Goal: Communication & Community: Participate in discussion

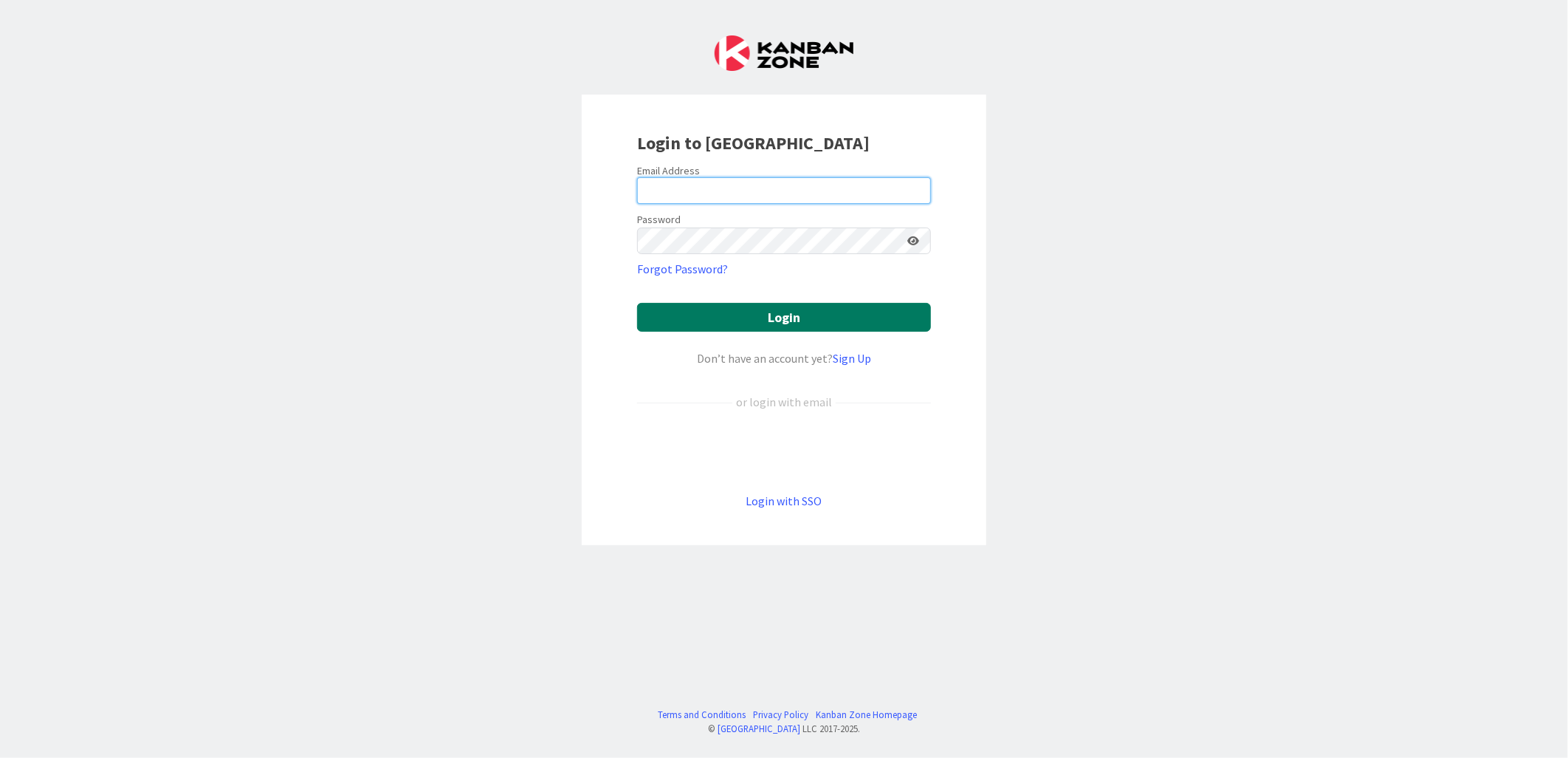
type input "[PERSON_NAME][EMAIL_ADDRESS][PERSON_NAME][DOMAIN_NAME][US_STATE]"
click at [806, 312] on button "Login" at bounding box center [784, 317] width 294 height 29
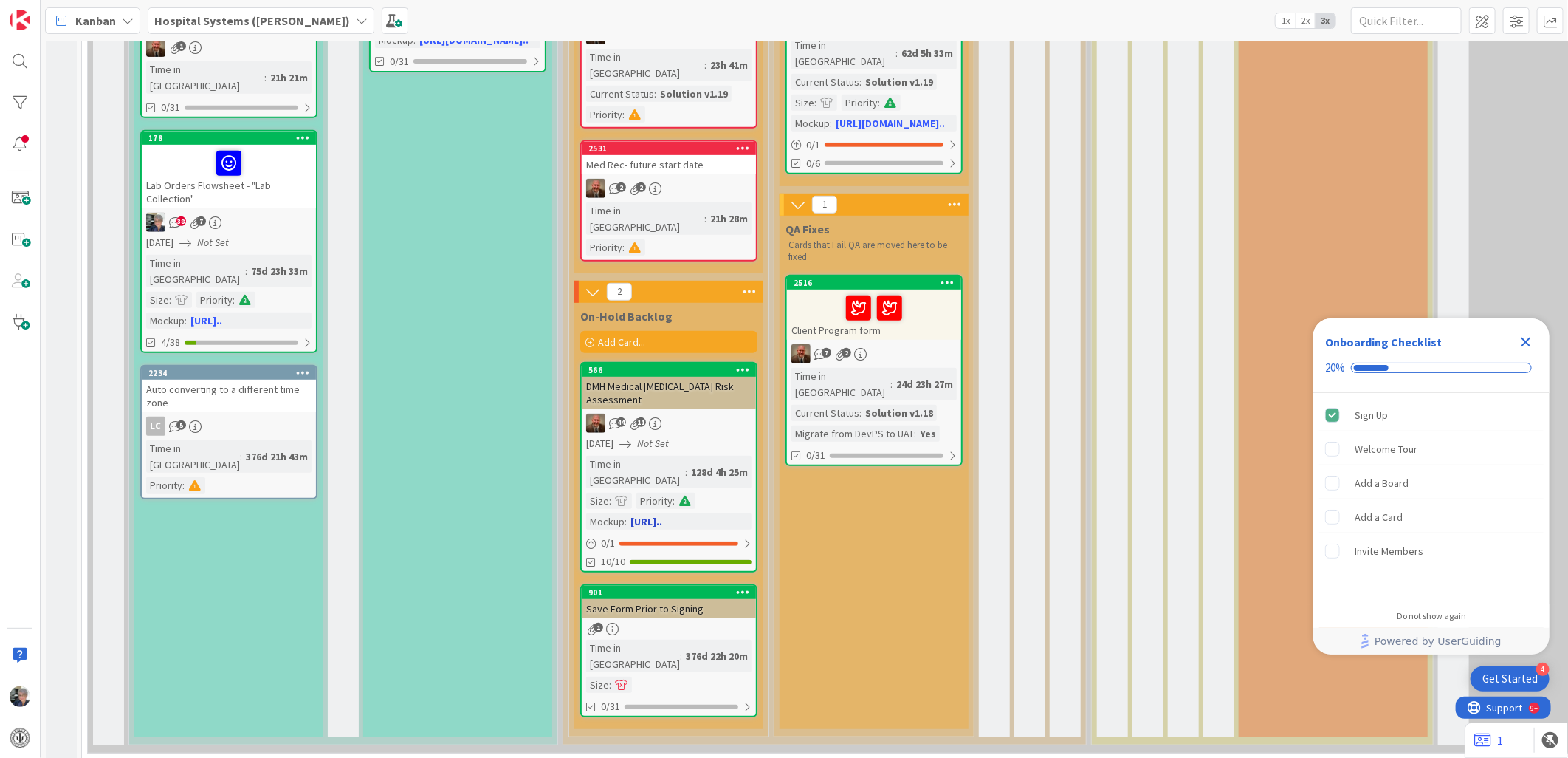
click at [665, 377] on div "DMH Medical [MEDICAL_DATA] Risk Assessment" at bounding box center [670, 392] width 175 height 32
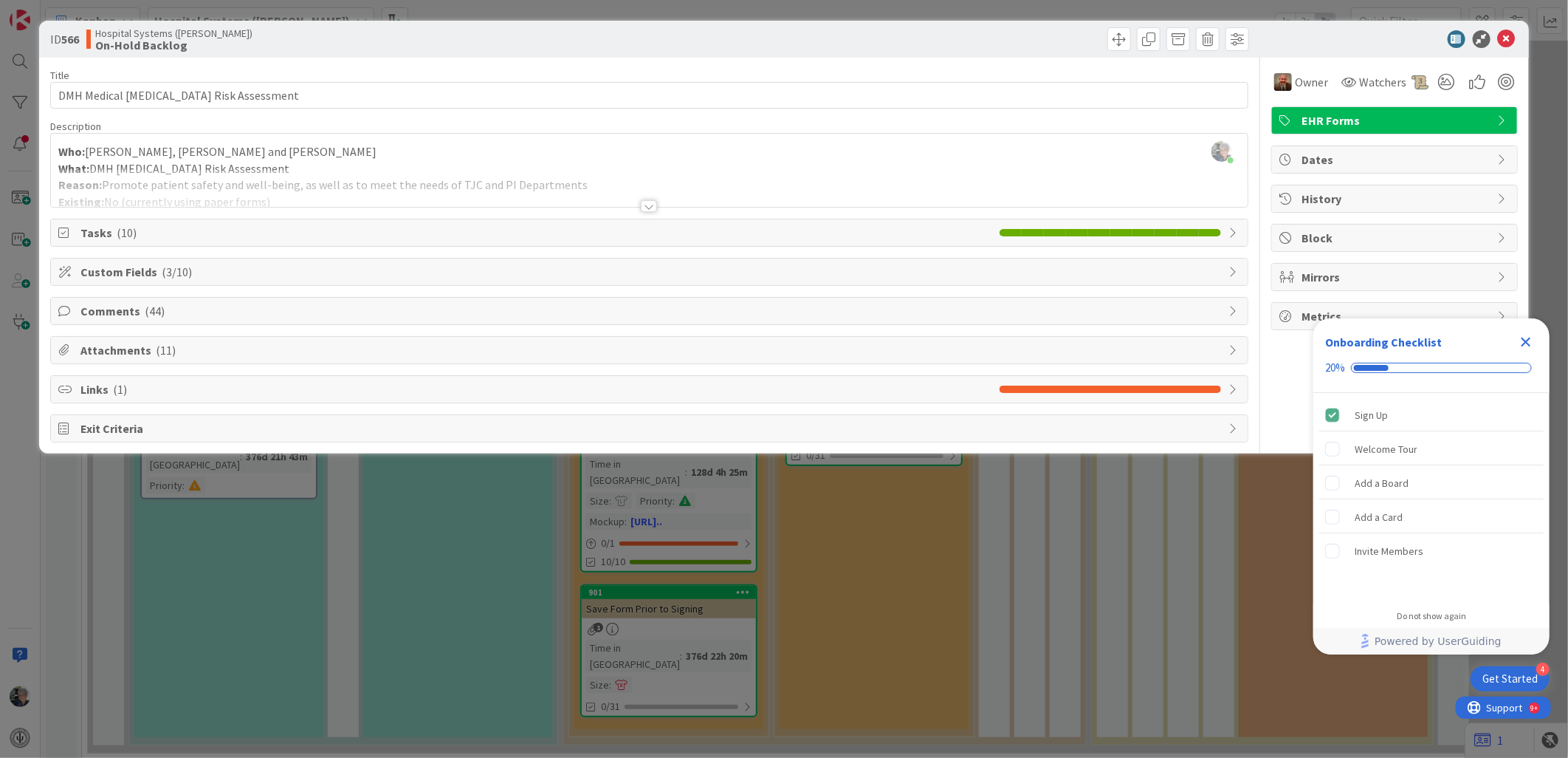
click at [647, 200] on div at bounding box center [648, 206] width 16 height 12
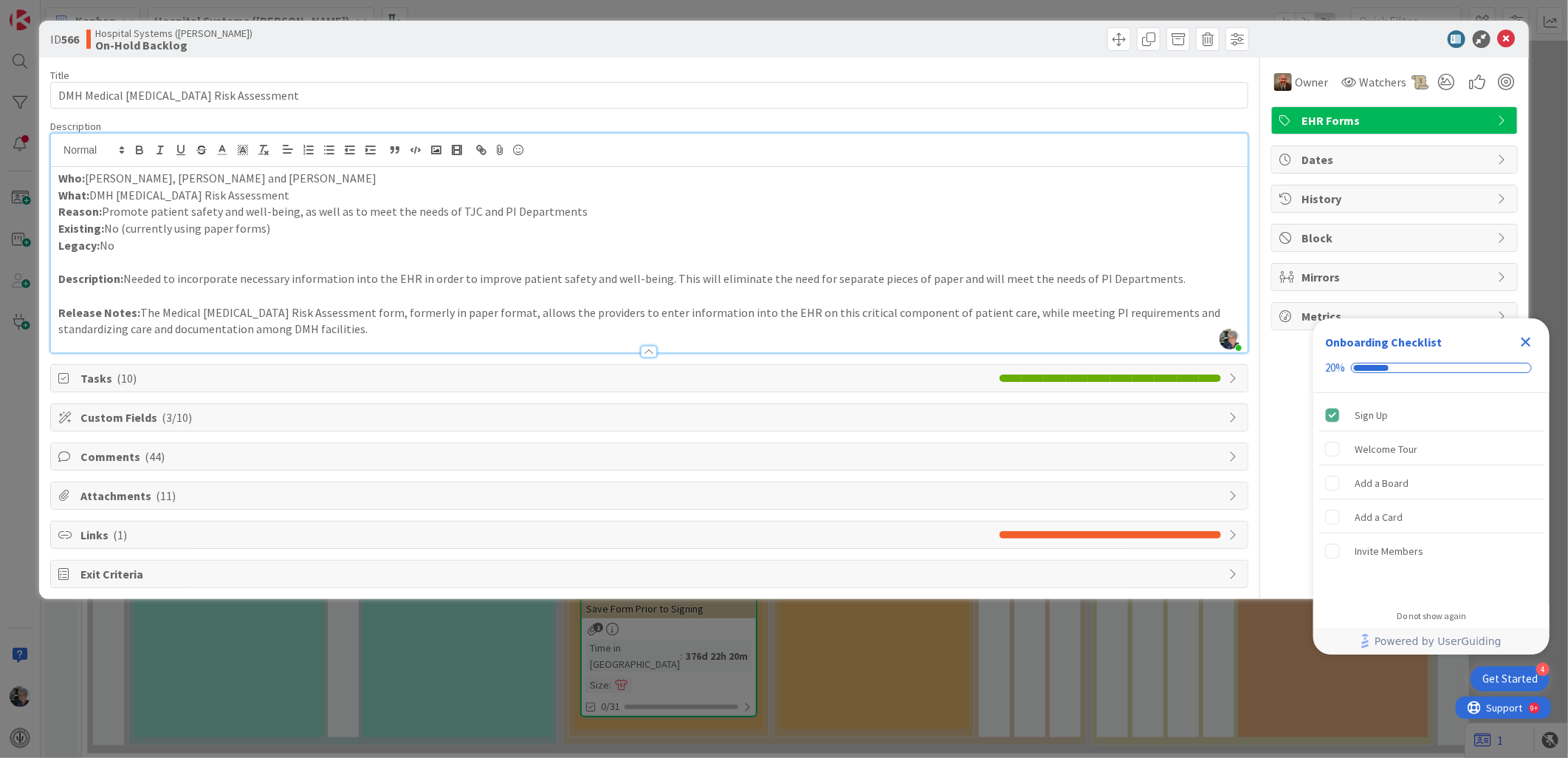
click at [509, 412] on span "Custom Fields ( 3/10 )" at bounding box center [651, 417] width 1141 height 17
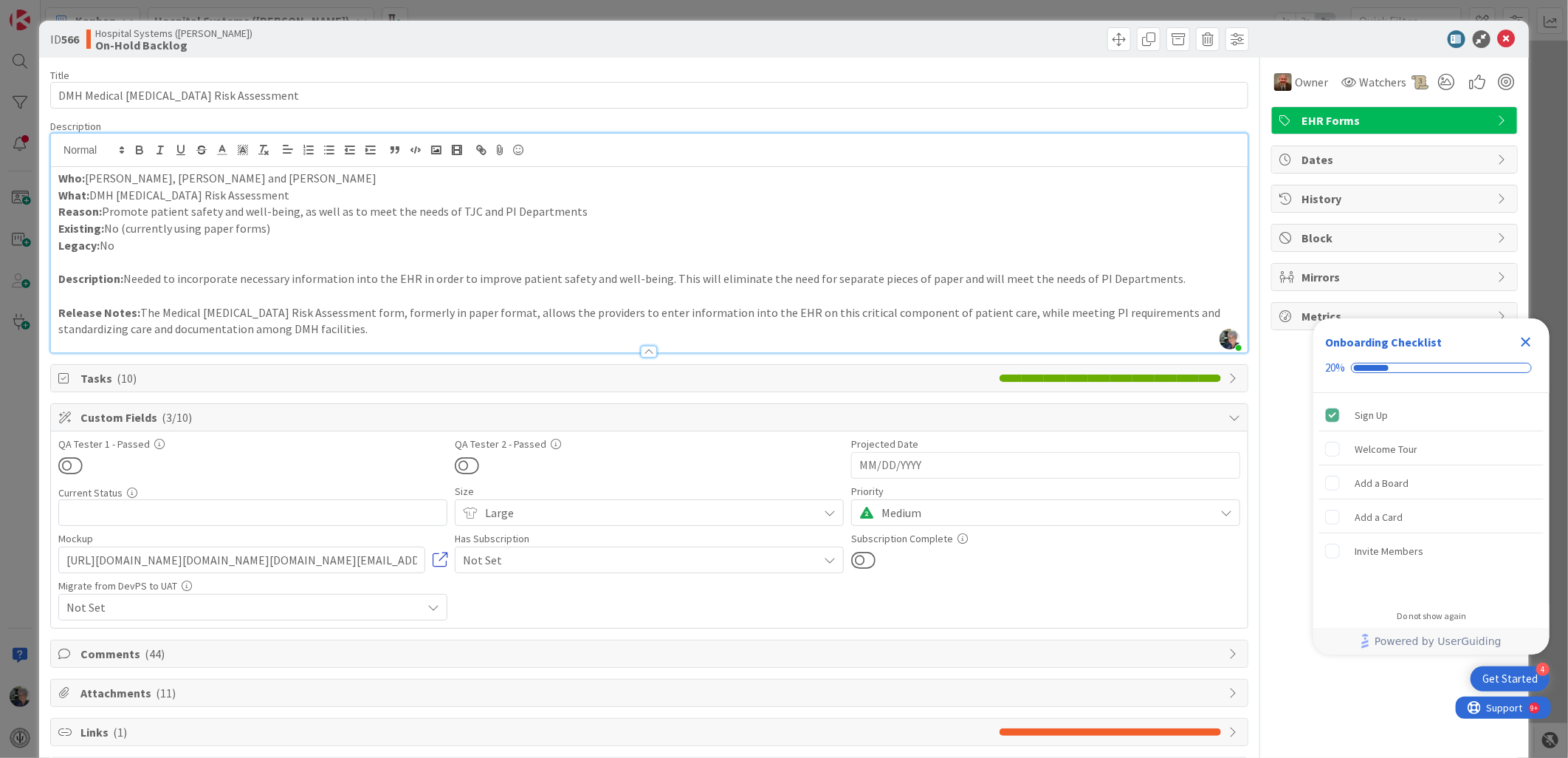
click at [437, 558] on link at bounding box center [440, 559] width 15 height 15
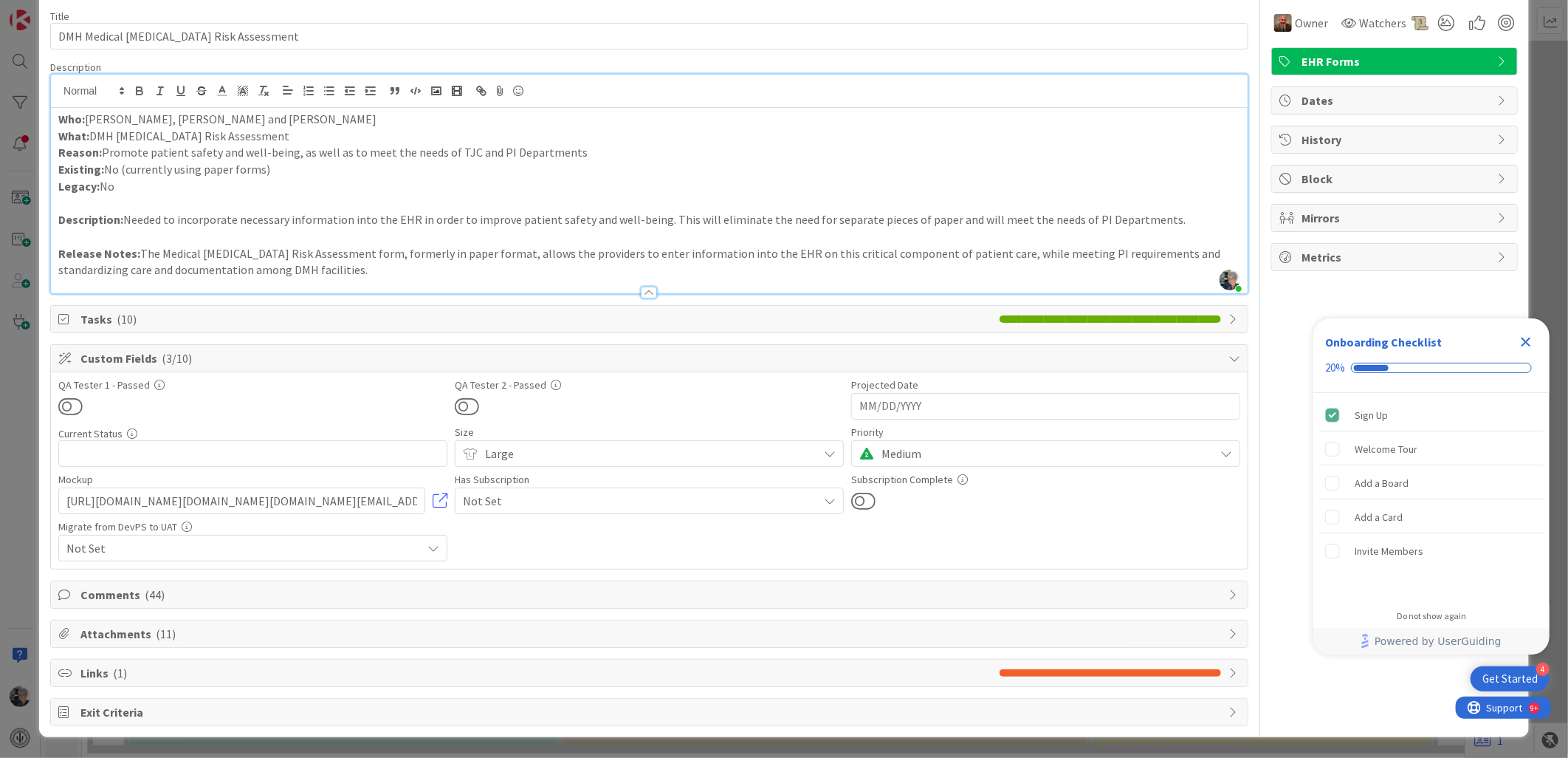
click at [115, 588] on span "Comments ( 44 )" at bounding box center [651, 594] width 1141 height 17
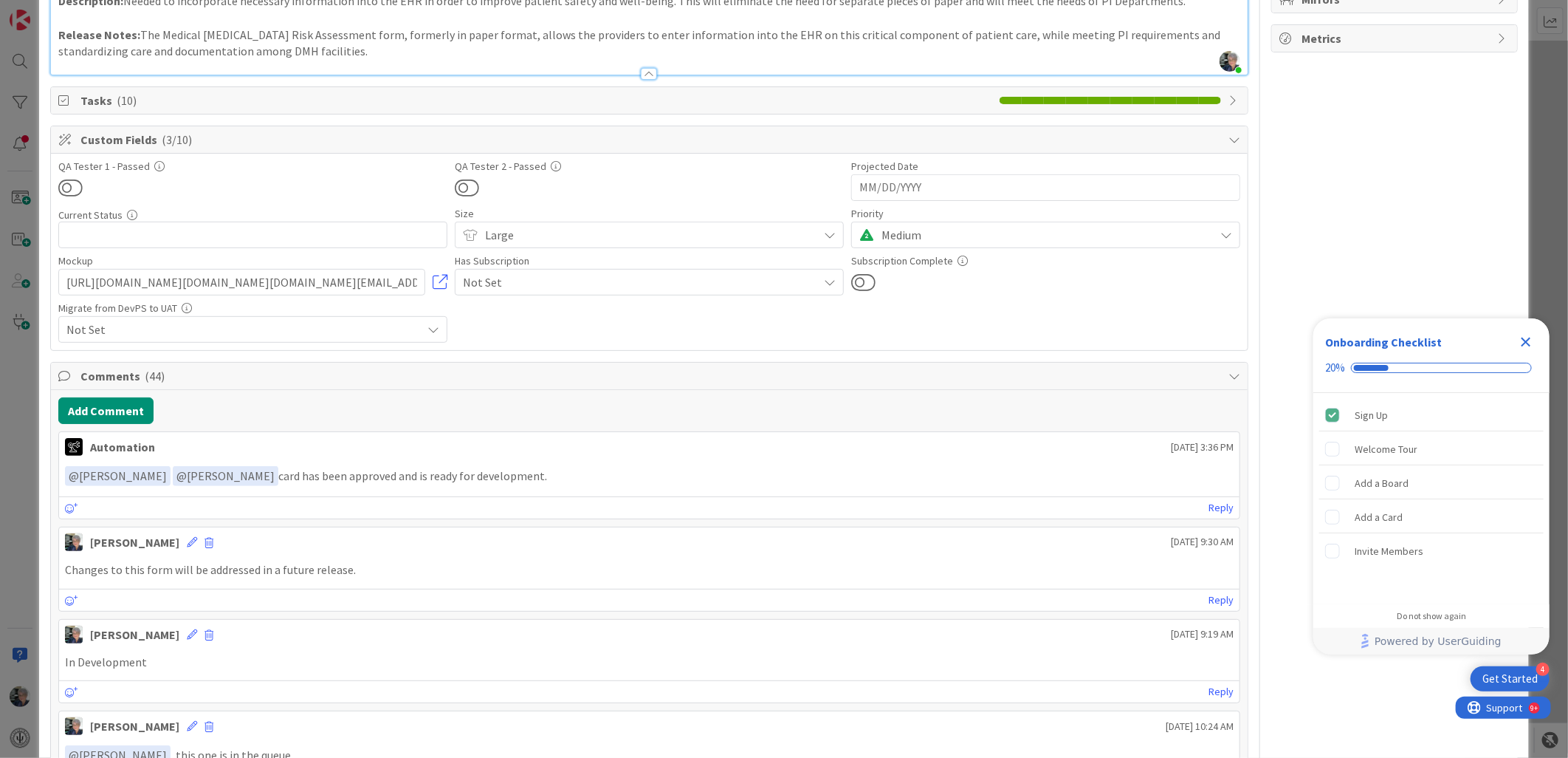
scroll to position [307, 0]
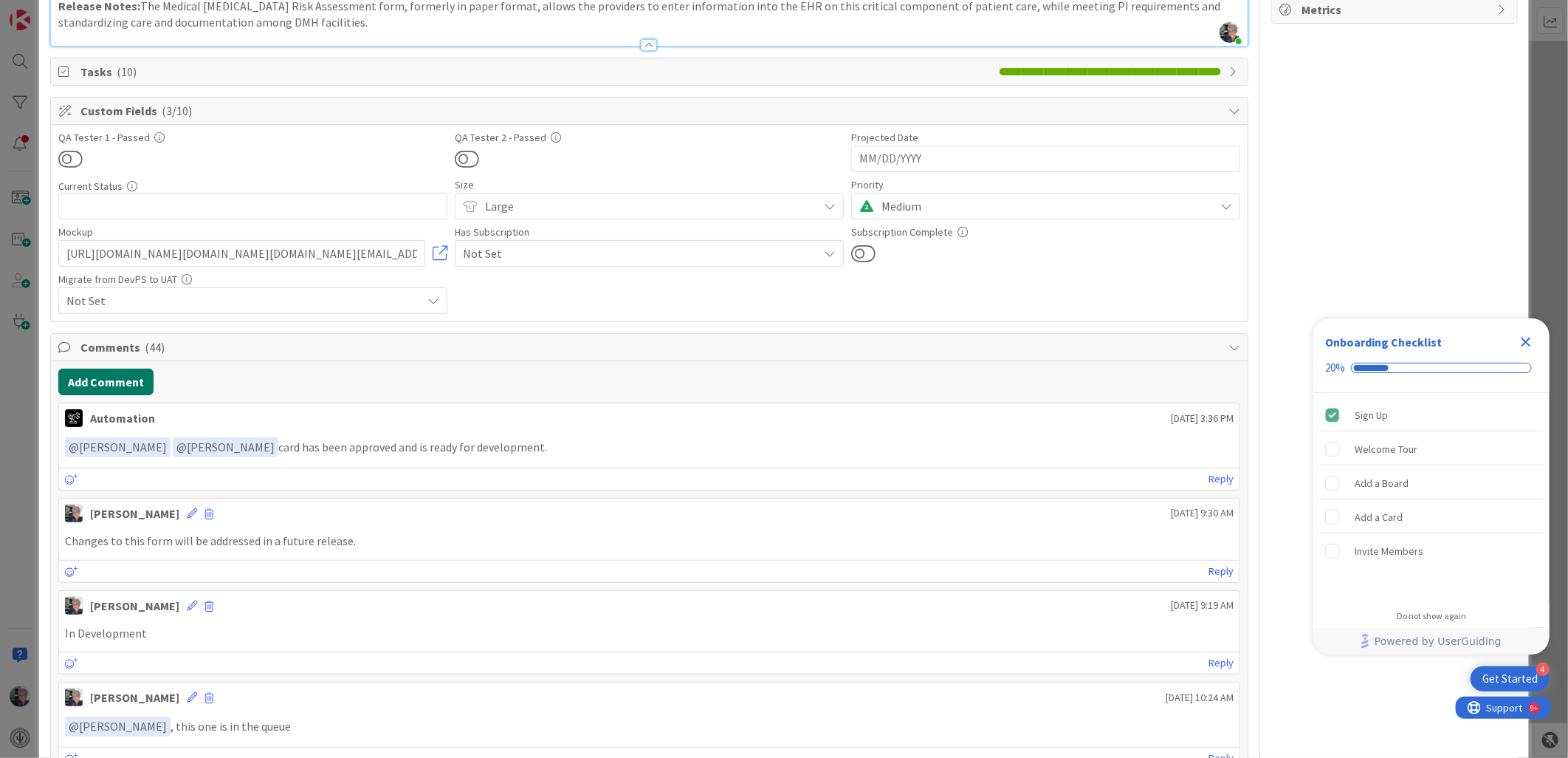
click at [127, 371] on button "Add Comment" at bounding box center [106, 381] width 95 height 26
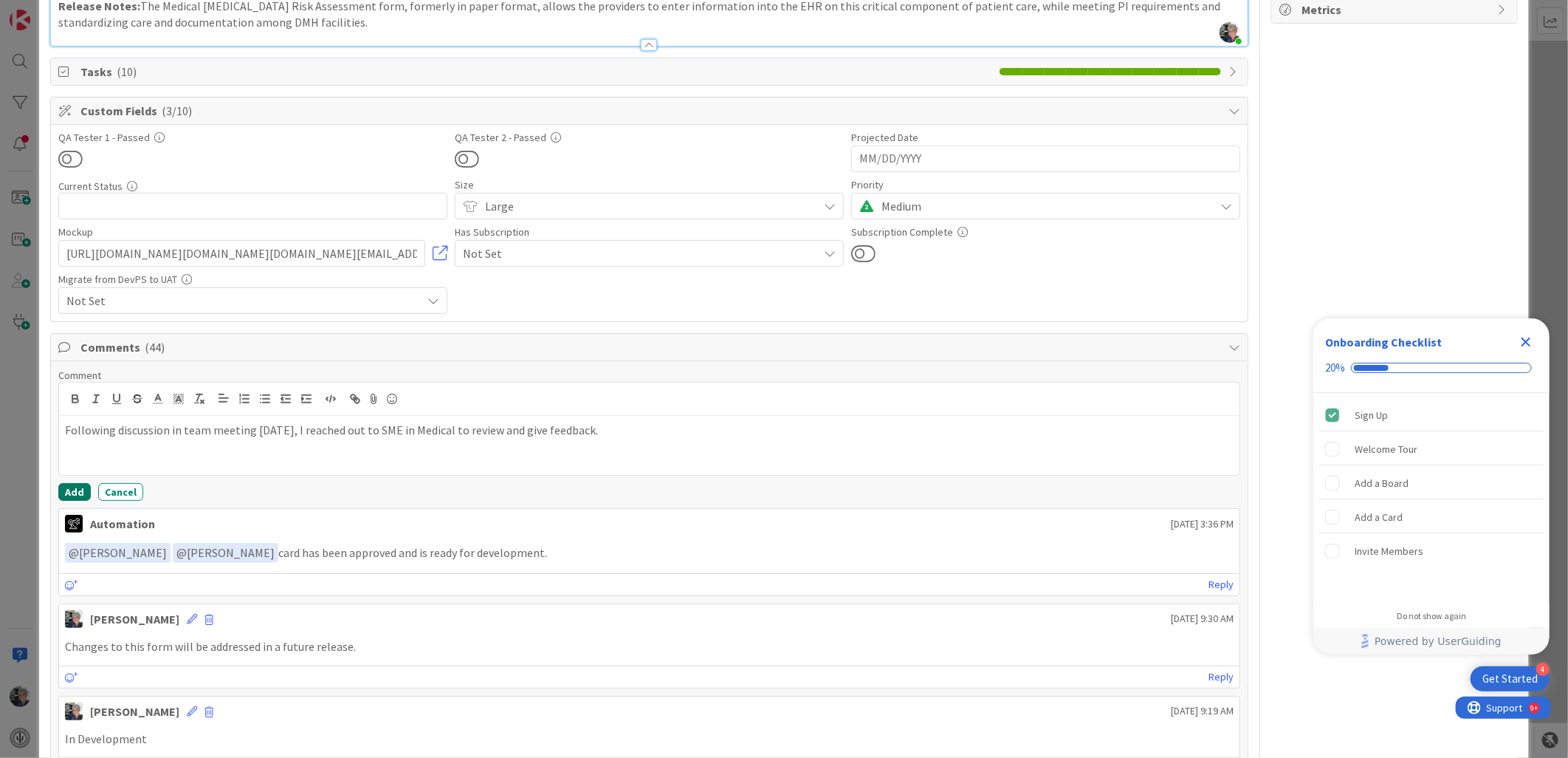
click at [72, 489] on button "Add" at bounding box center [74, 492] width 32 height 17
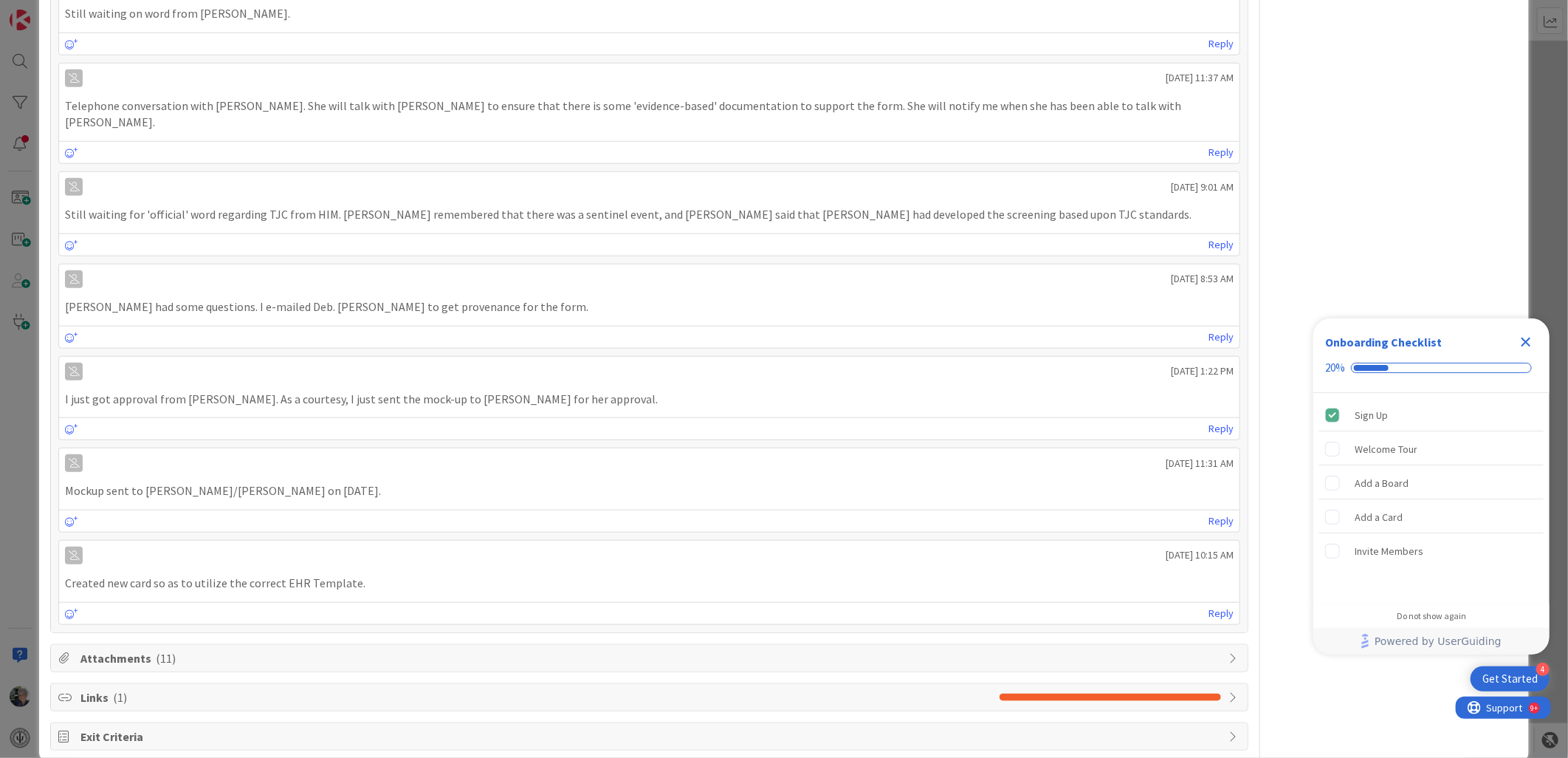
scroll to position [4299, 0]
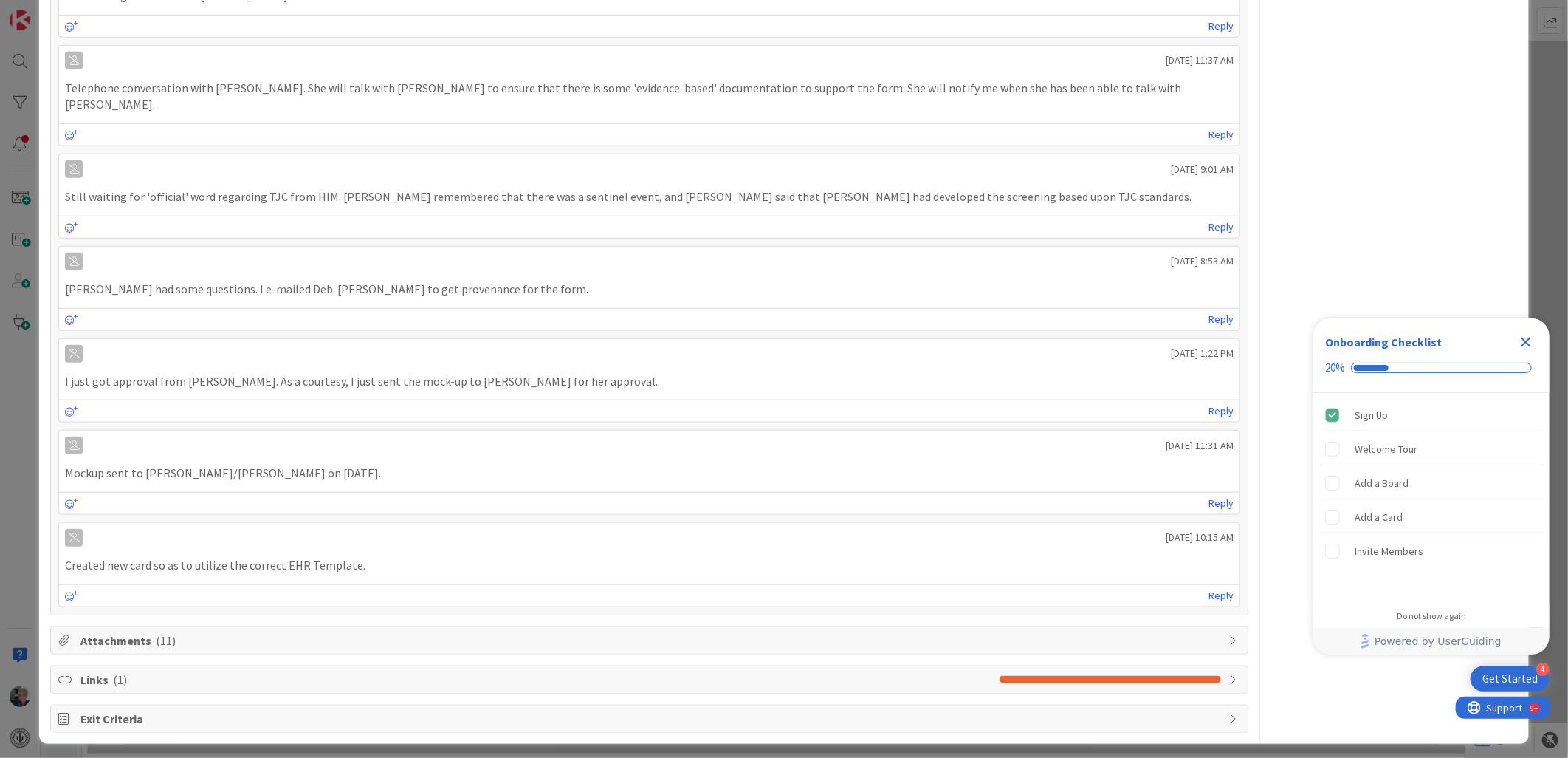
click at [131, 632] on span "Attachments ( 11 )" at bounding box center [651, 641] width 1141 height 17
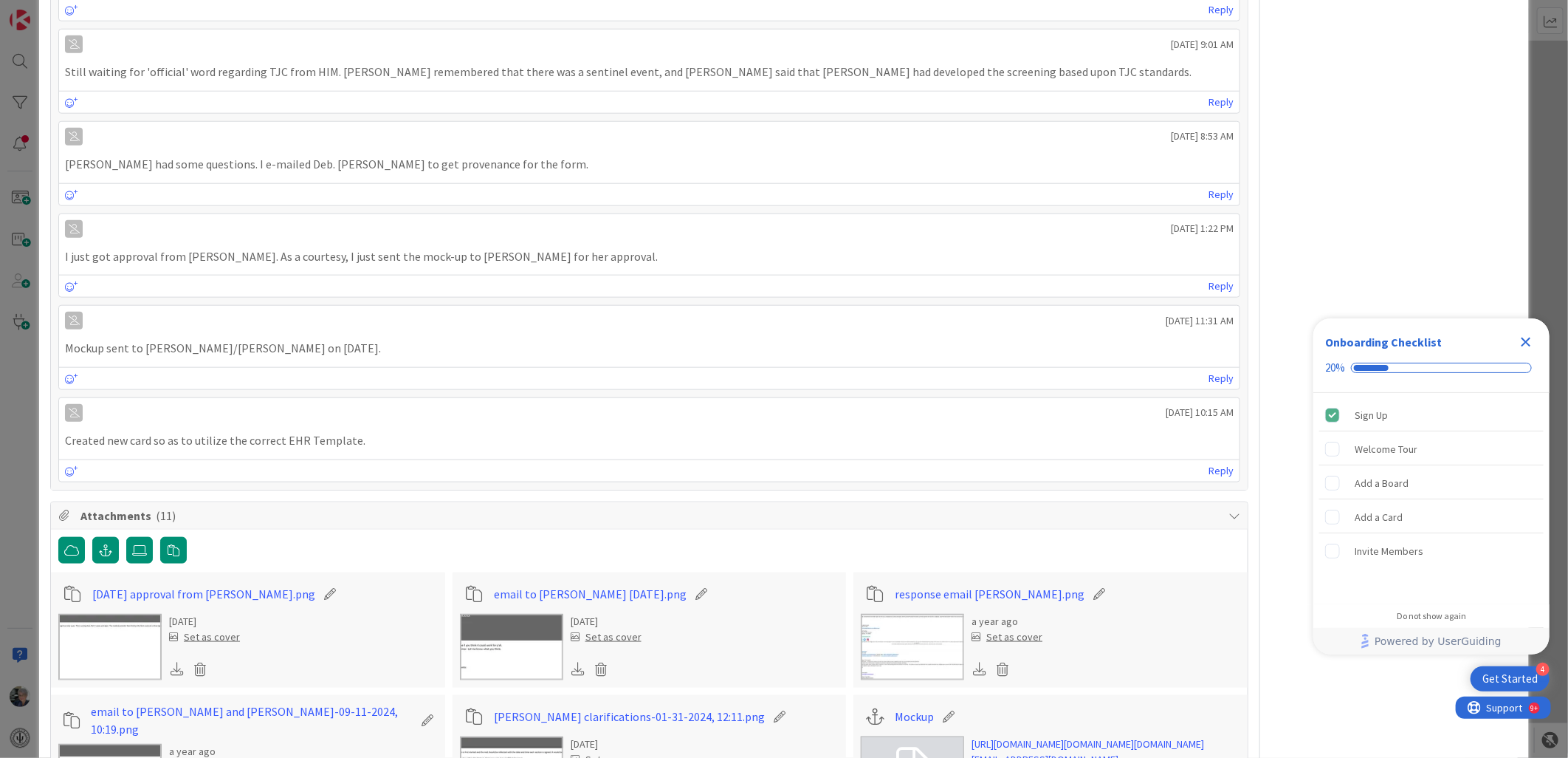
scroll to position [4627, 0]
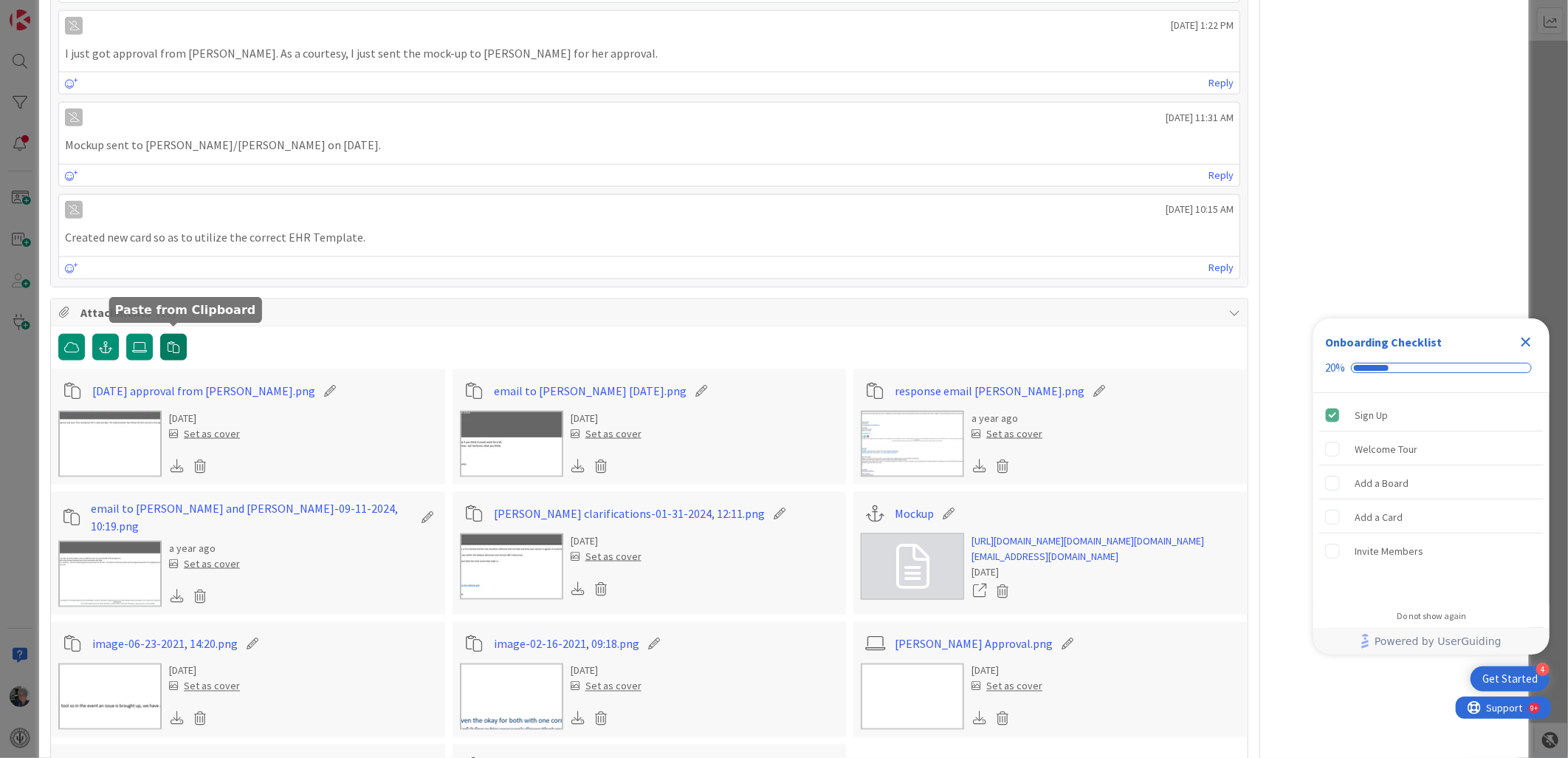
click at [175, 342] on icon "button" at bounding box center [174, 347] width 12 height 12
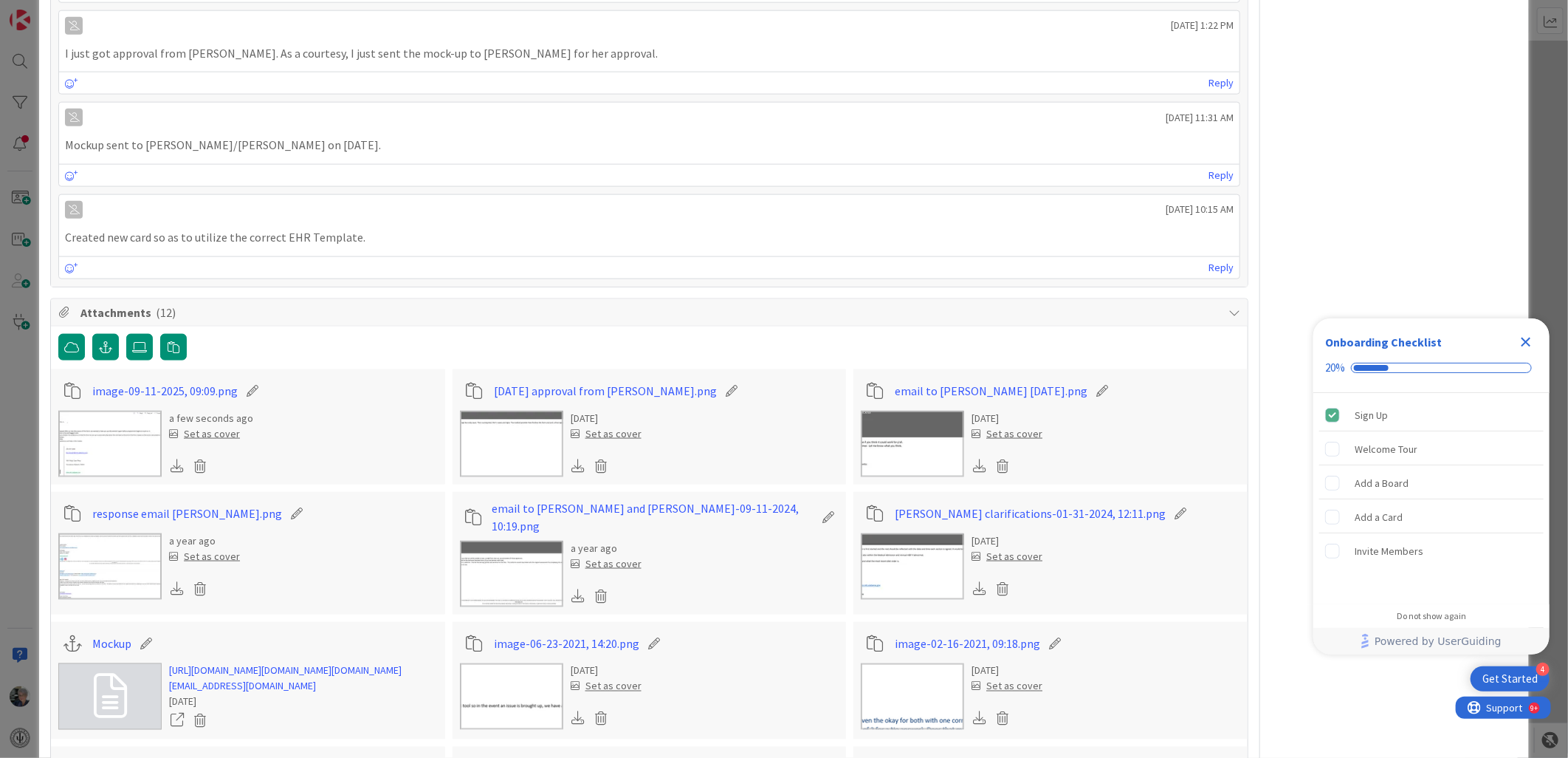
click at [251, 383] on icon at bounding box center [252, 390] width 20 height 15
click at [133, 381] on input "image-09-11-2025, 09:09" at bounding box center [175, 390] width 165 height 26
type input "email to [PERSON_NAME] [DATE] 09:09"
click at [320, 412] on div "a few seconds ago Set as cover" at bounding box center [247, 444] width 379 height 66
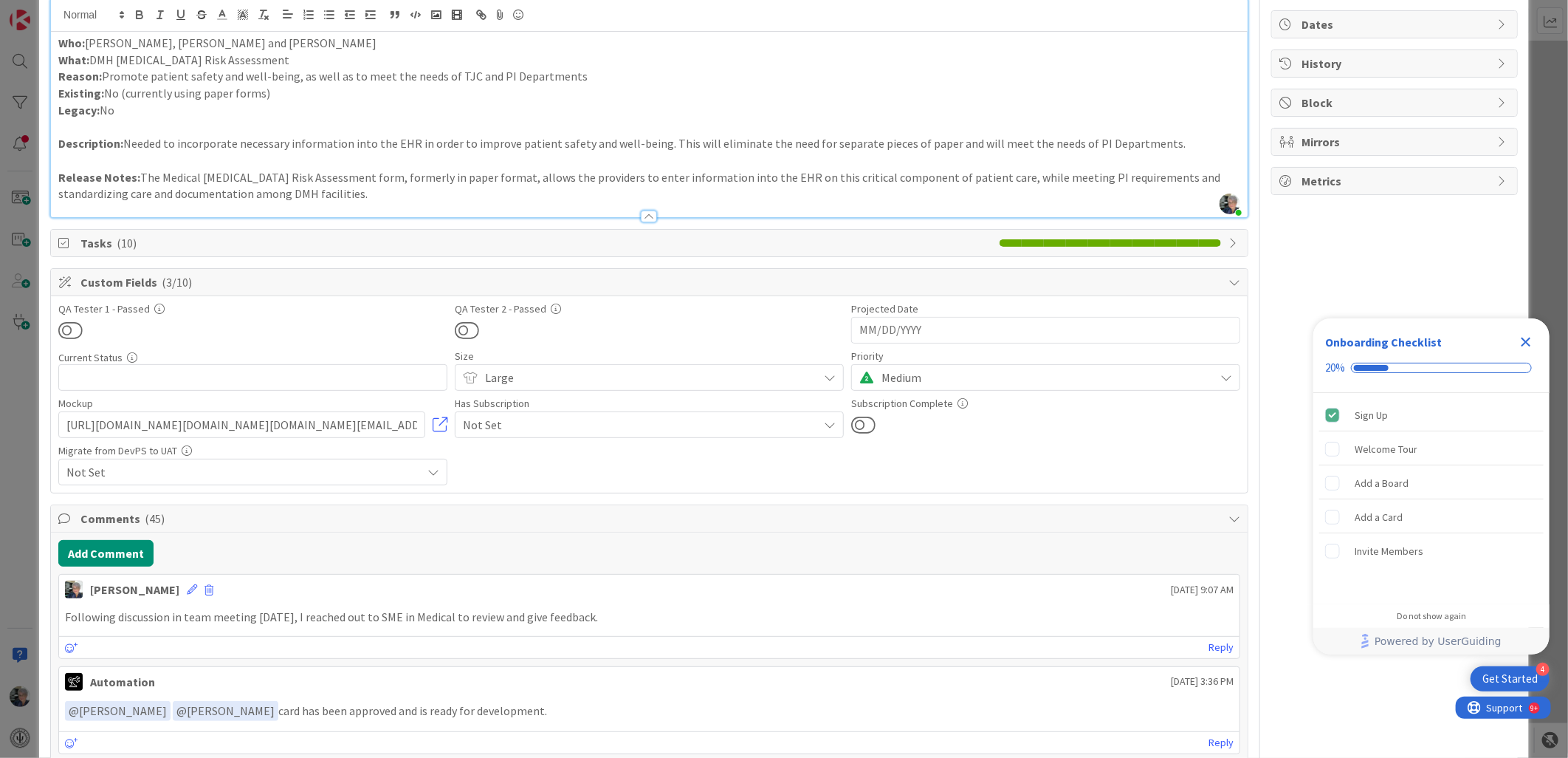
scroll to position [0, 0]
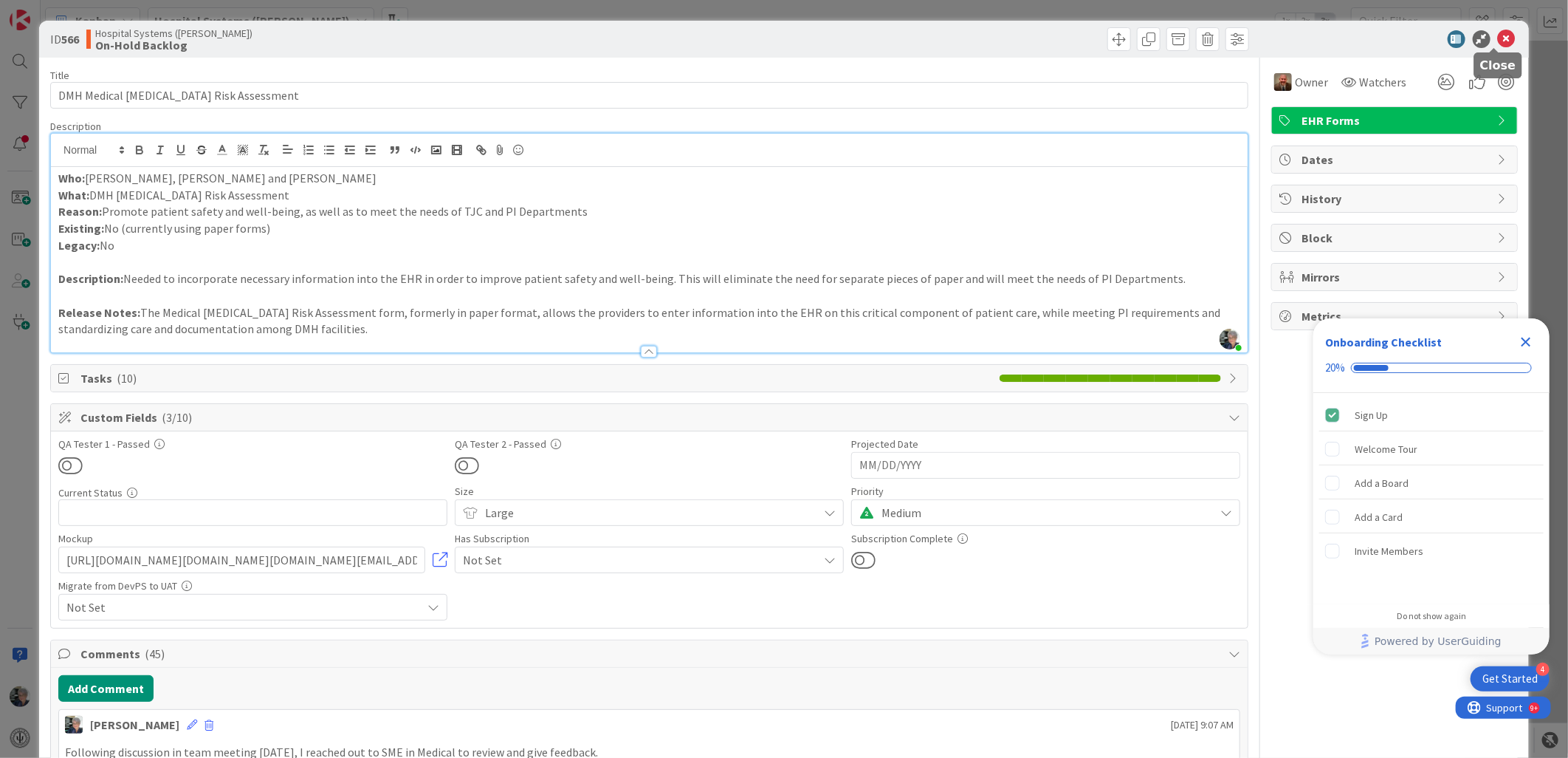
click at [1498, 33] on icon at bounding box center [1507, 39] width 17 height 17
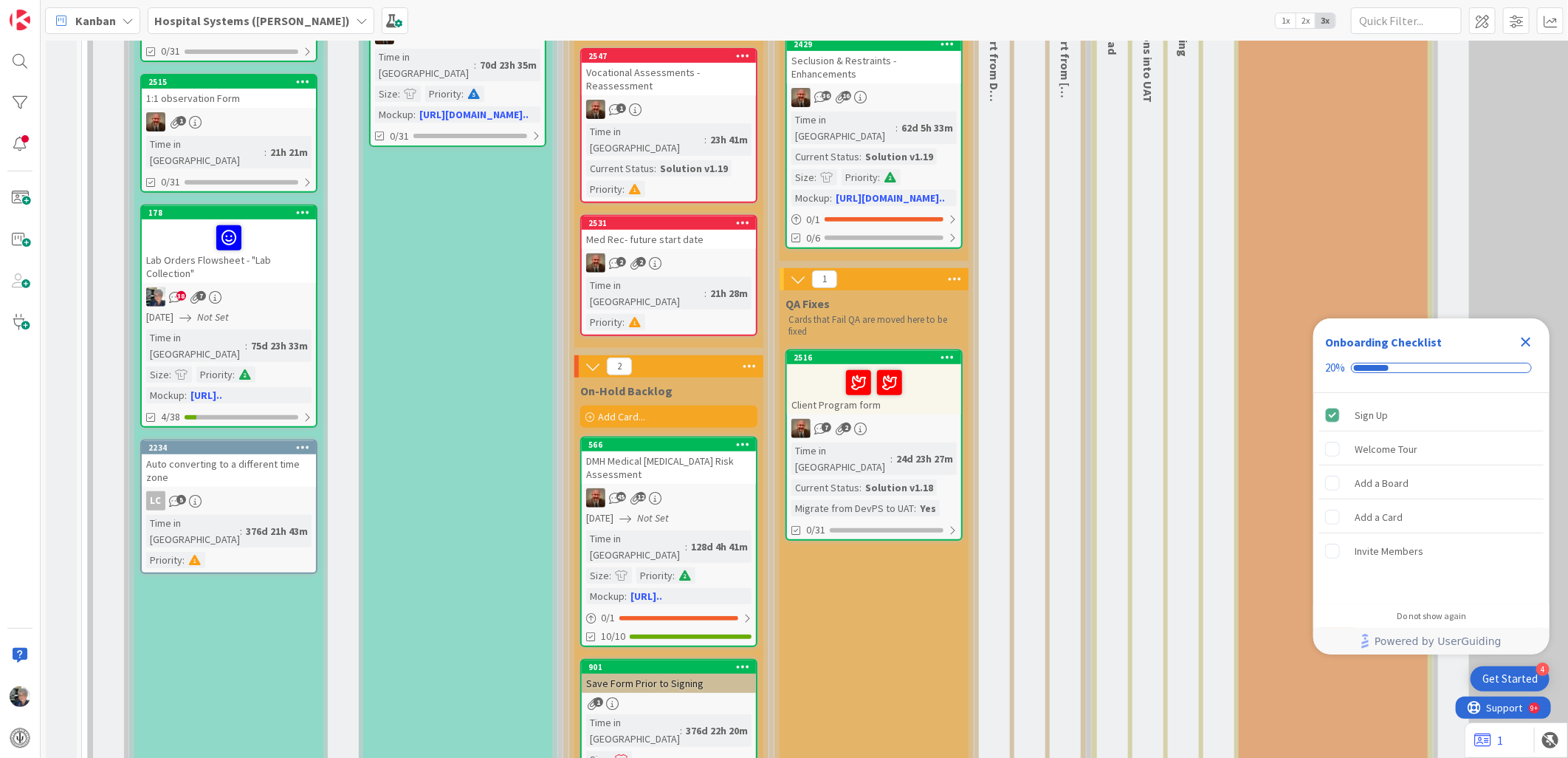
scroll to position [164, 0]
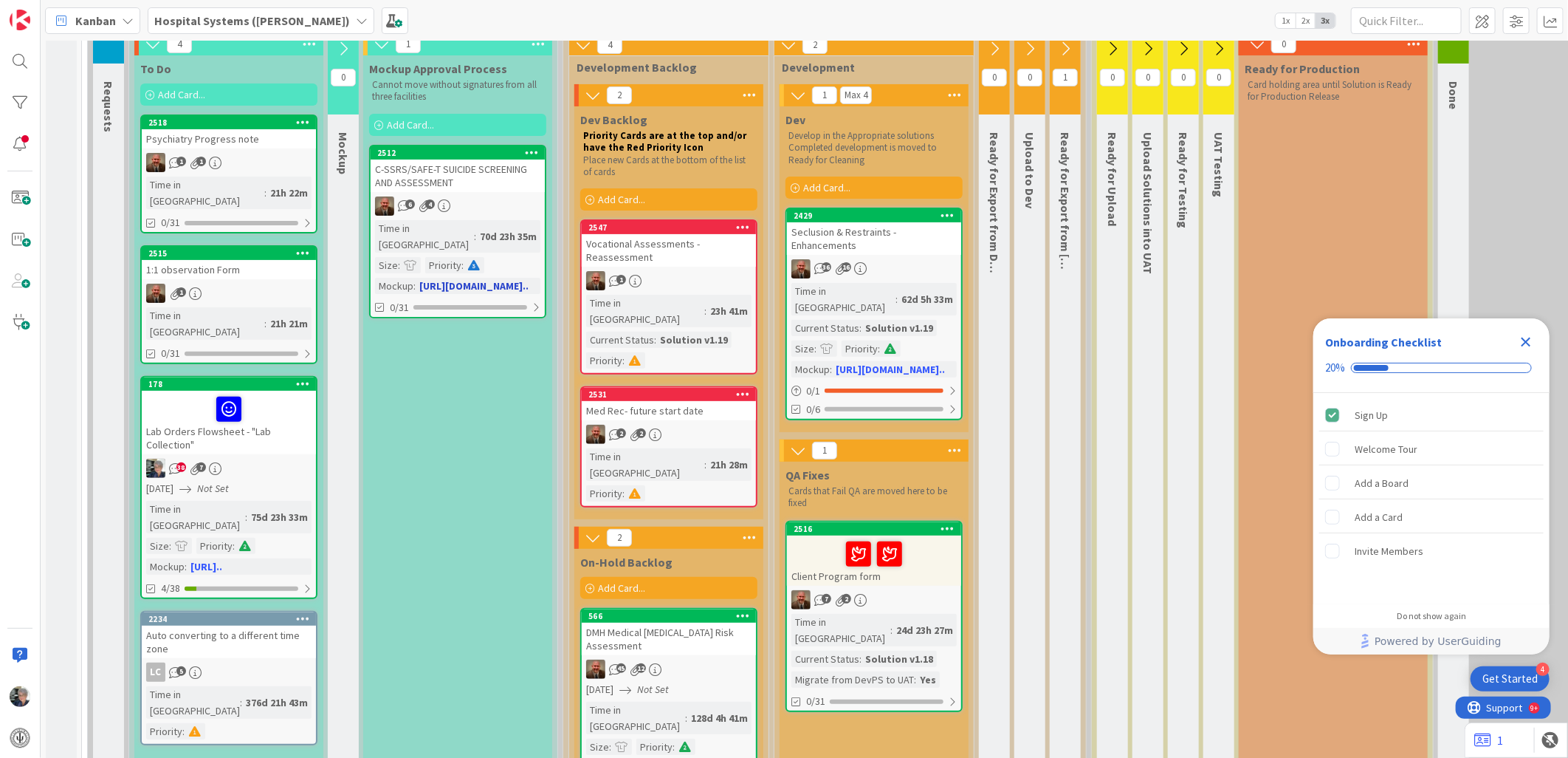
click at [465, 216] on link "2512 C-SSRS/SAFE-T SUICIDE SCREENING AND ASSESSMENT 6 4 Time in Column : 70d 23…" at bounding box center [457, 231] width 178 height 174
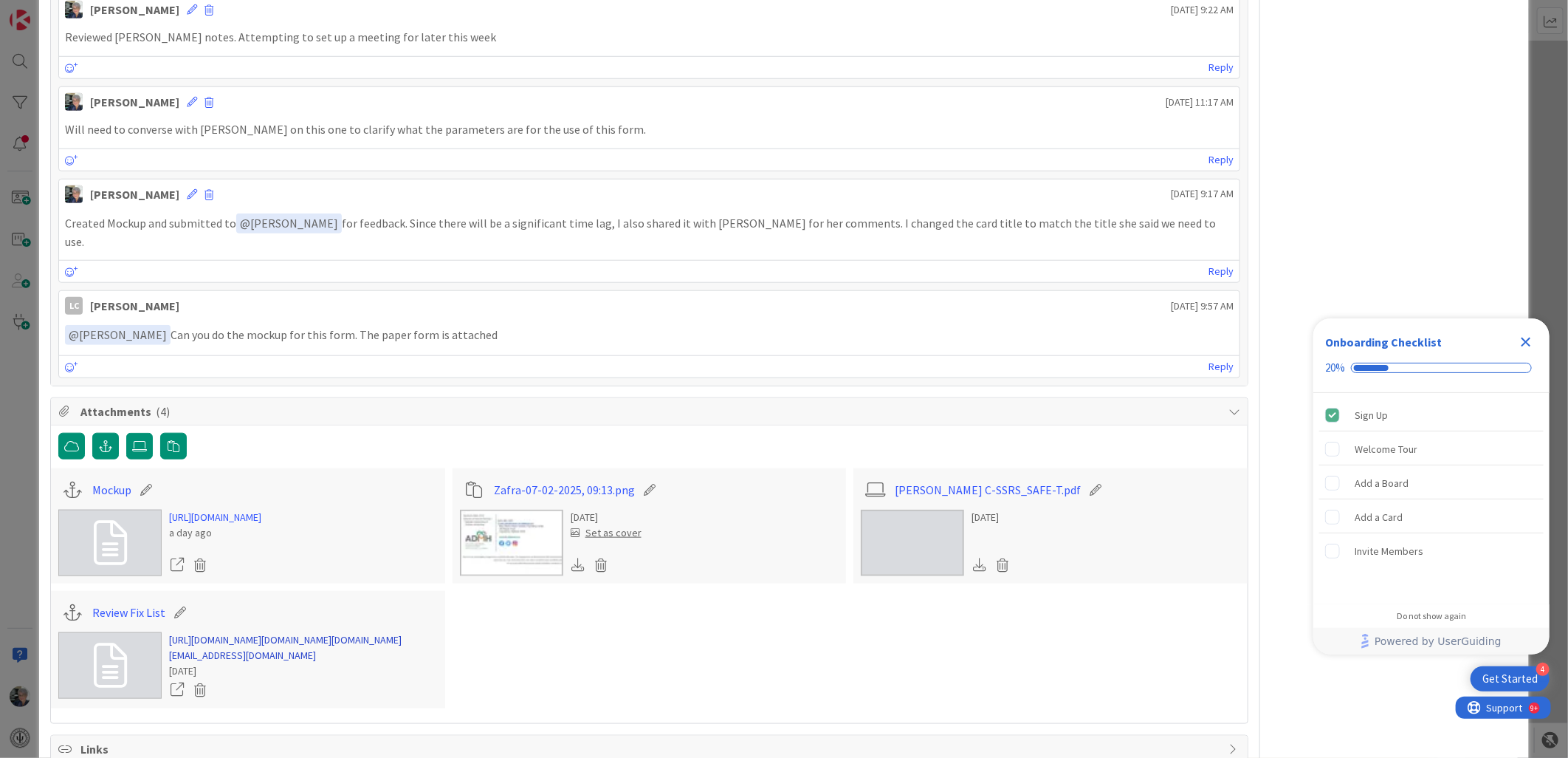
scroll to position [1006, 0]
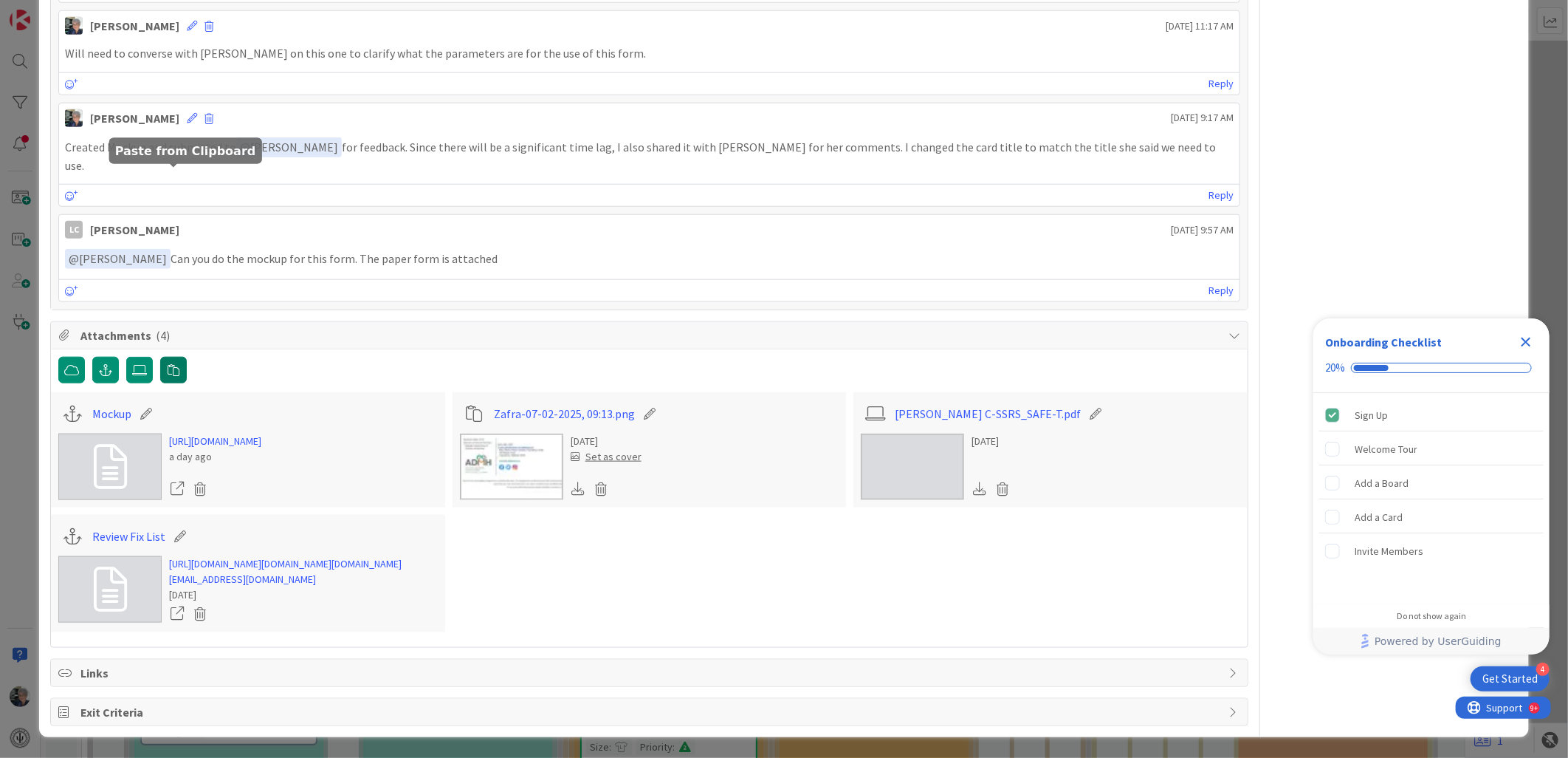
click at [170, 364] on icon "button" at bounding box center [174, 370] width 12 height 12
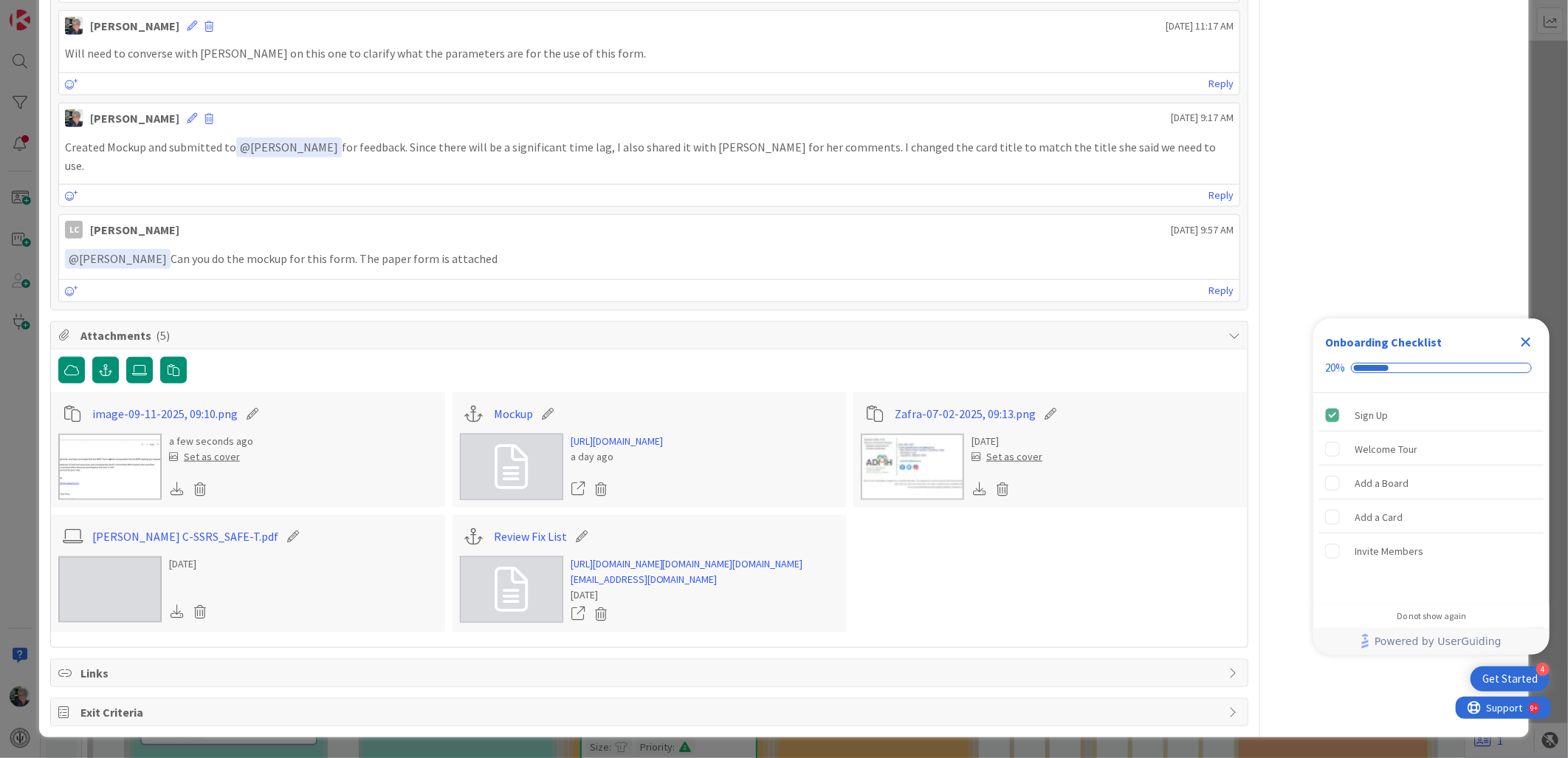
click at [245, 406] on icon at bounding box center [252, 412] width 20 height 15
drag, startPoint x: 130, startPoint y: 225, endPoint x: 101, endPoint y: 224, distance: 29.0
click at [101, 400] on input "image-09-11-2025, 09:10" at bounding box center [175, 412] width 165 height 26
type input "email to Zaffra-09-11-2025, 09:10"
click at [342, 434] on div "a few seconds ago Set as cover" at bounding box center [247, 467] width 379 height 66
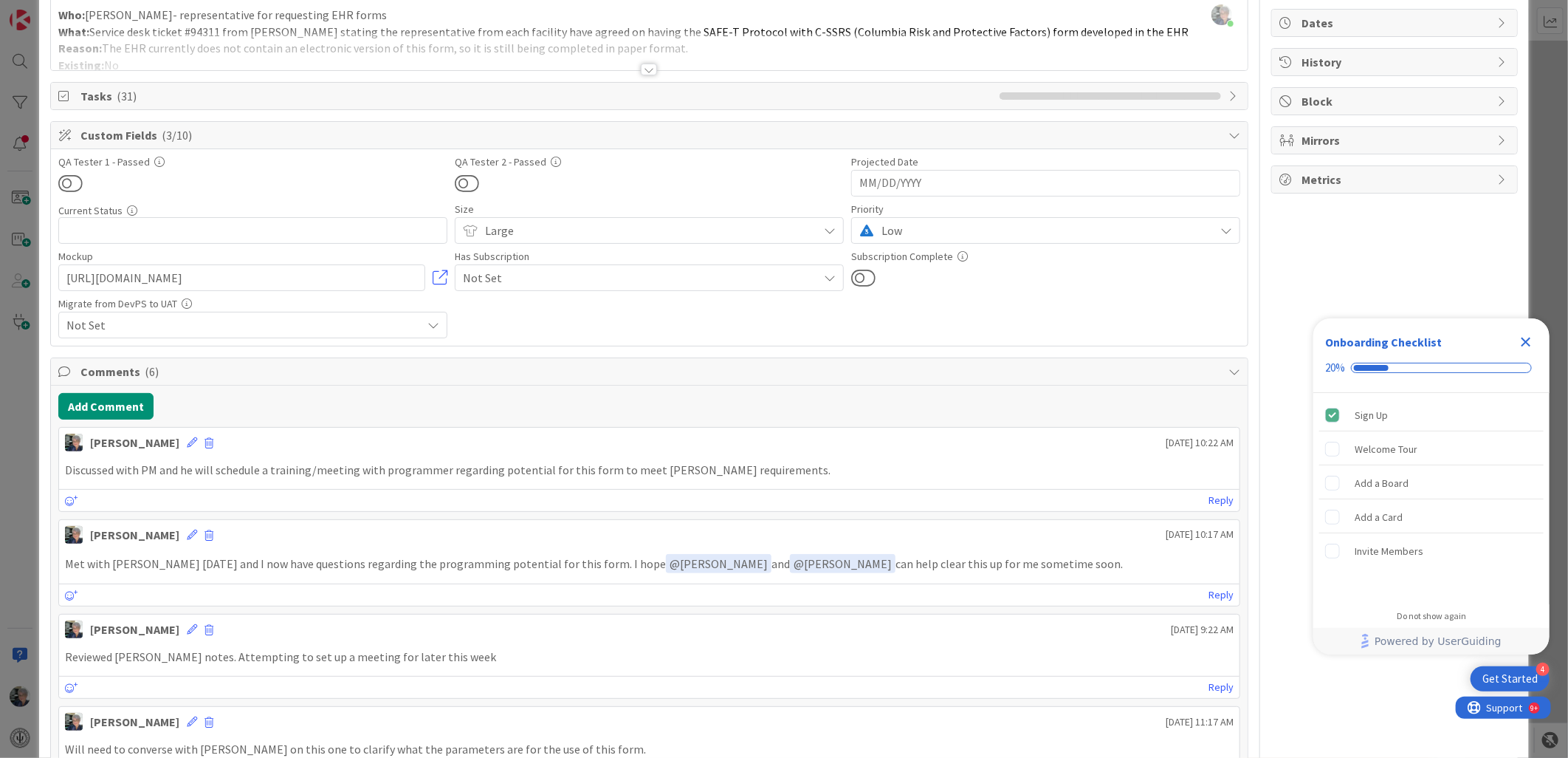
scroll to position [164, 0]
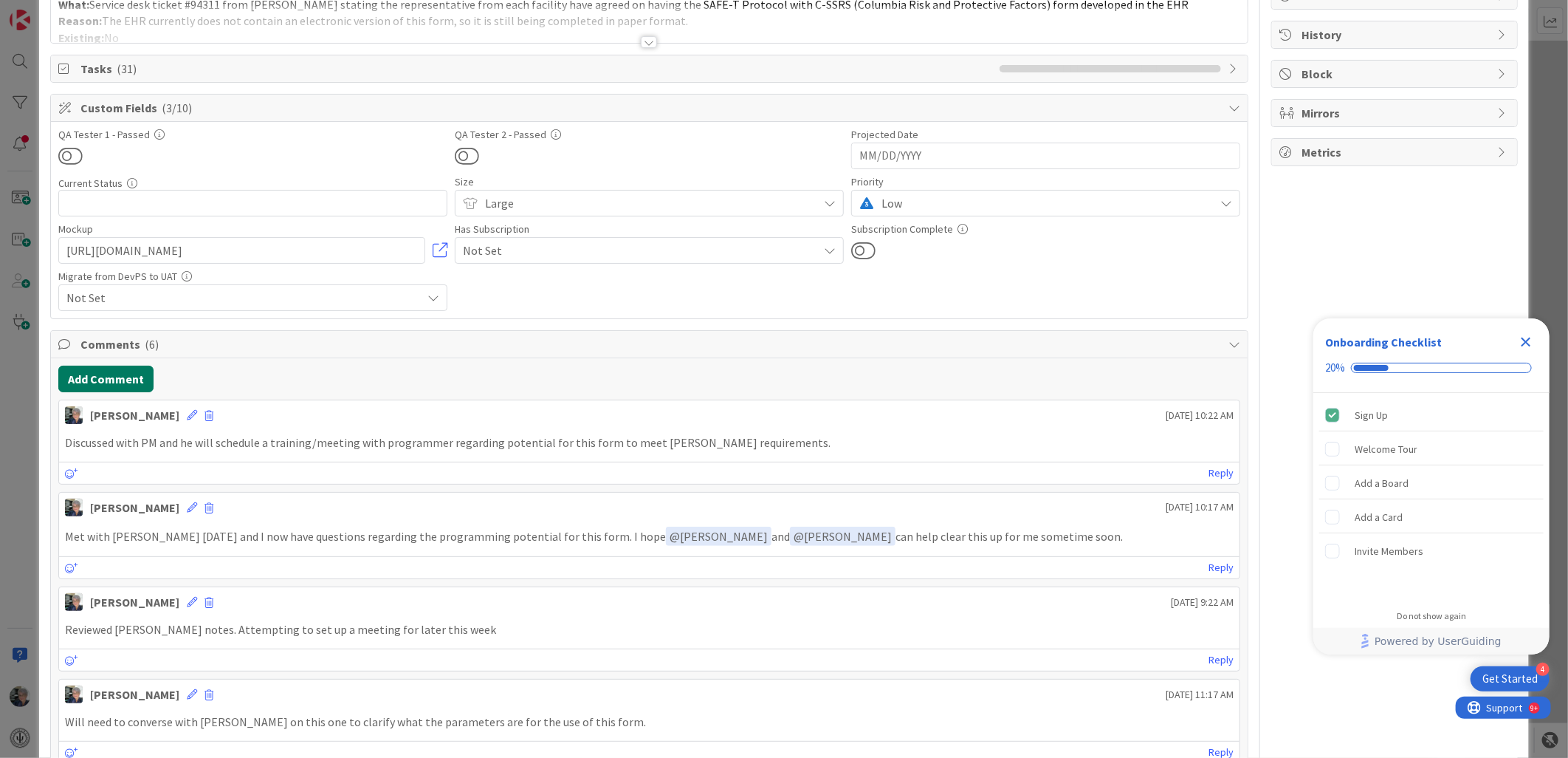
click at [104, 379] on button "Add Comment" at bounding box center [106, 379] width 95 height 26
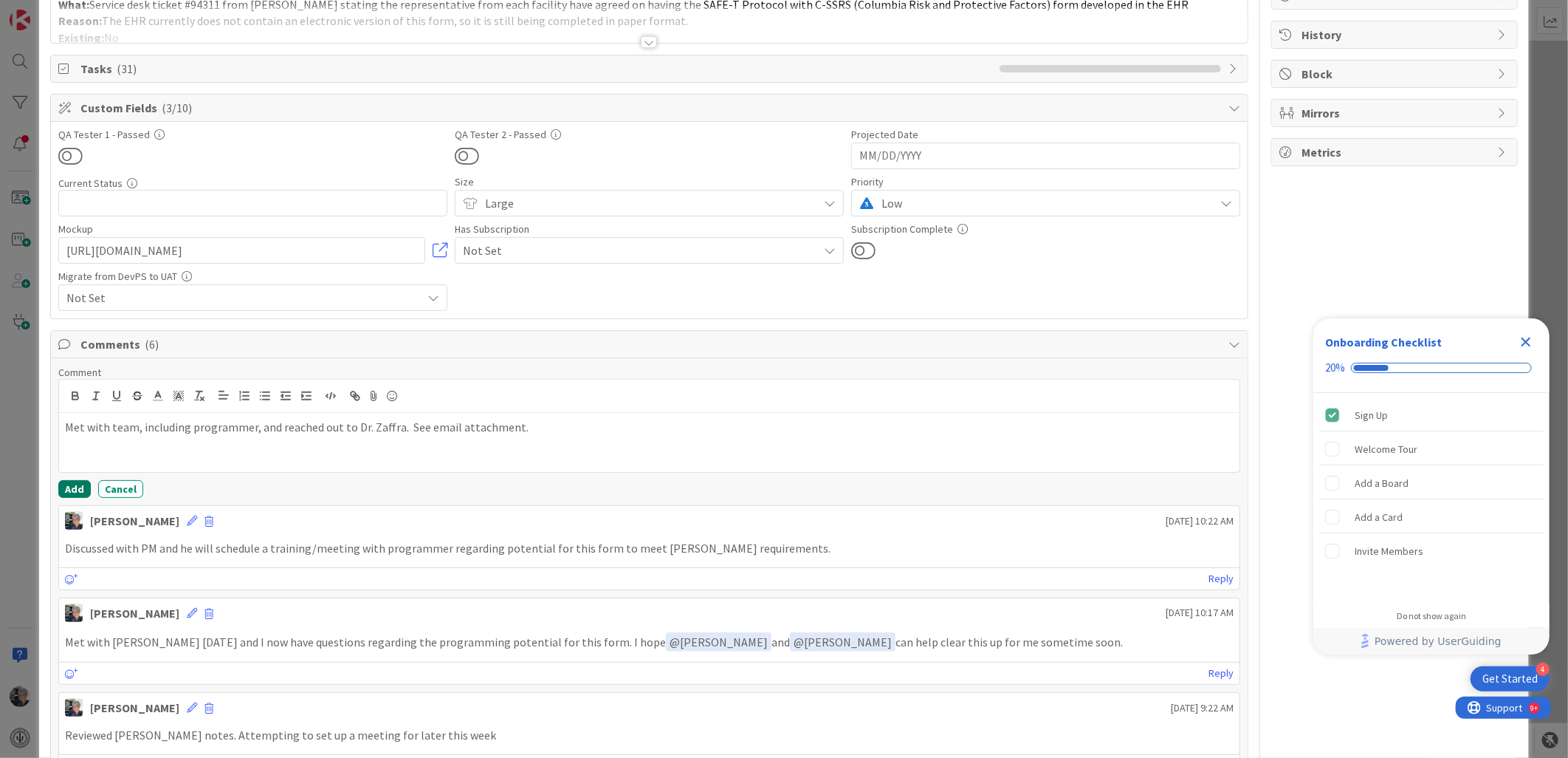
click at [73, 488] on button "Add" at bounding box center [74, 489] width 32 height 17
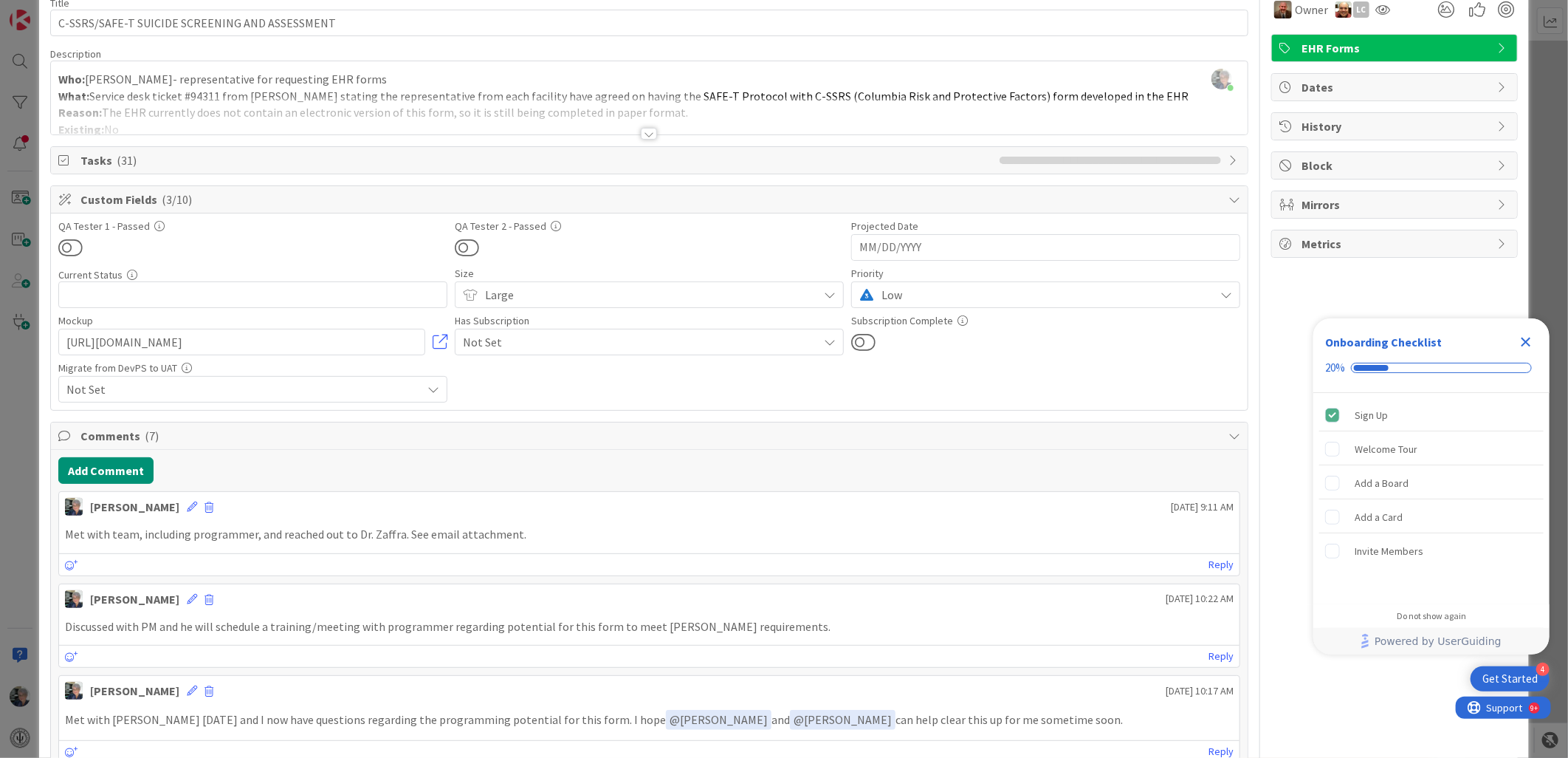
scroll to position [0, 0]
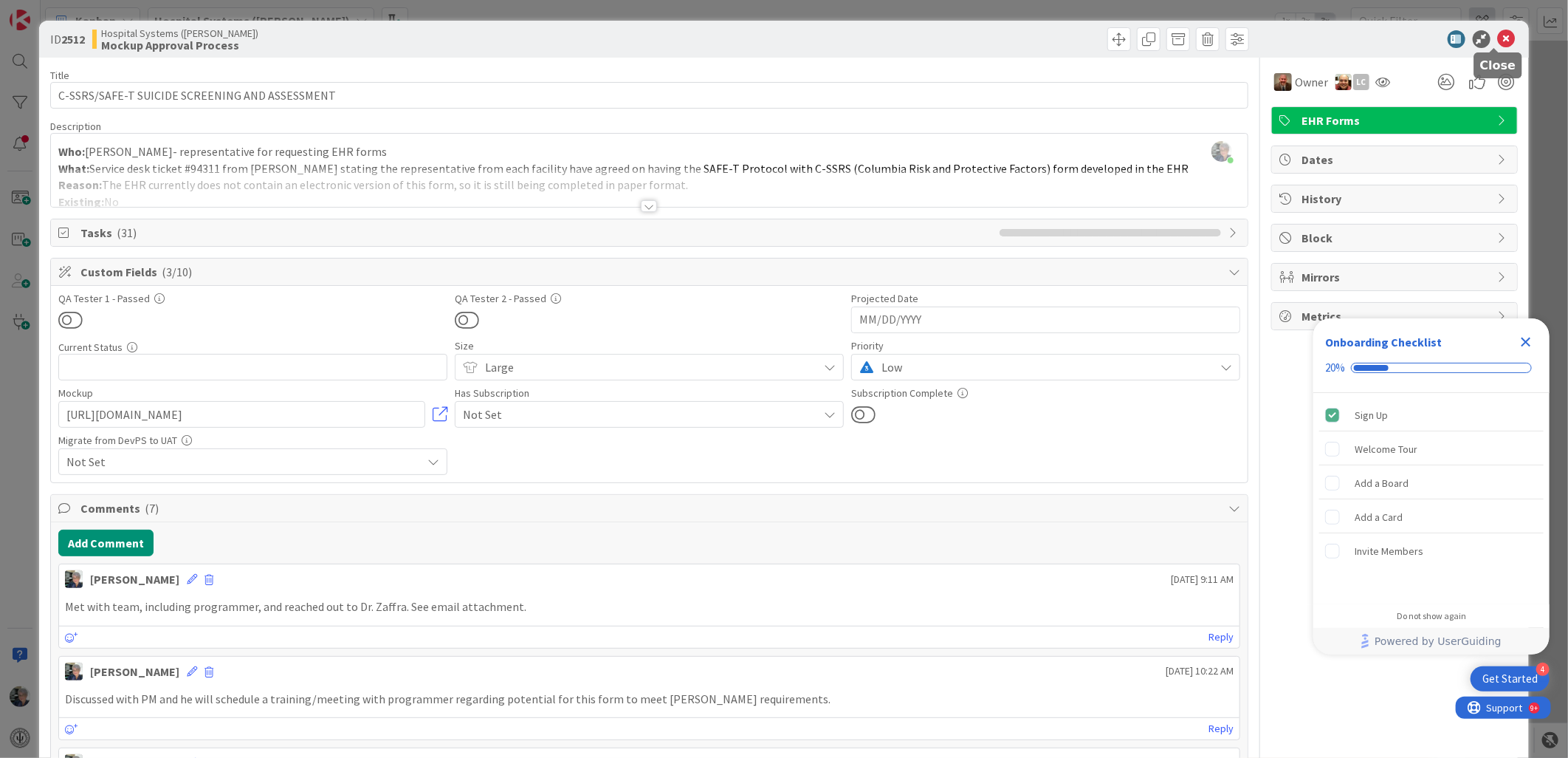
click at [1498, 32] on icon at bounding box center [1507, 39] width 17 height 17
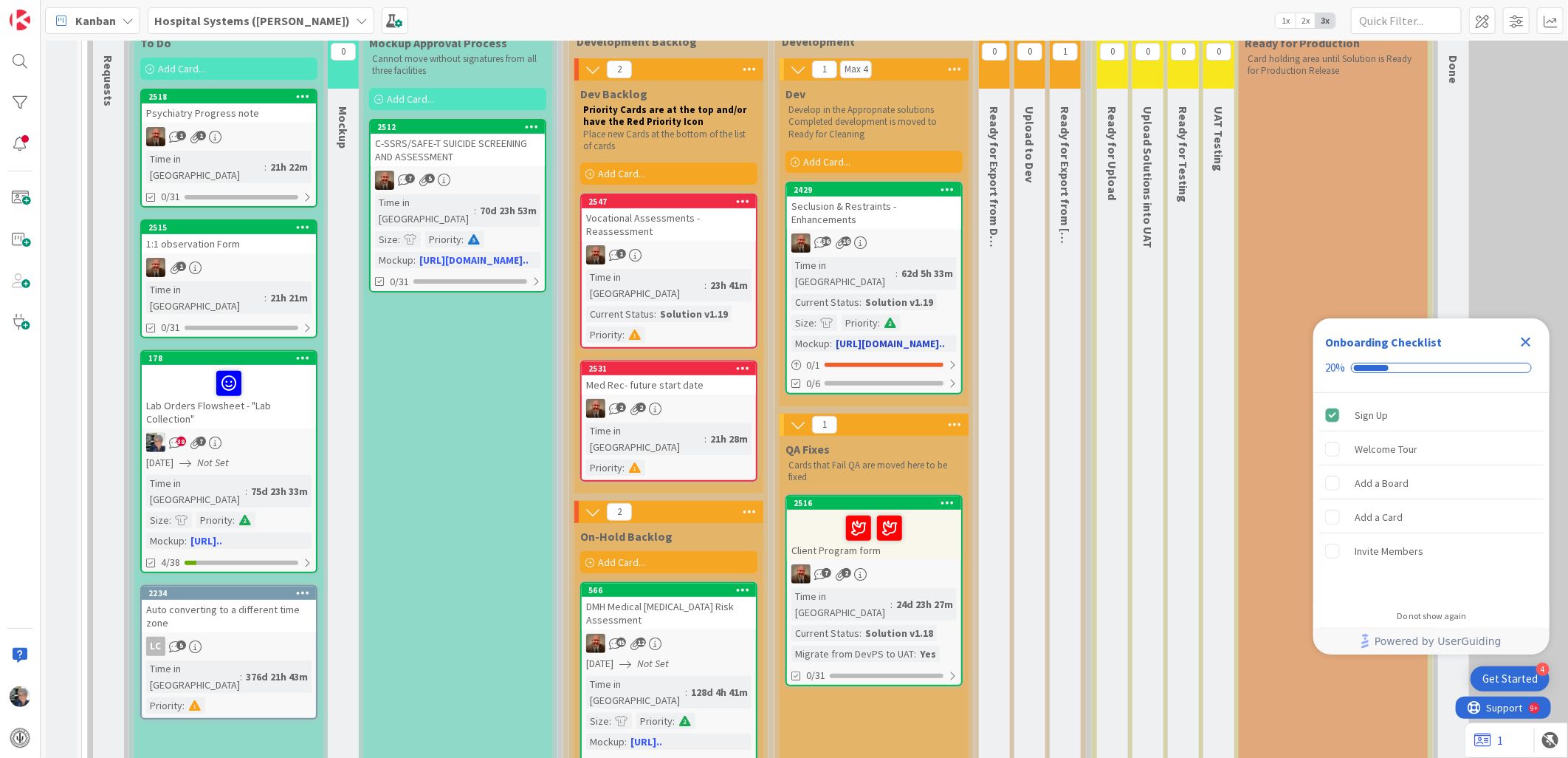
scroll to position [164, 0]
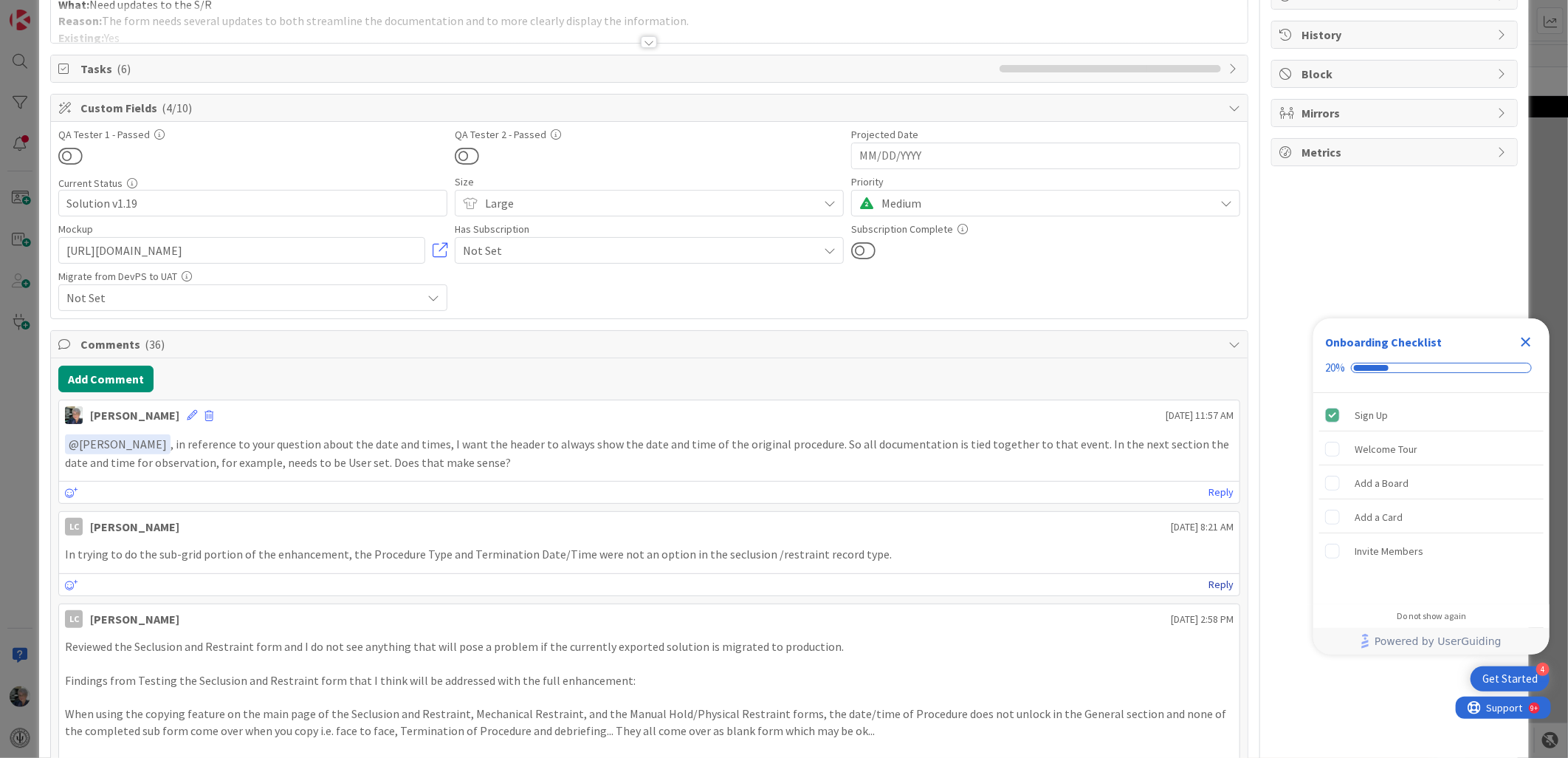
click at [1213, 582] on link "Reply" at bounding box center [1222, 584] width 25 height 18
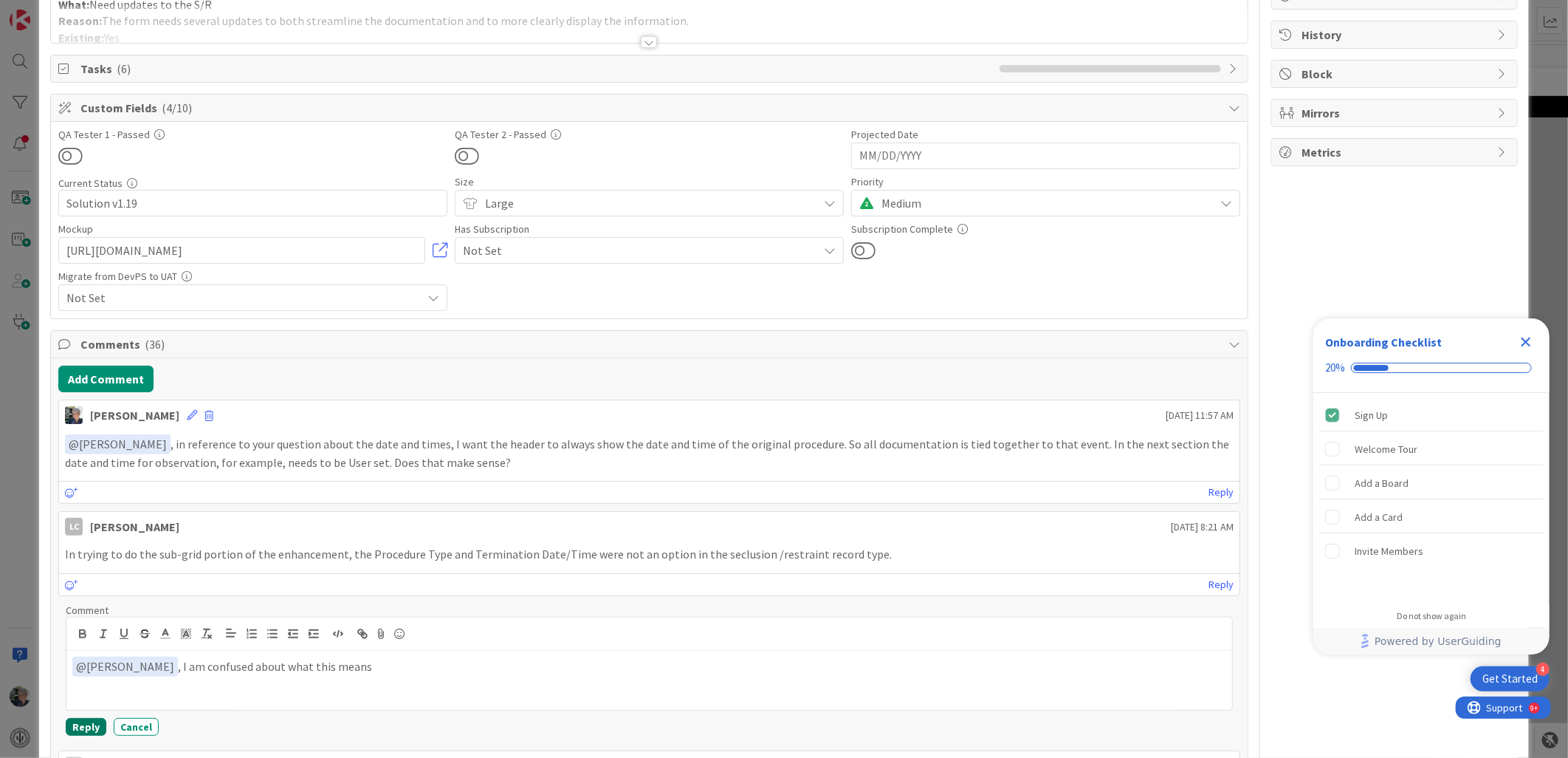
click at [97, 725] on button "Reply" at bounding box center [86, 727] width 41 height 17
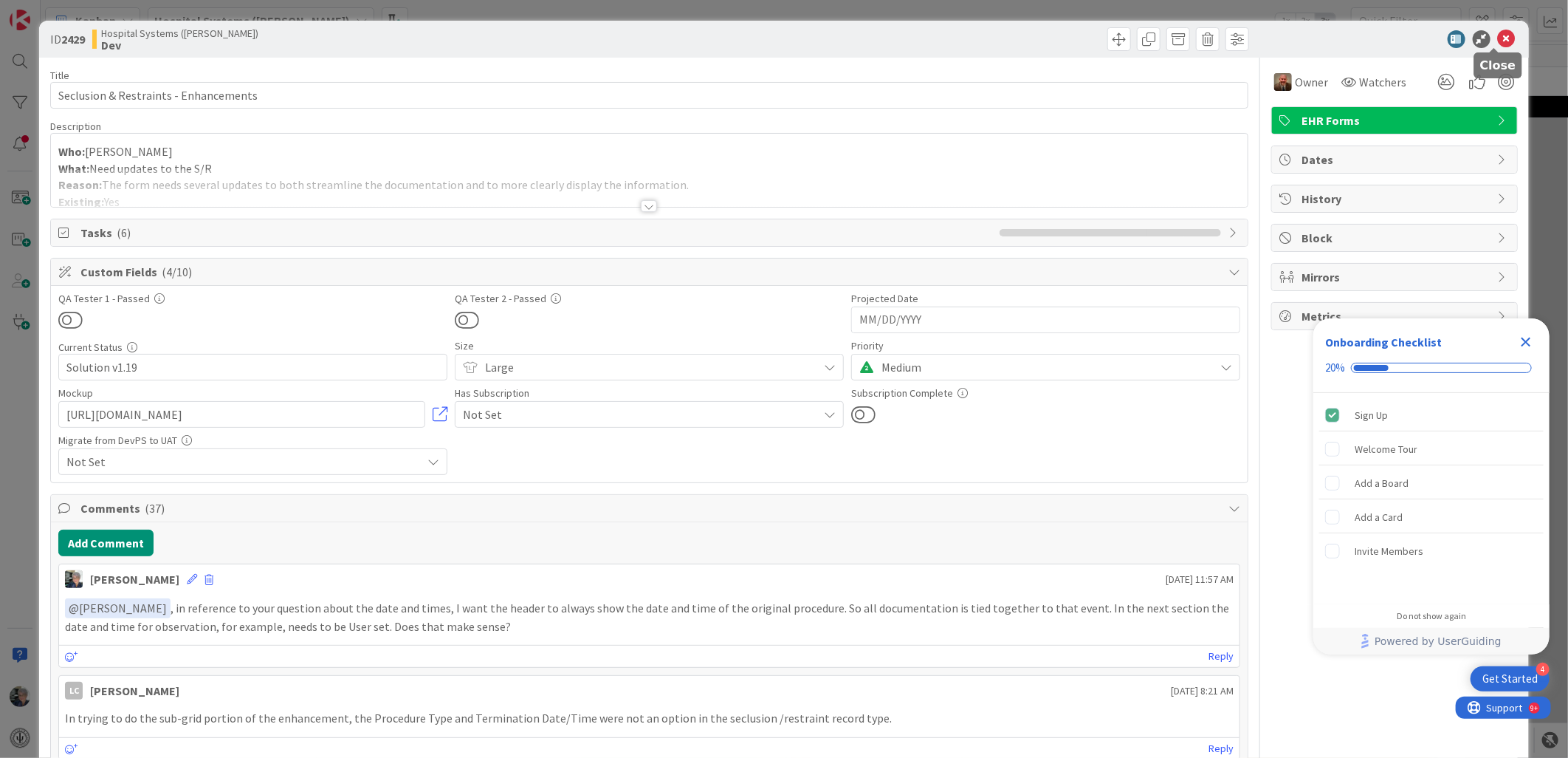
click at [1499, 32] on icon at bounding box center [1507, 39] width 17 height 17
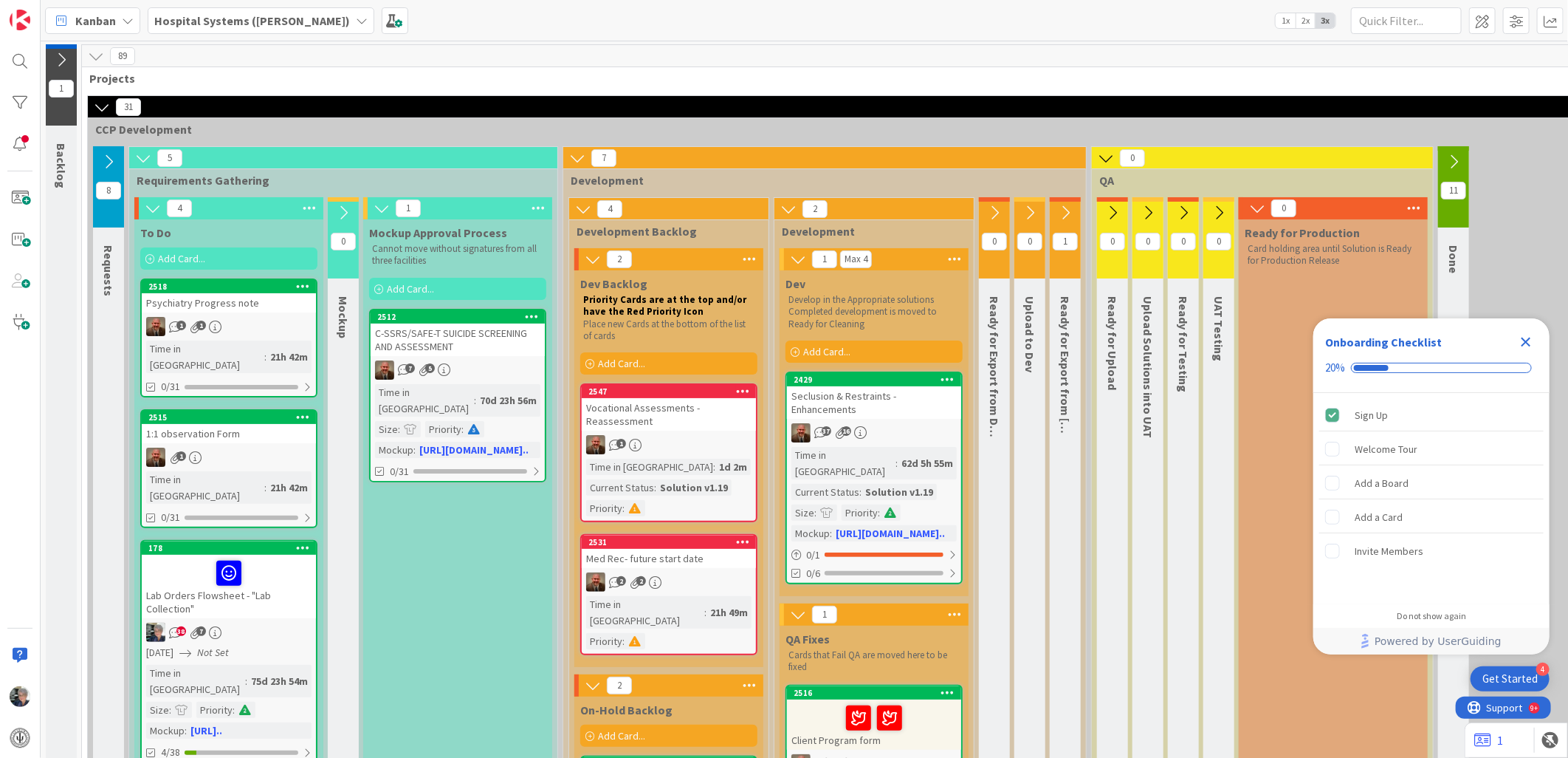
click at [105, 160] on icon at bounding box center [108, 161] width 16 height 16
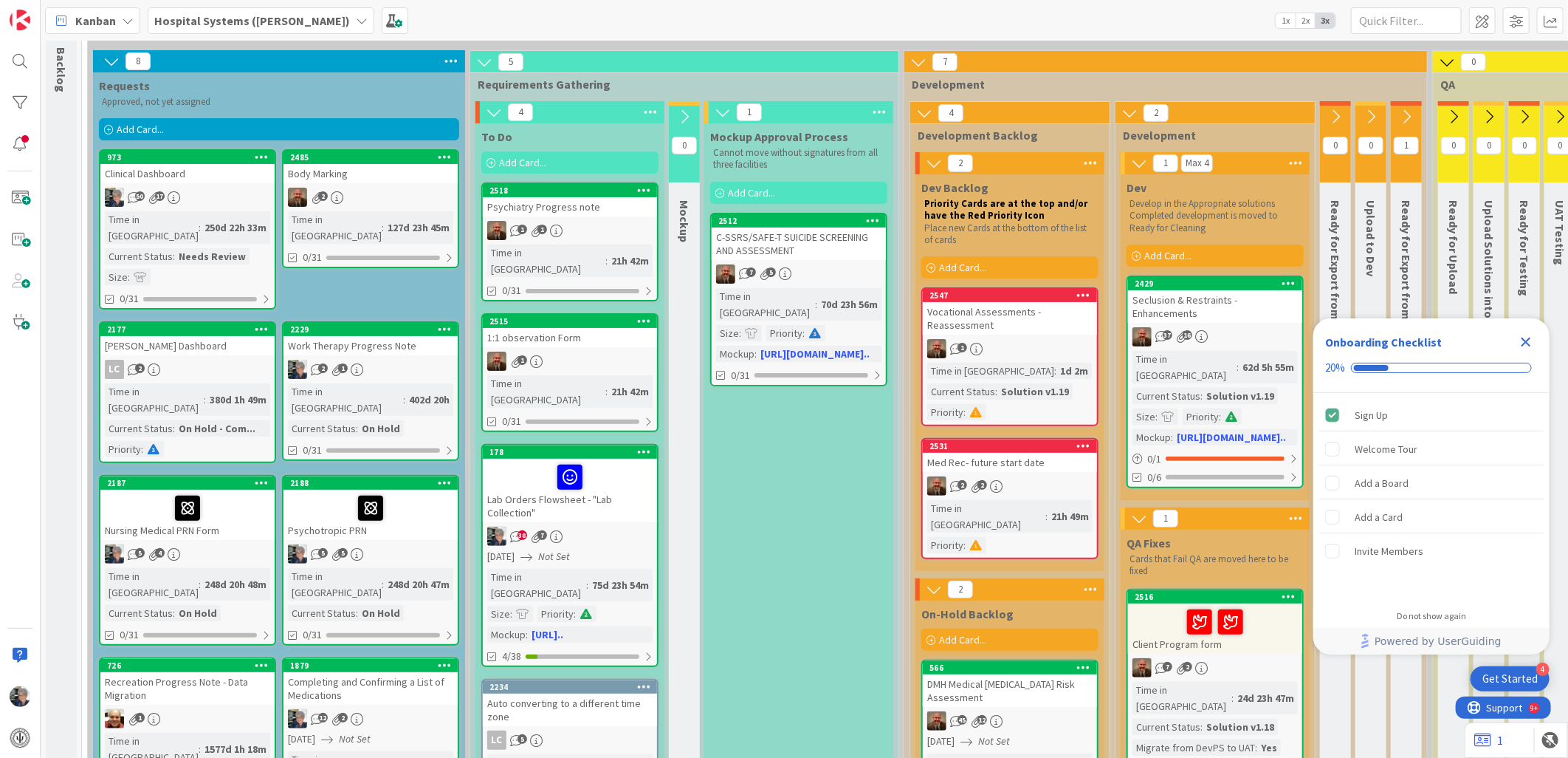
scroll to position [82, 0]
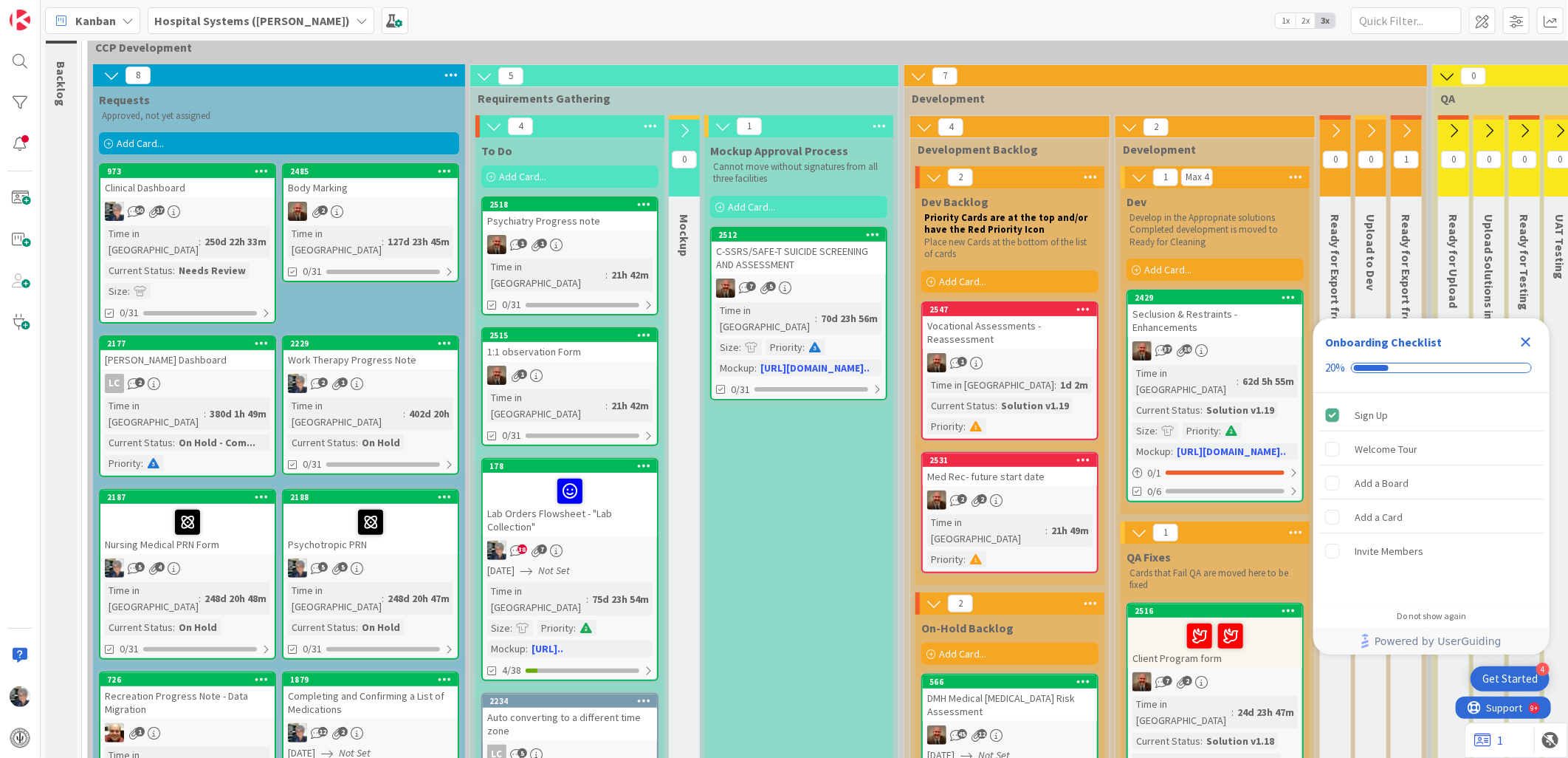
click at [596, 235] on div "1 1" at bounding box center [571, 245] width 175 height 19
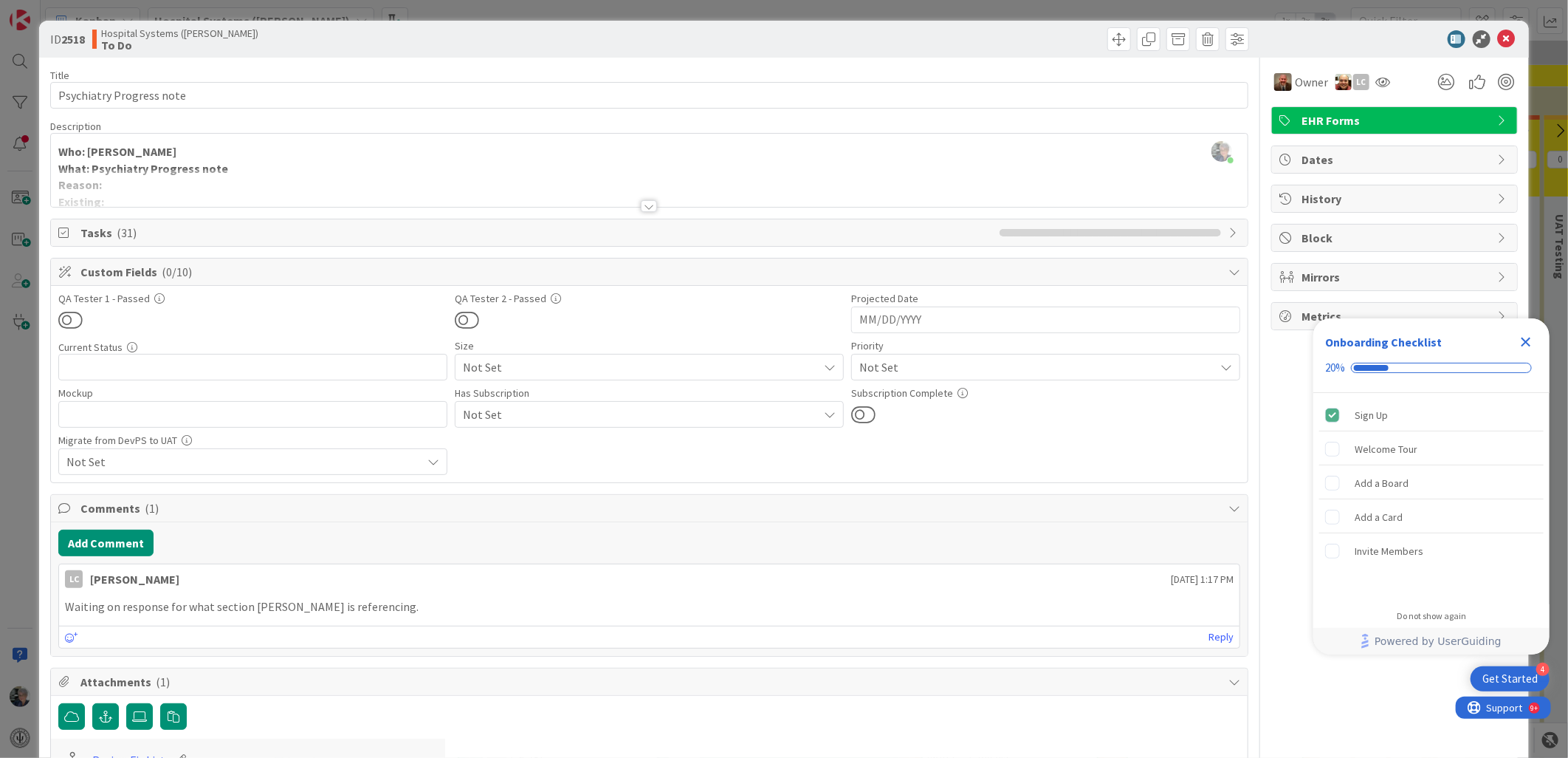
click at [647, 206] on div at bounding box center [648, 206] width 16 height 12
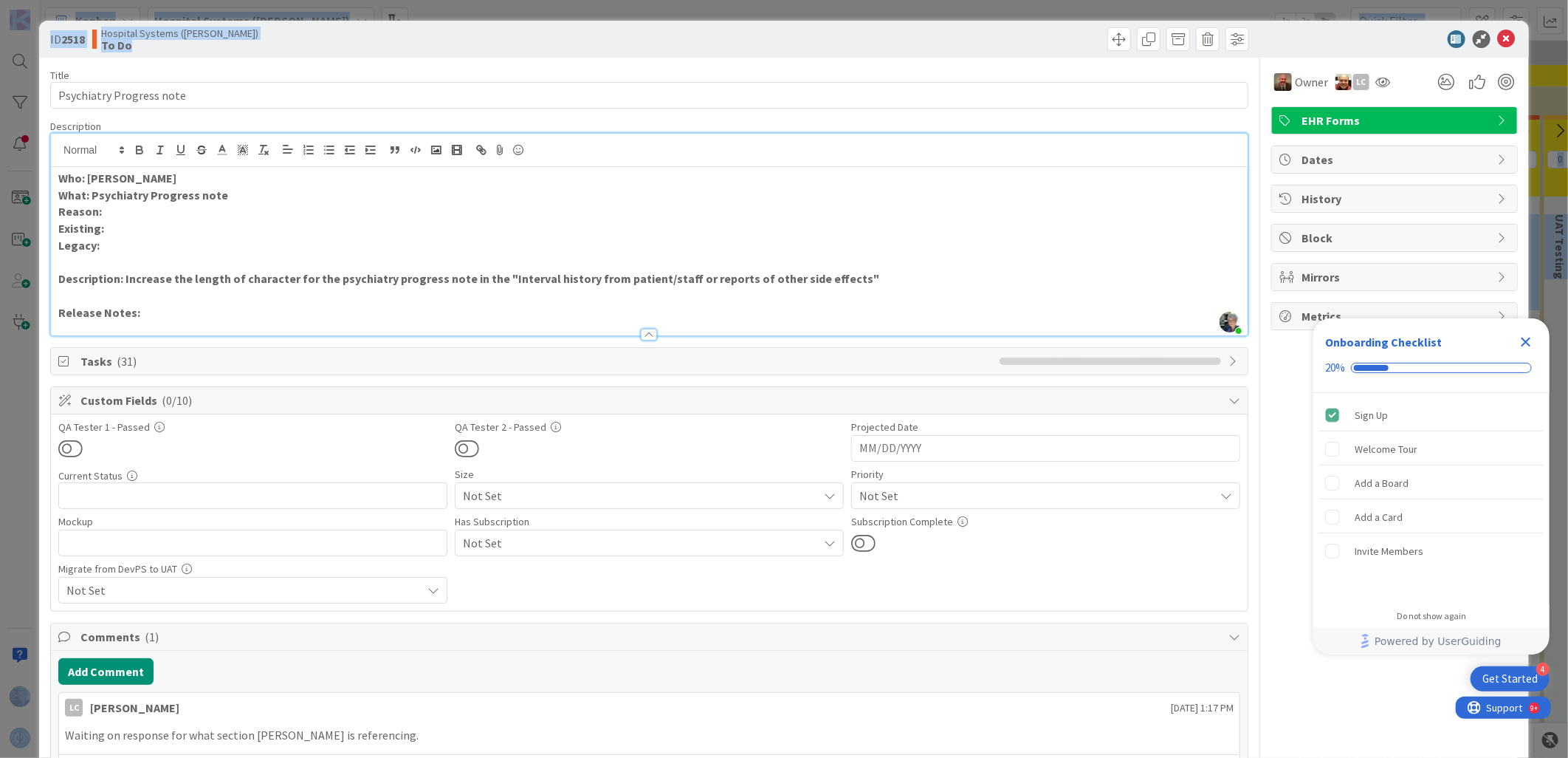
drag, startPoint x: 684, startPoint y: 39, endPoint x: -42, endPoint y: 17, distance: 726.3
click at [0, 17] on html "4 Get Started Onboarding Checklist 20% Sign Up Welcome Tour Add a Board Add a C…" at bounding box center [784, 379] width 1568 height 758
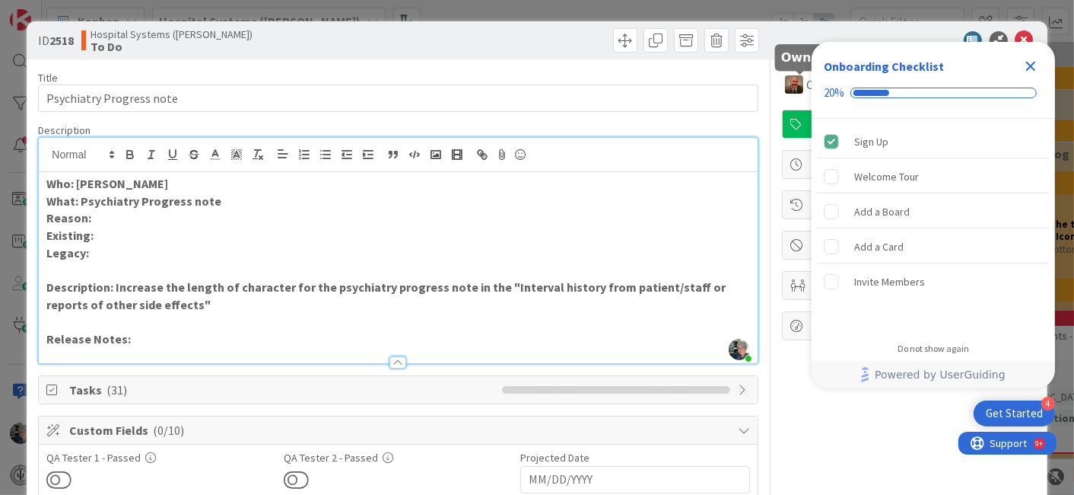
click at [108, 215] on p "Reason:" at bounding box center [397, 218] width 703 height 18
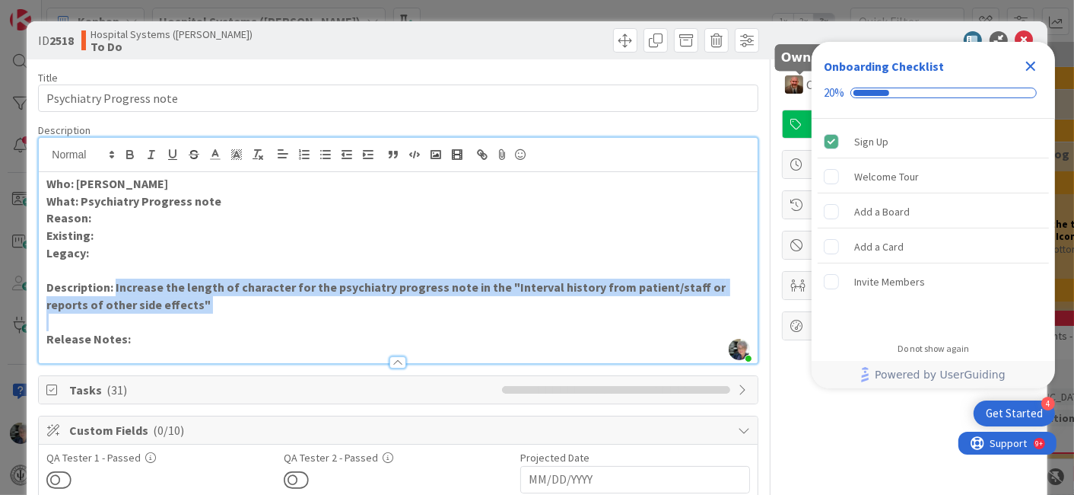
drag, startPoint x: 114, startPoint y: 289, endPoint x: 170, endPoint y: 313, distance: 60.6
click at [170, 313] on div "Who: Dr. Pointon What: Psychiatry Progress note Reason: Existing: Legacy: Descr…" at bounding box center [398, 267] width 718 height 191
click at [132, 157] on icon "button" at bounding box center [130, 155] width 14 height 14
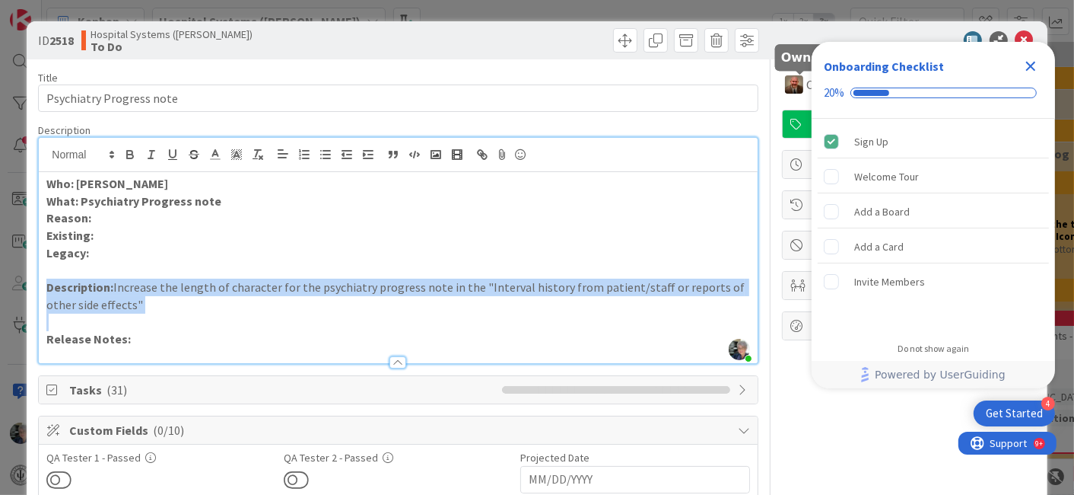
click at [142, 307] on p "Description: Increase the length of character for the psychiatry progress note …" at bounding box center [397, 295] width 703 height 34
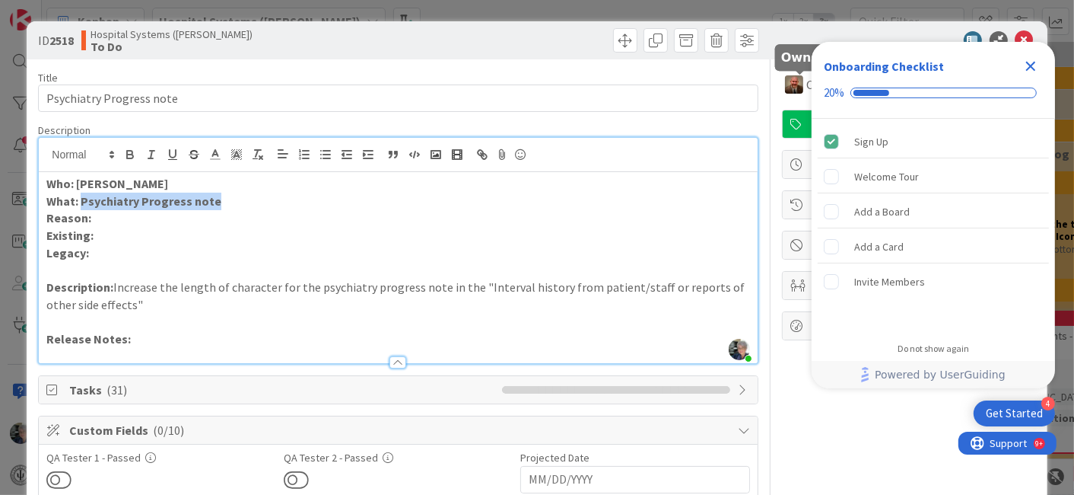
drag, startPoint x: 227, startPoint y: 202, endPoint x: 80, endPoint y: 200, distance: 146.9
click at [80, 200] on p "What: Psychiatry Progress note" at bounding box center [397, 202] width 703 height 18
click at [127, 154] on icon "button" at bounding box center [130, 156] width 6 height 4
click at [208, 208] on p "What: Psychiatry Progress note" at bounding box center [397, 202] width 703 height 18
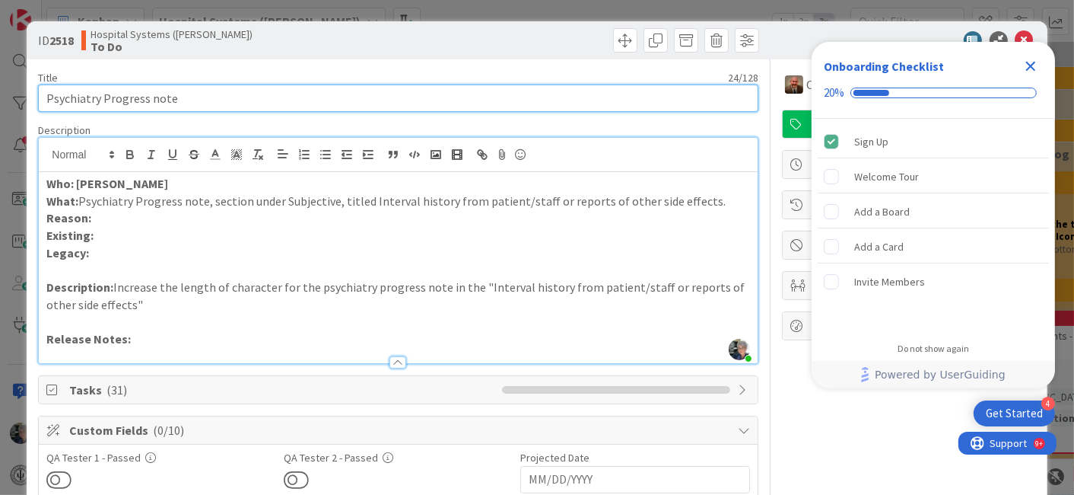
click at [180, 99] on input "Psychiatry Progress note" at bounding box center [398, 97] width 720 height 27
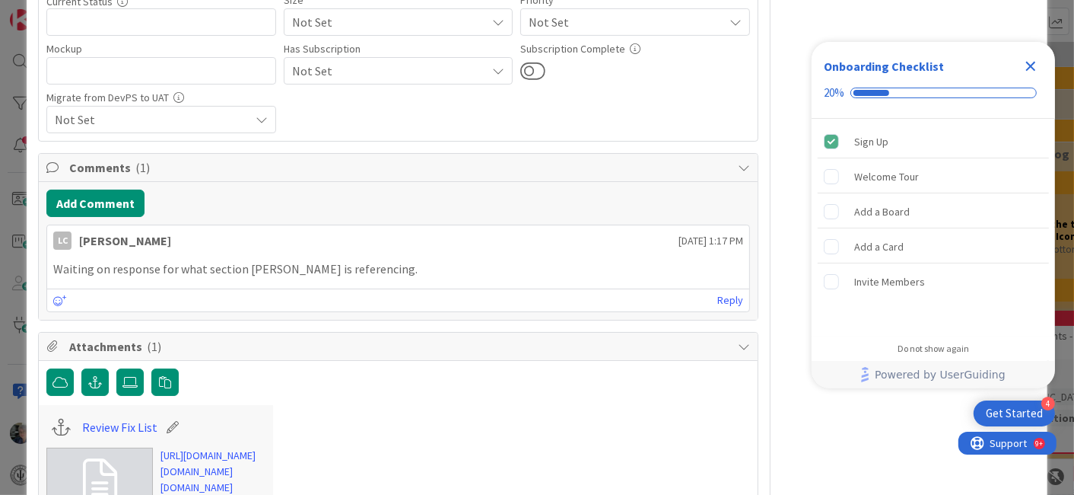
scroll to position [507, 0]
click at [105, 202] on button "Add Comment" at bounding box center [95, 202] width 98 height 27
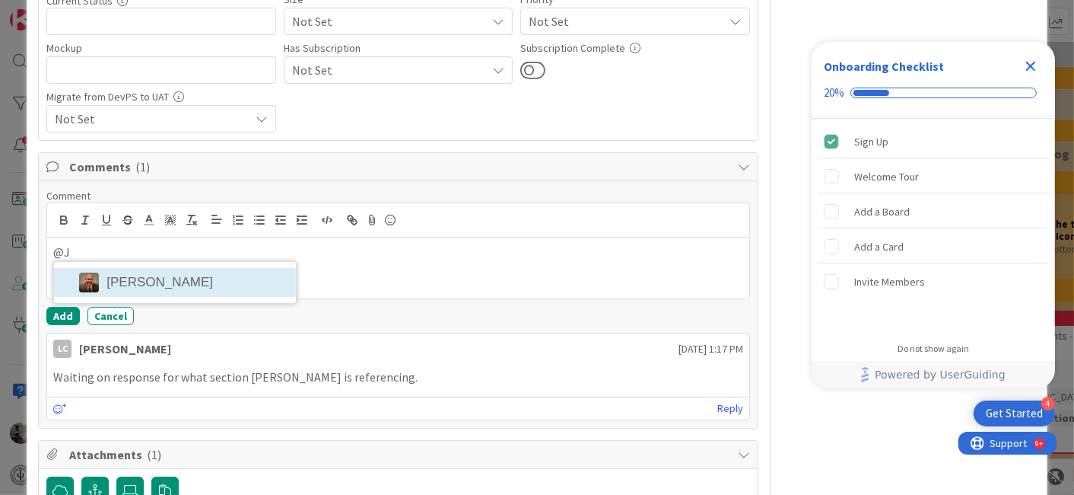
click at [138, 282] on li "[PERSON_NAME]" at bounding box center [175, 282] width 242 height 29
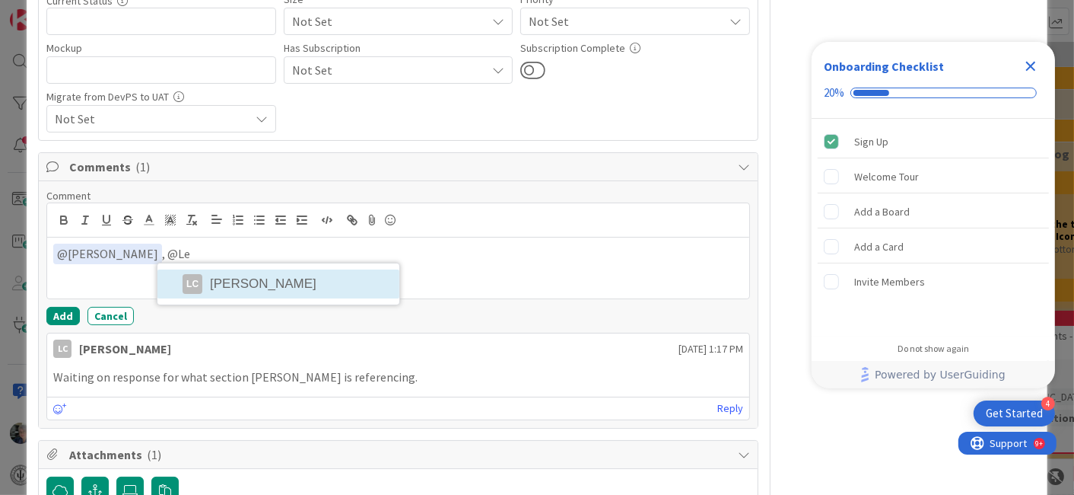
click at [219, 274] on li "LC LeeAnna Crenshaw" at bounding box center [279, 283] width 242 height 29
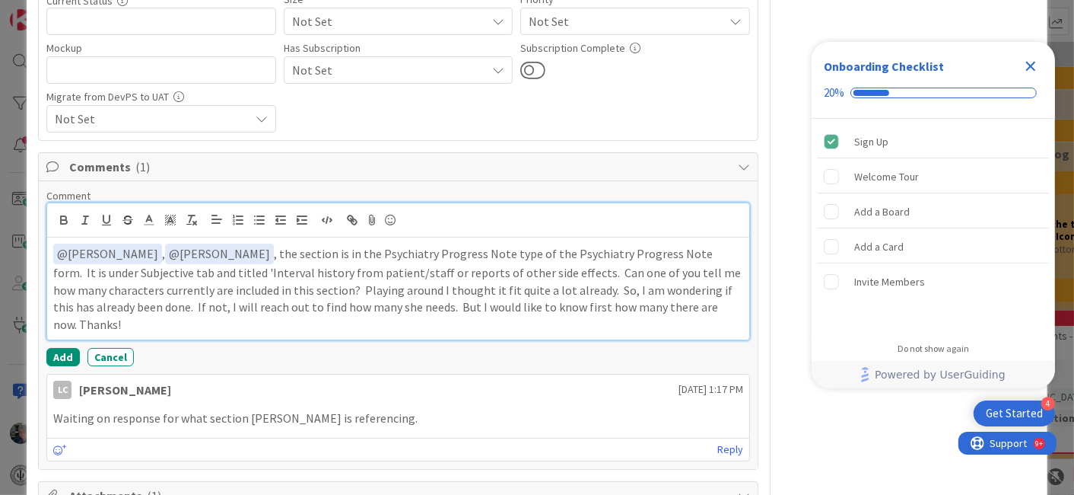
click at [559, 270] on p "﻿ @ Jamie Swindall ﻿ , ﻿ @ LeeAnna Crenshaw ﻿ , the section is in the Psychiatr…" at bounding box center [397, 288] width 689 height 90
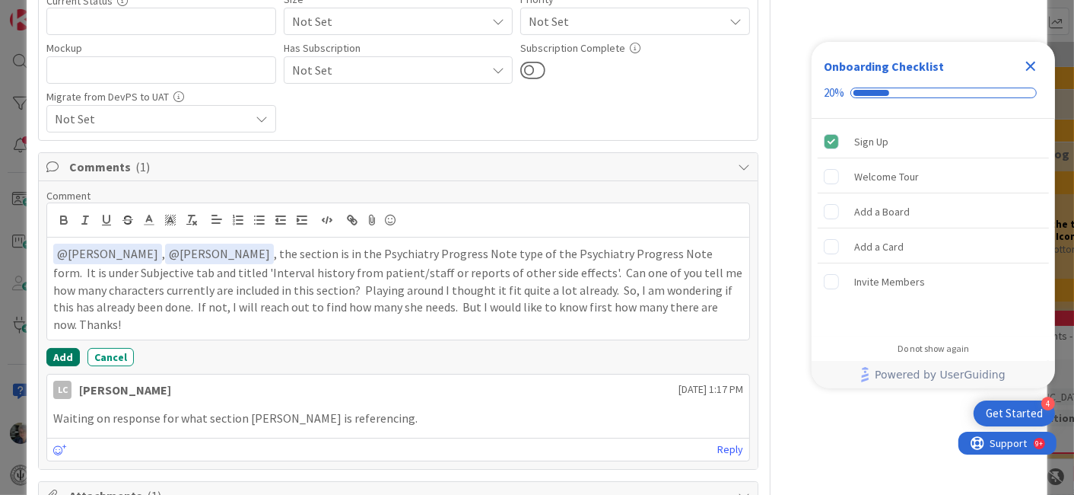
click at [65, 354] on button "Add" at bounding box center [62, 357] width 33 height 18
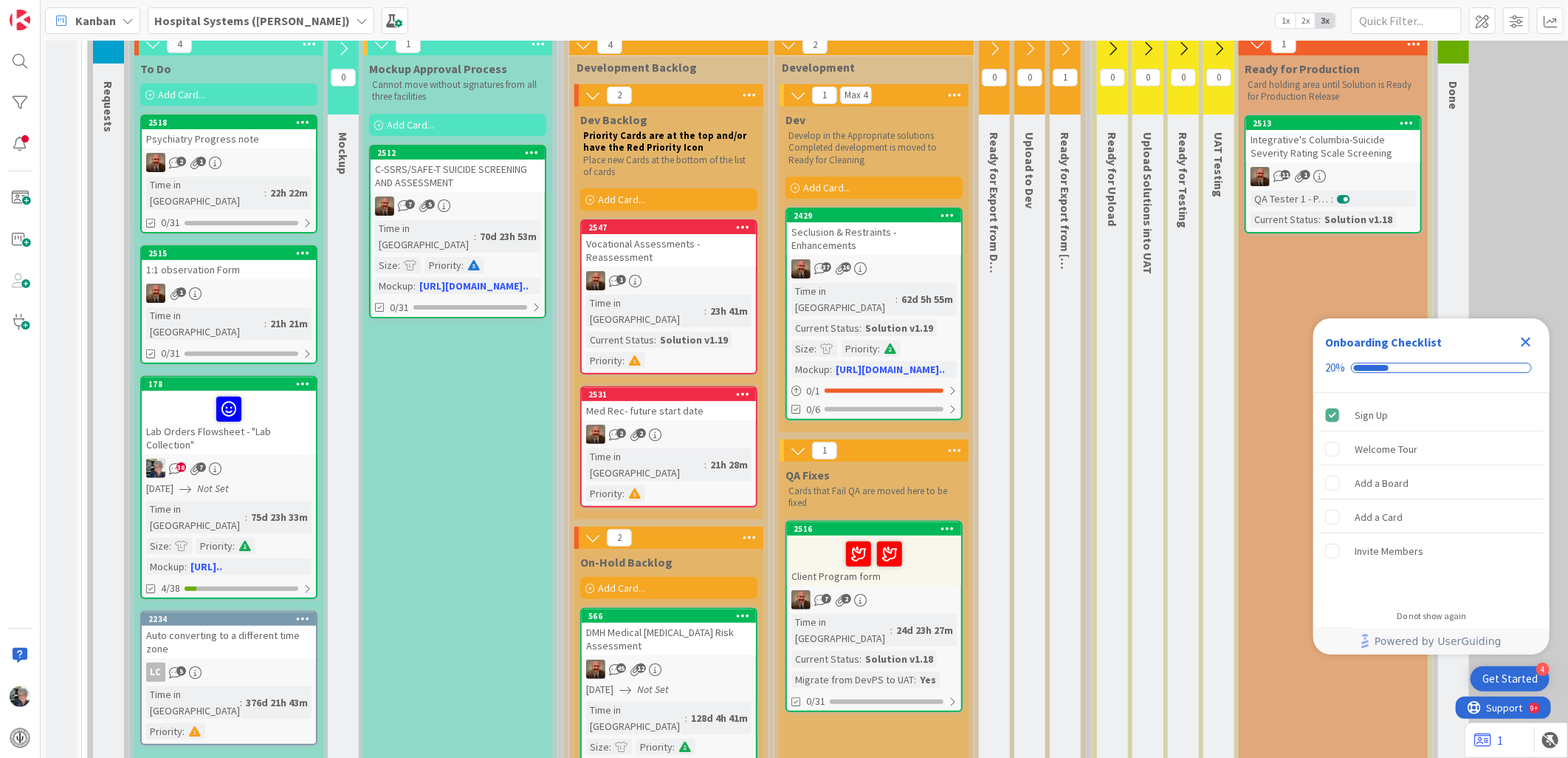
scroll to position [82, 0]
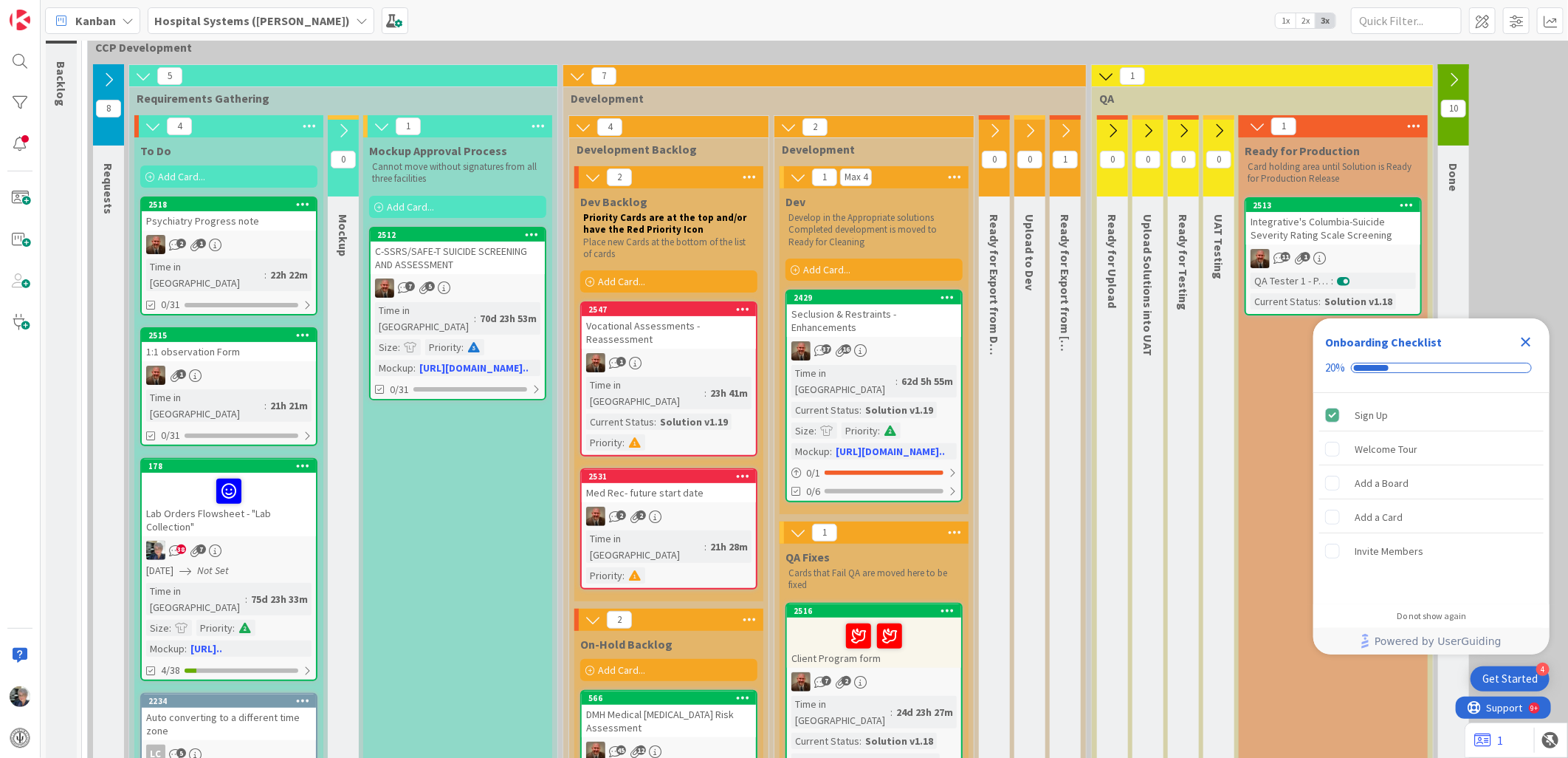
click at [106, 76] on icon at bounding box center [108, 80] width 16 height 16
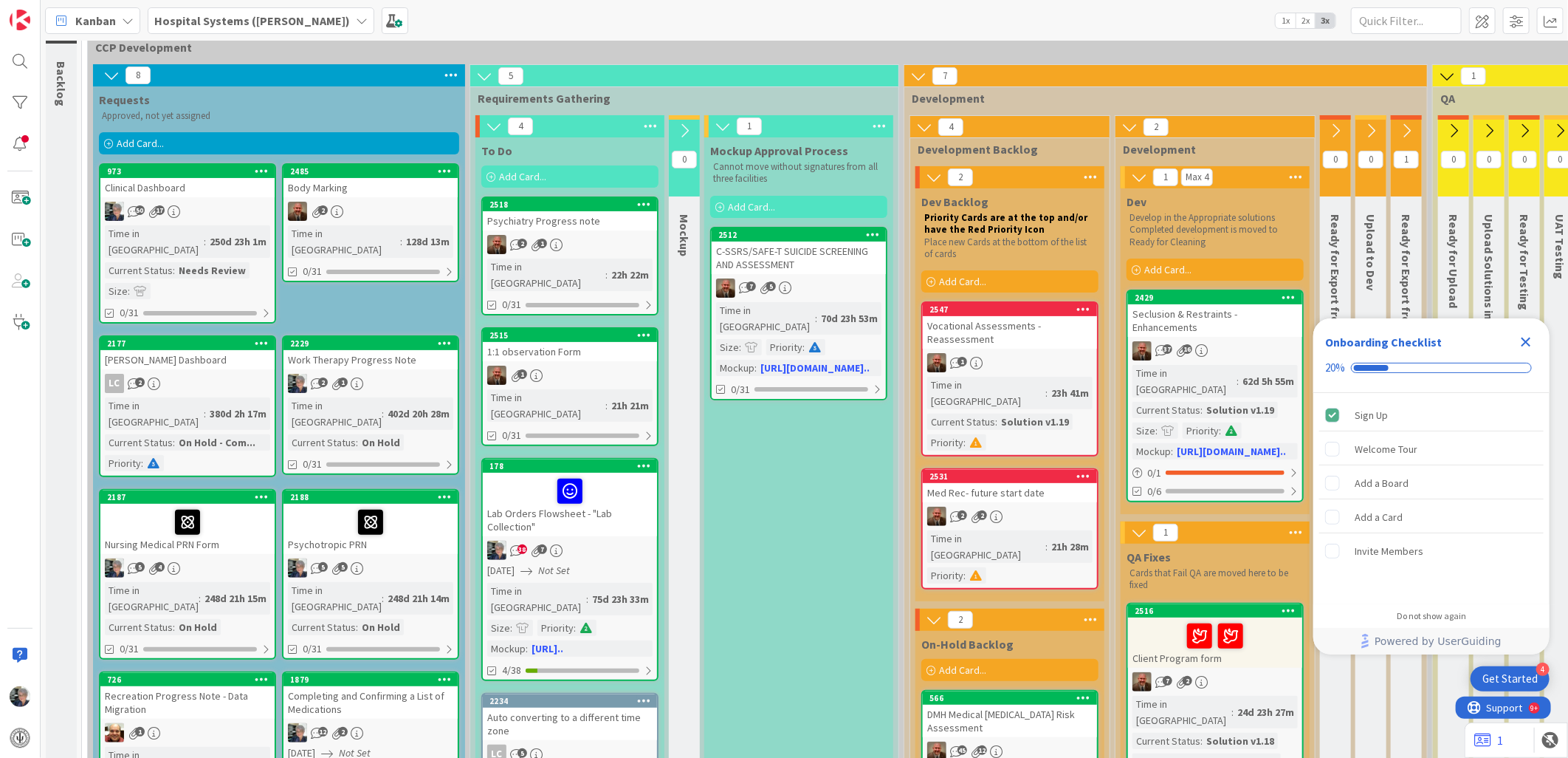
click at [364, 208] on div "2" at bounding box center [371, 212] width 175 height 19
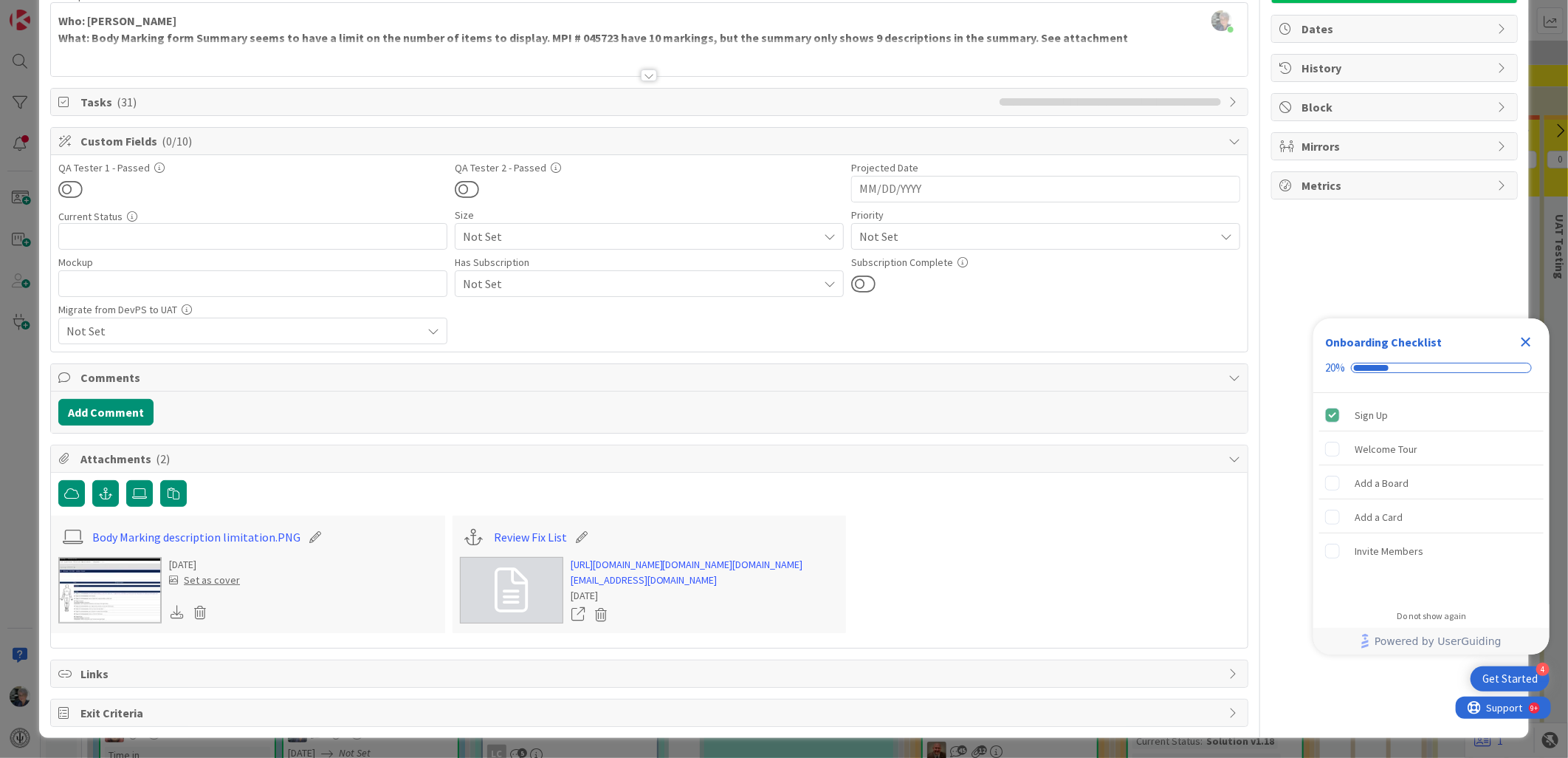
scroll to position [164, 0]
click at [114, 556] on img at bounding box center [110, 589] width 104 height 66
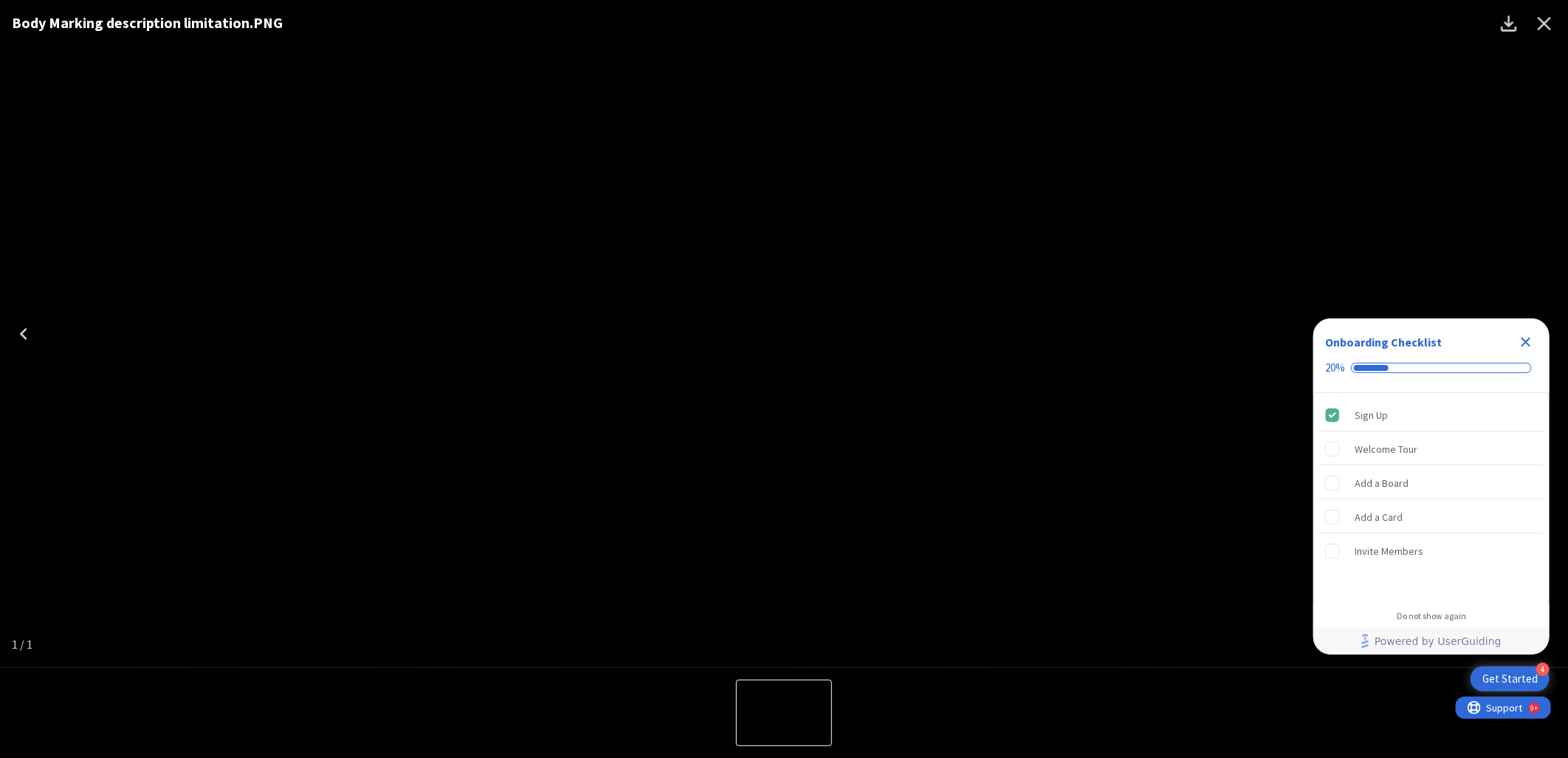
click at [1548, 17] on icon "Close" at bounding box center [1545, 23] width 23 height 23
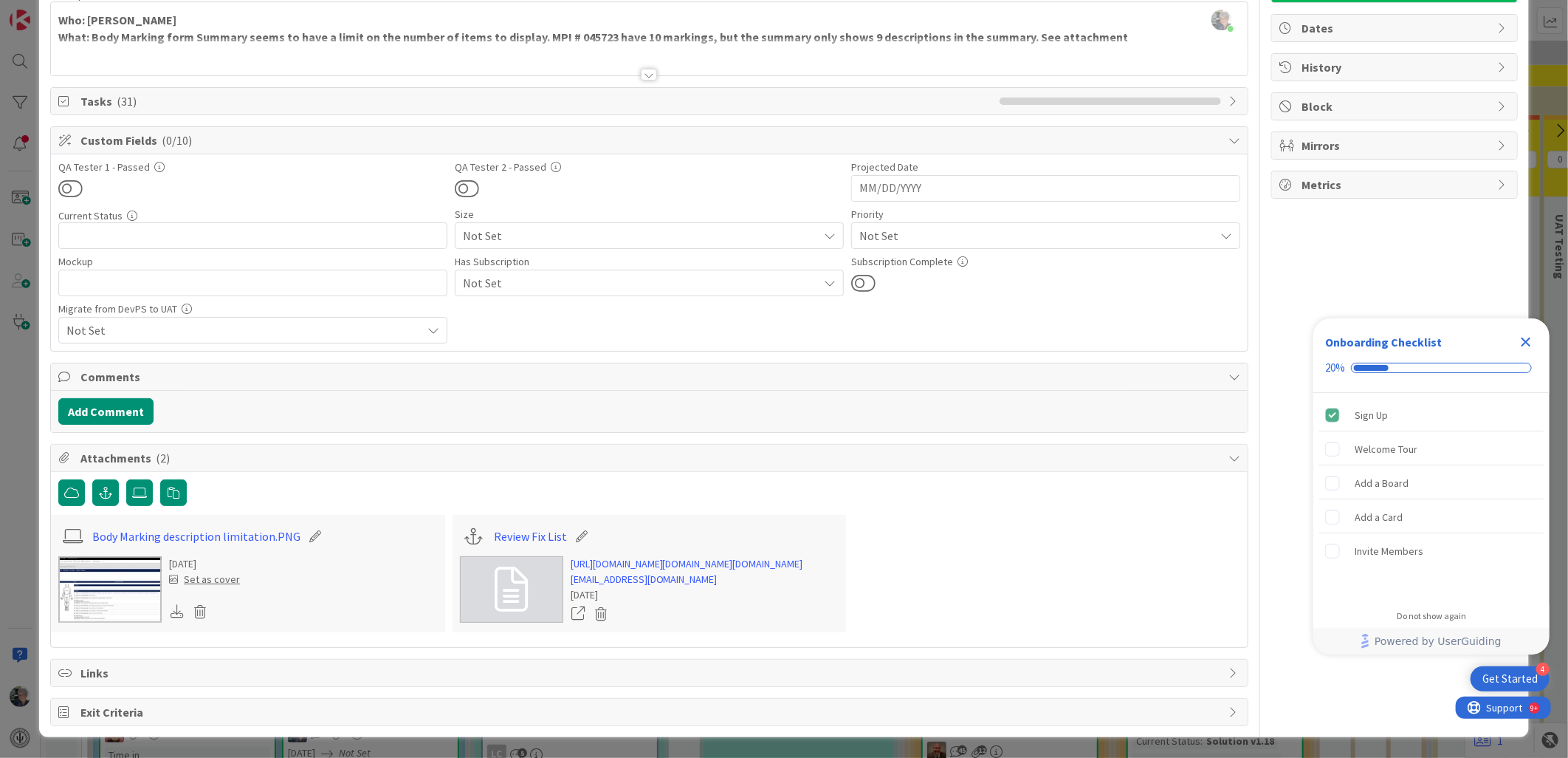
scroll to position [0, 0]
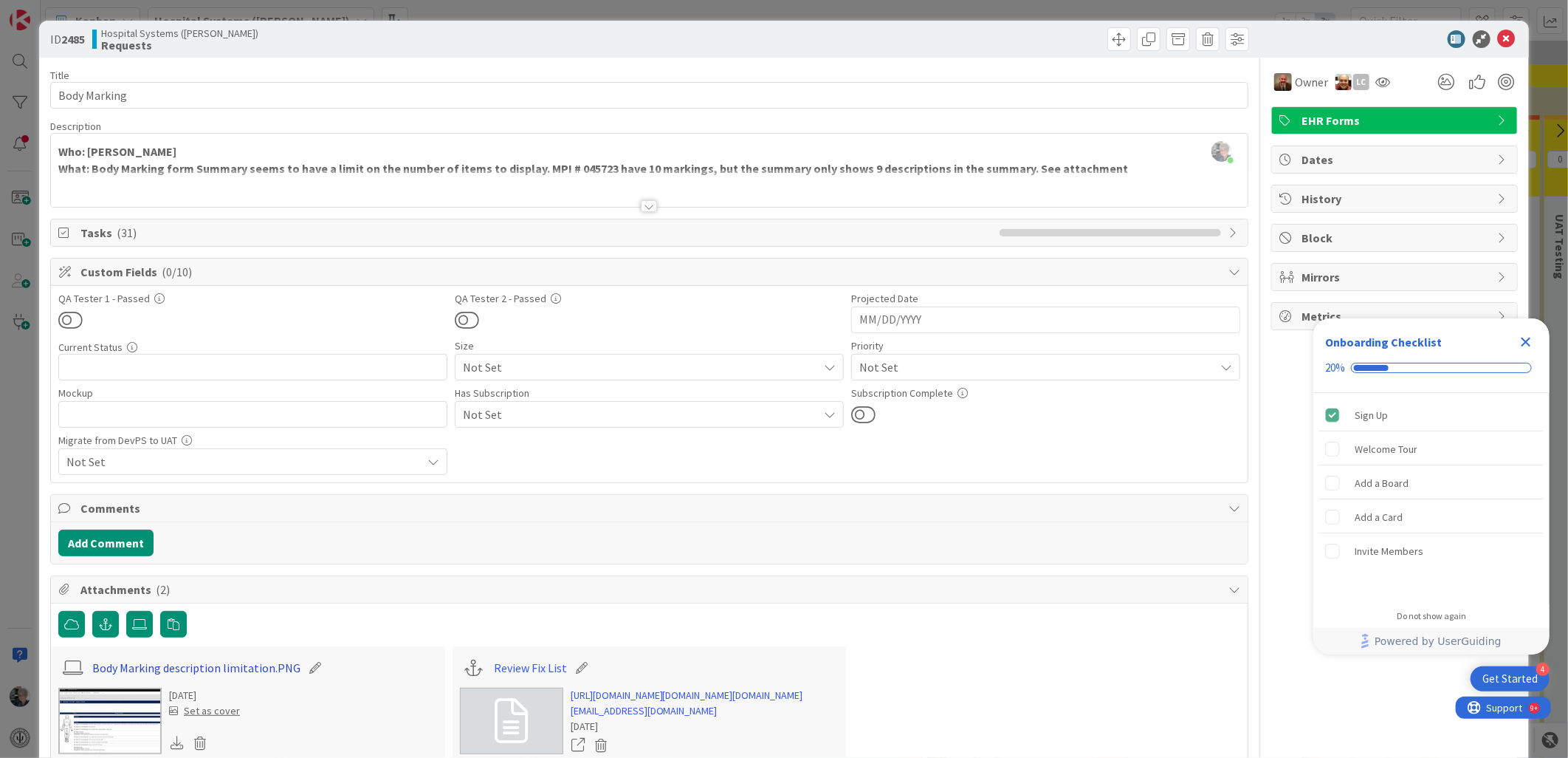
click at [170, 668] on link "Body Marking description limitation.PNG" at bounding box center [196, 668] width 209 height 17
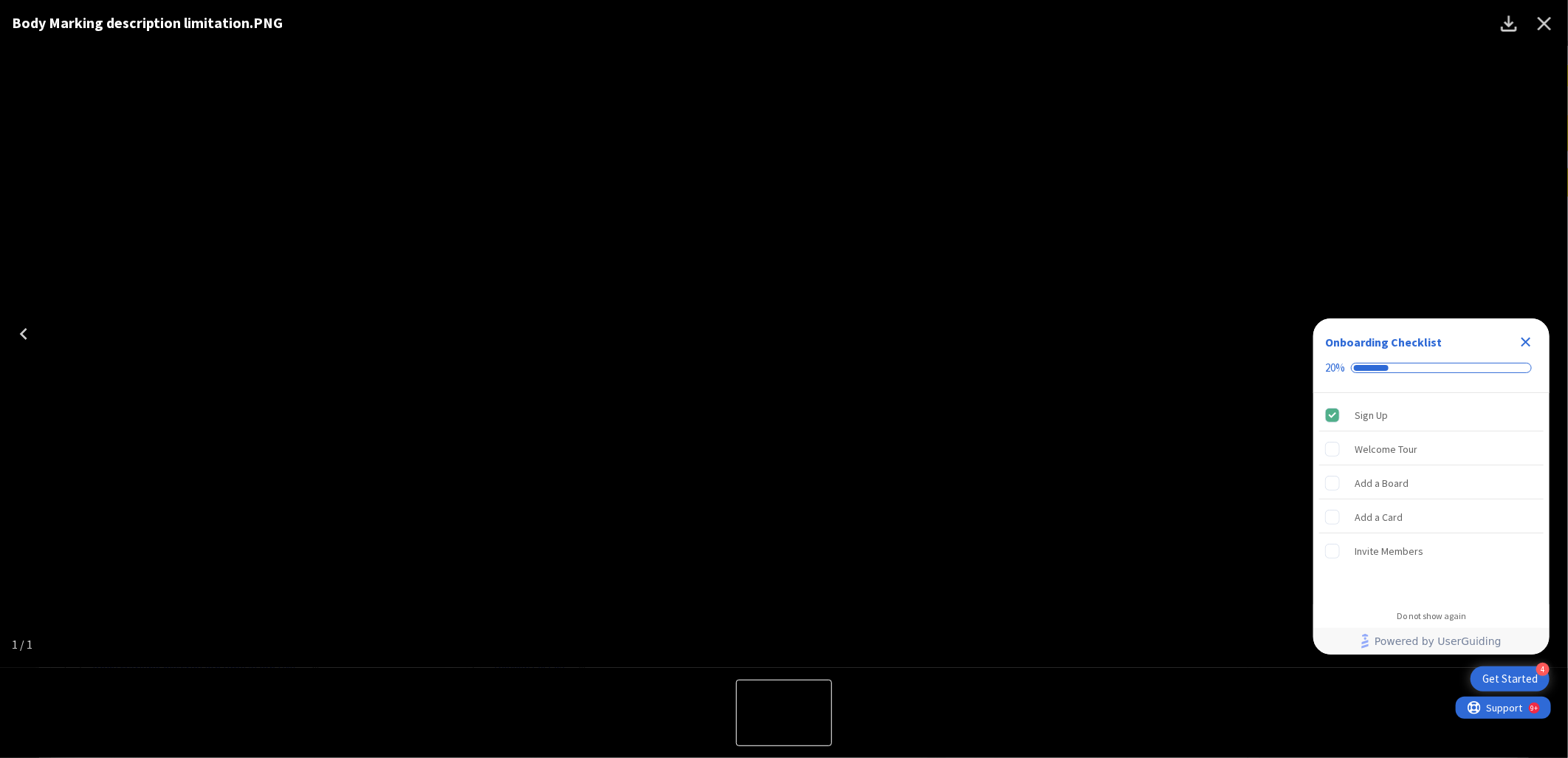
click at [1541, 17] on icon "Close" at bounding box center [1545, 23] width 23 height 23
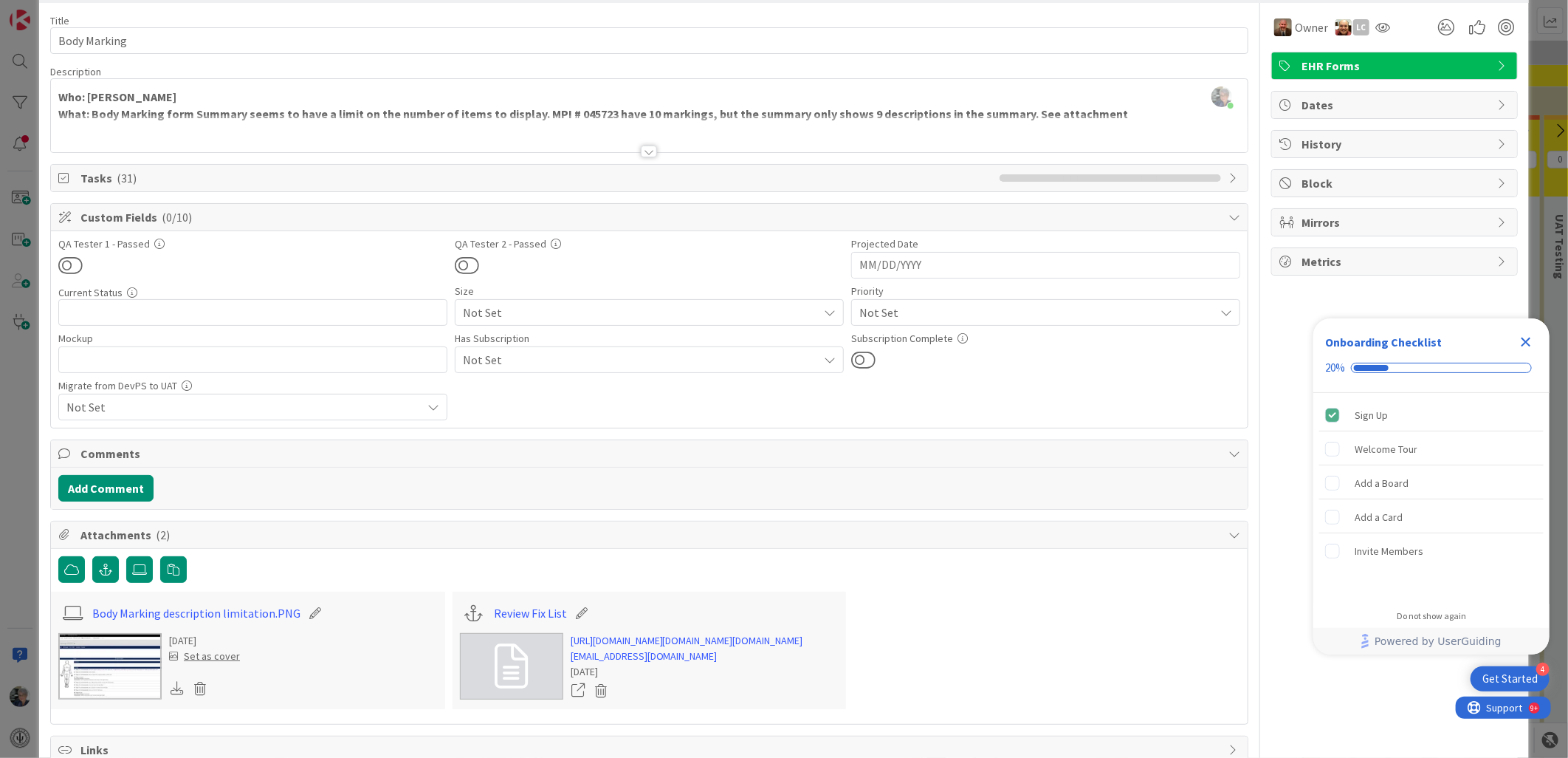
scroll to position [164, 0]
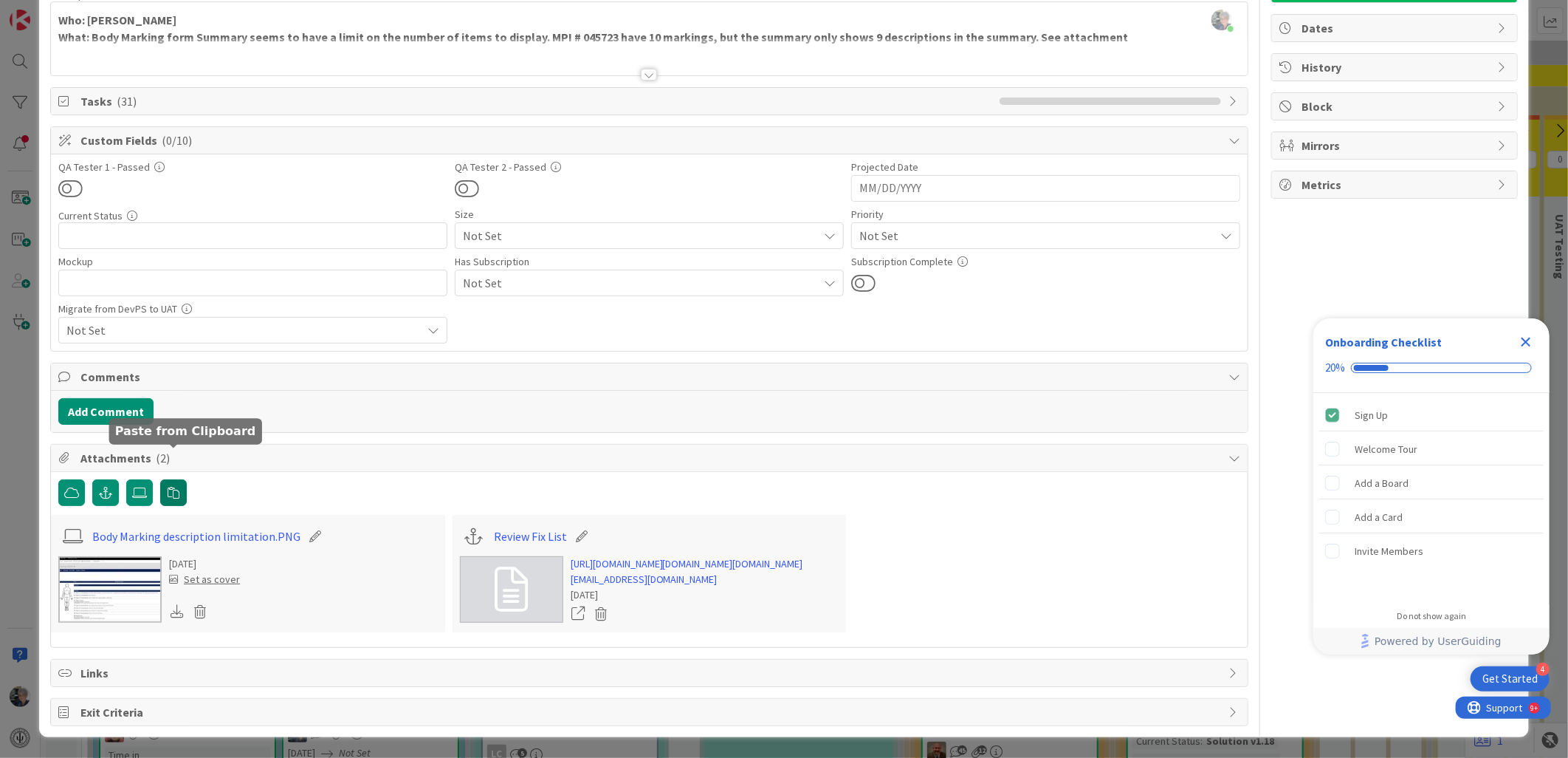
click at [175, 486] on icon "button" at bounding box center [174, 492] width 12 height 12
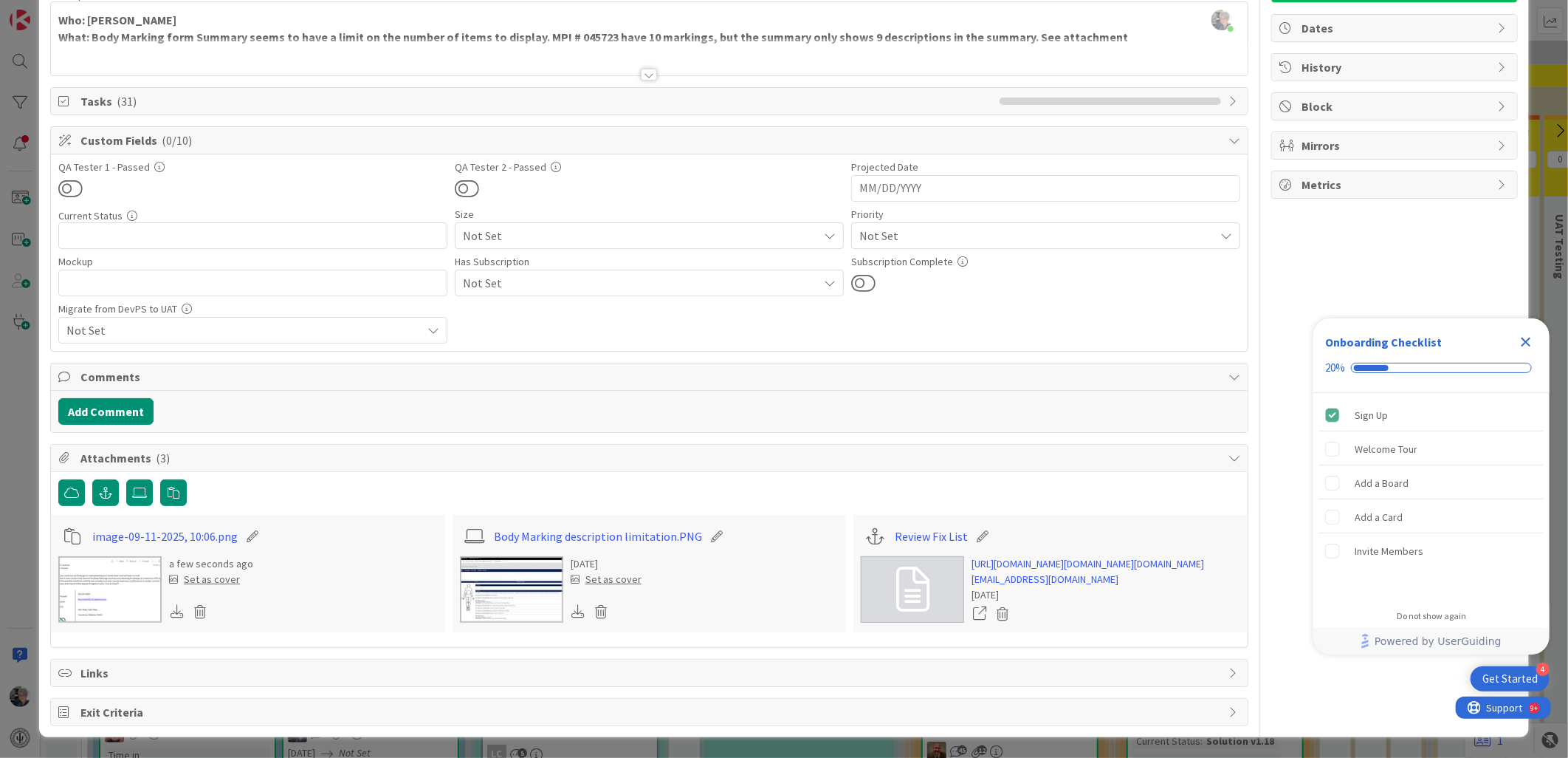
click at [247, 529] on icon at bounding box center [252, 536] width 20 height 15
drag, startPoint x: 131, startPoint y: 503, endPoint x: 85, endPoint y: 504, distance: 46.0
click at [85, 522] on div "image-09-11-2025, 10:06 .png" at bounding box center [247, 536] width 379 height 28
type input "Inquiry to Campbell-09-11-2025, 10:06"
click at [306, 569] on div "a few seconds ago Set as cover" at bounding box center [247, 589] width 379 height 66
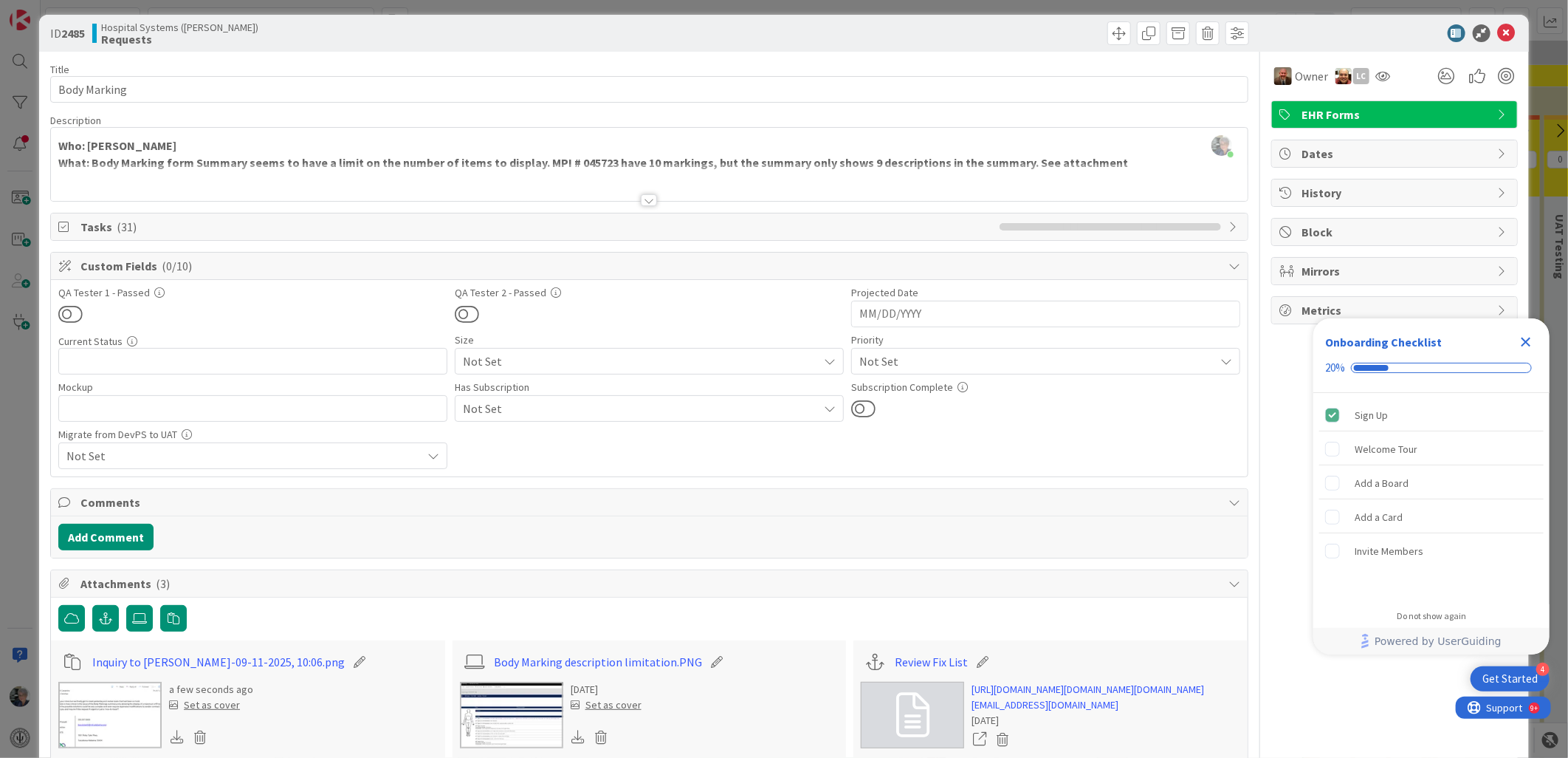
scroll to position [0, 0]
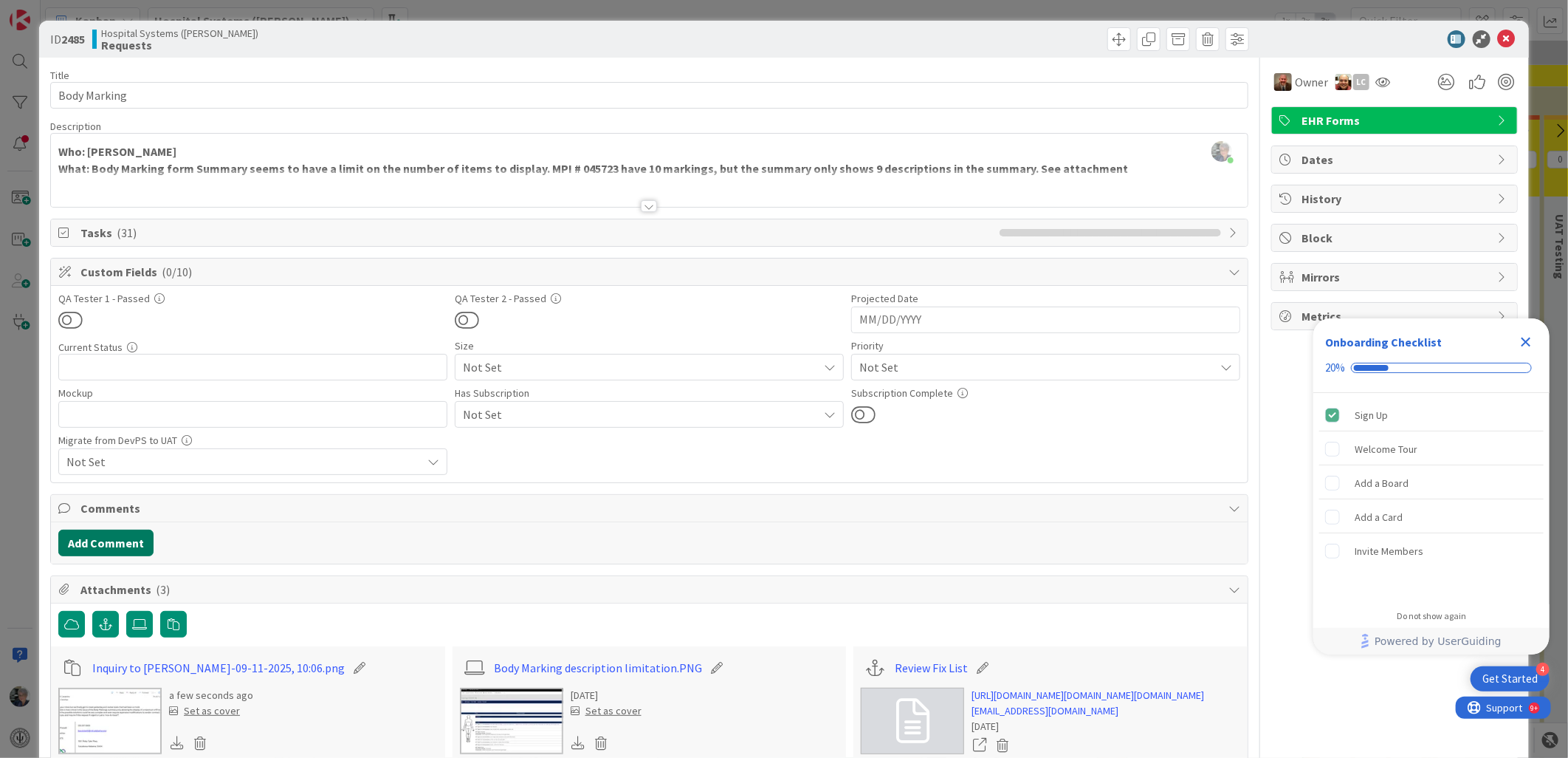
click at [108, 543] on button "Add Comment" at bounding box center [106, 543] width 95 height 26
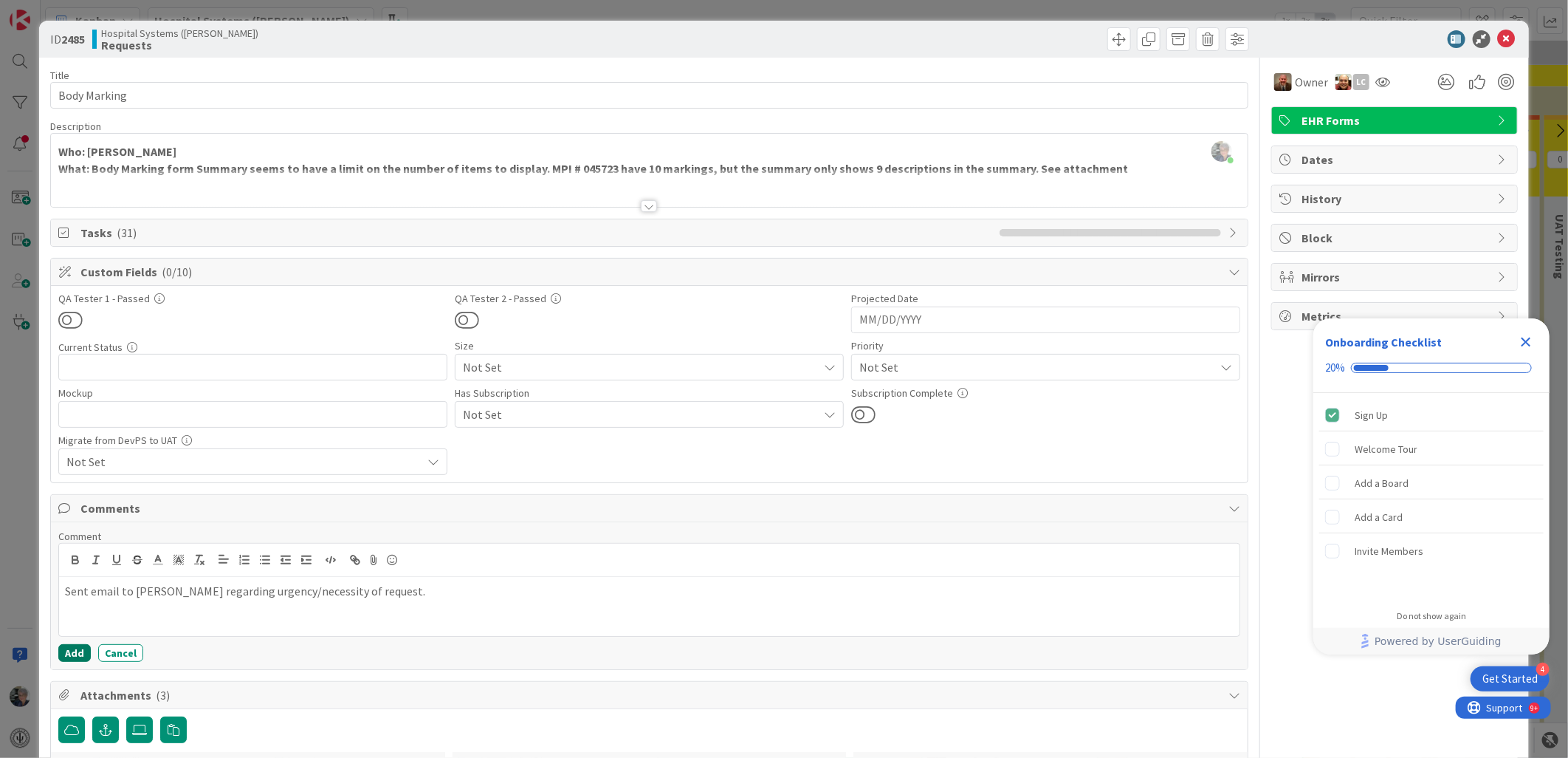
click at [66, 650] on button "Add" at bounding box center [74, 653] width 32 height 17
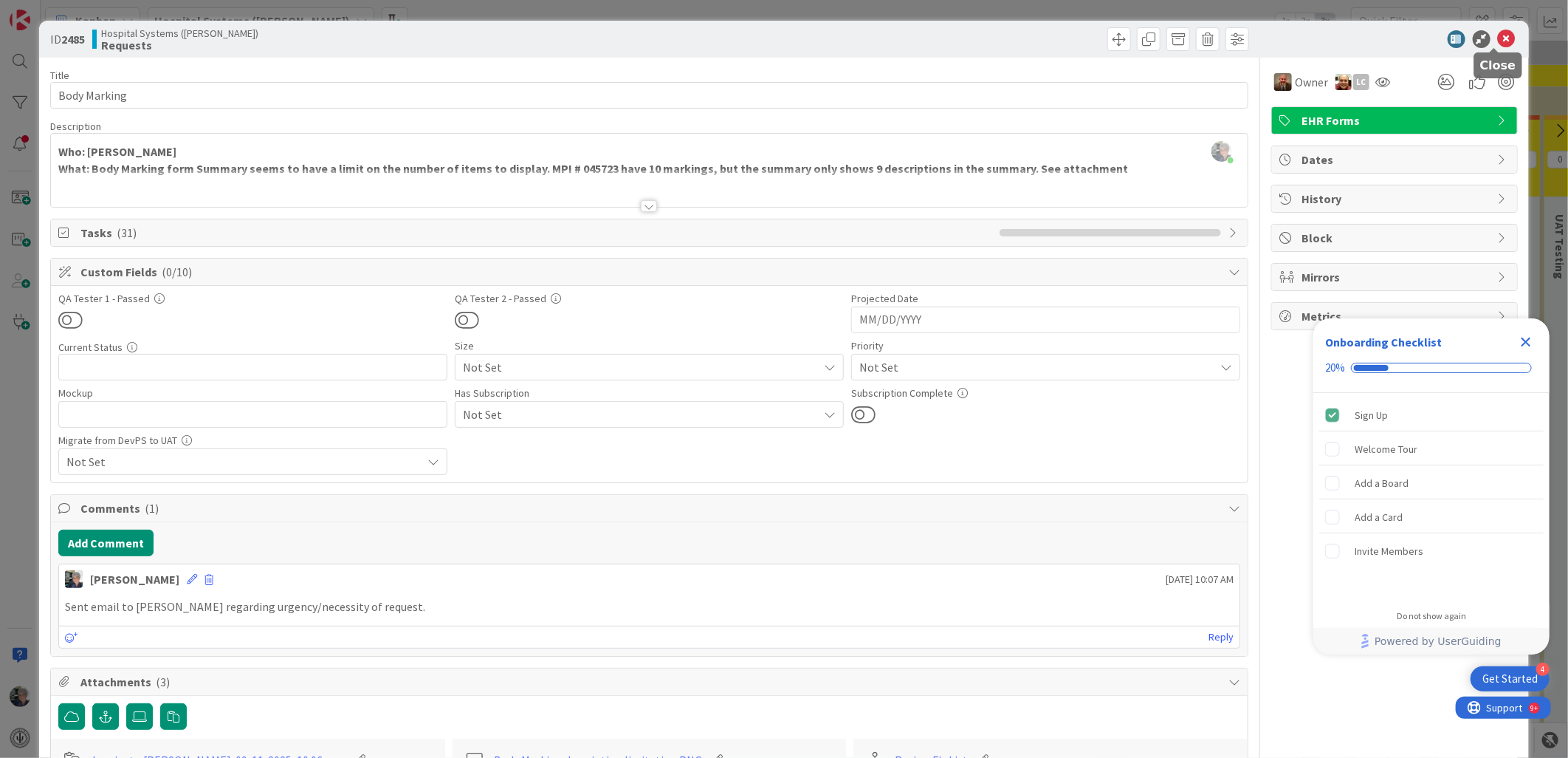
click at [1498, 33] on icon at bounding box center [1507, 39] width 17 height 17
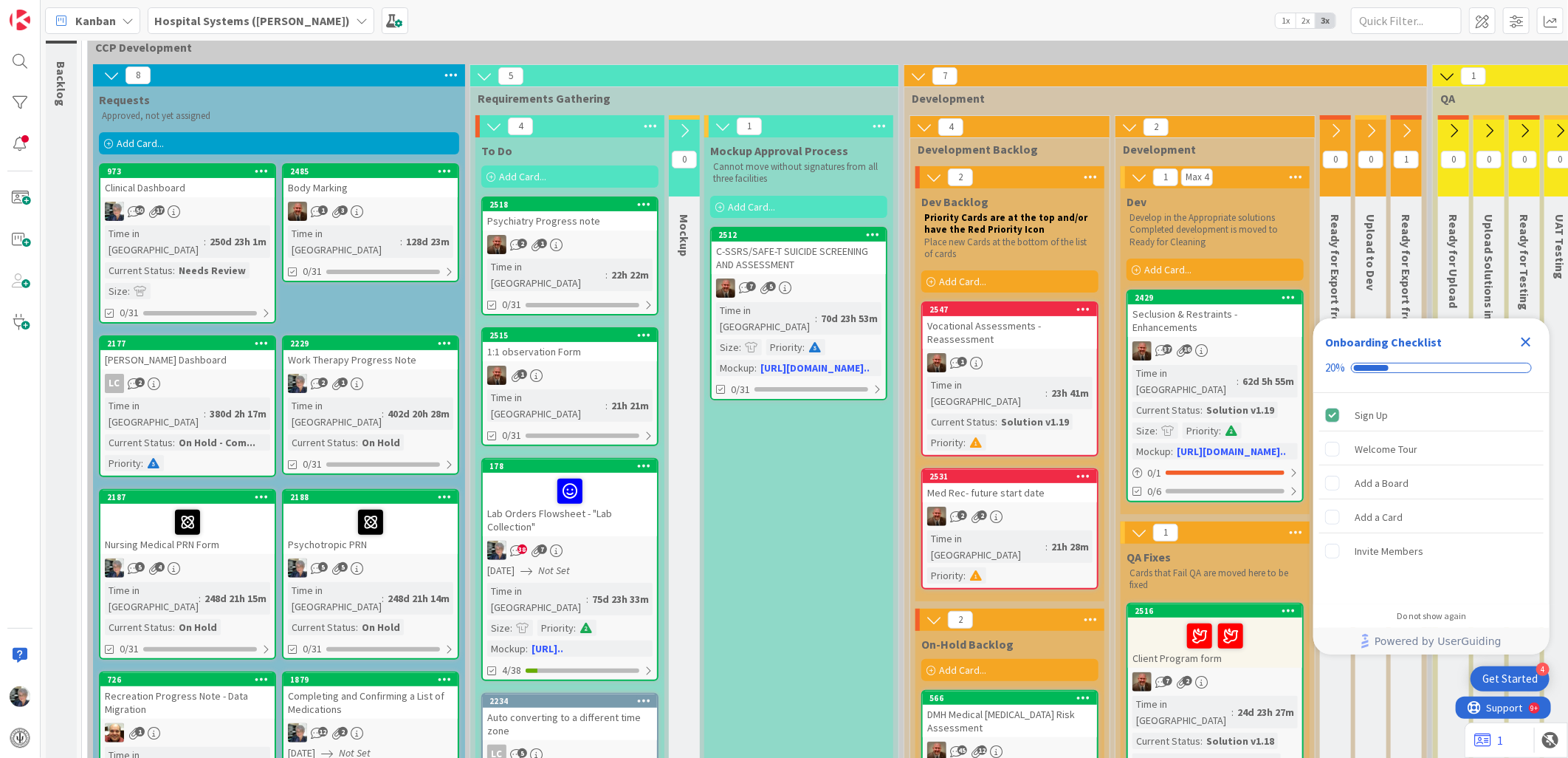
scroll to position [164, 0]
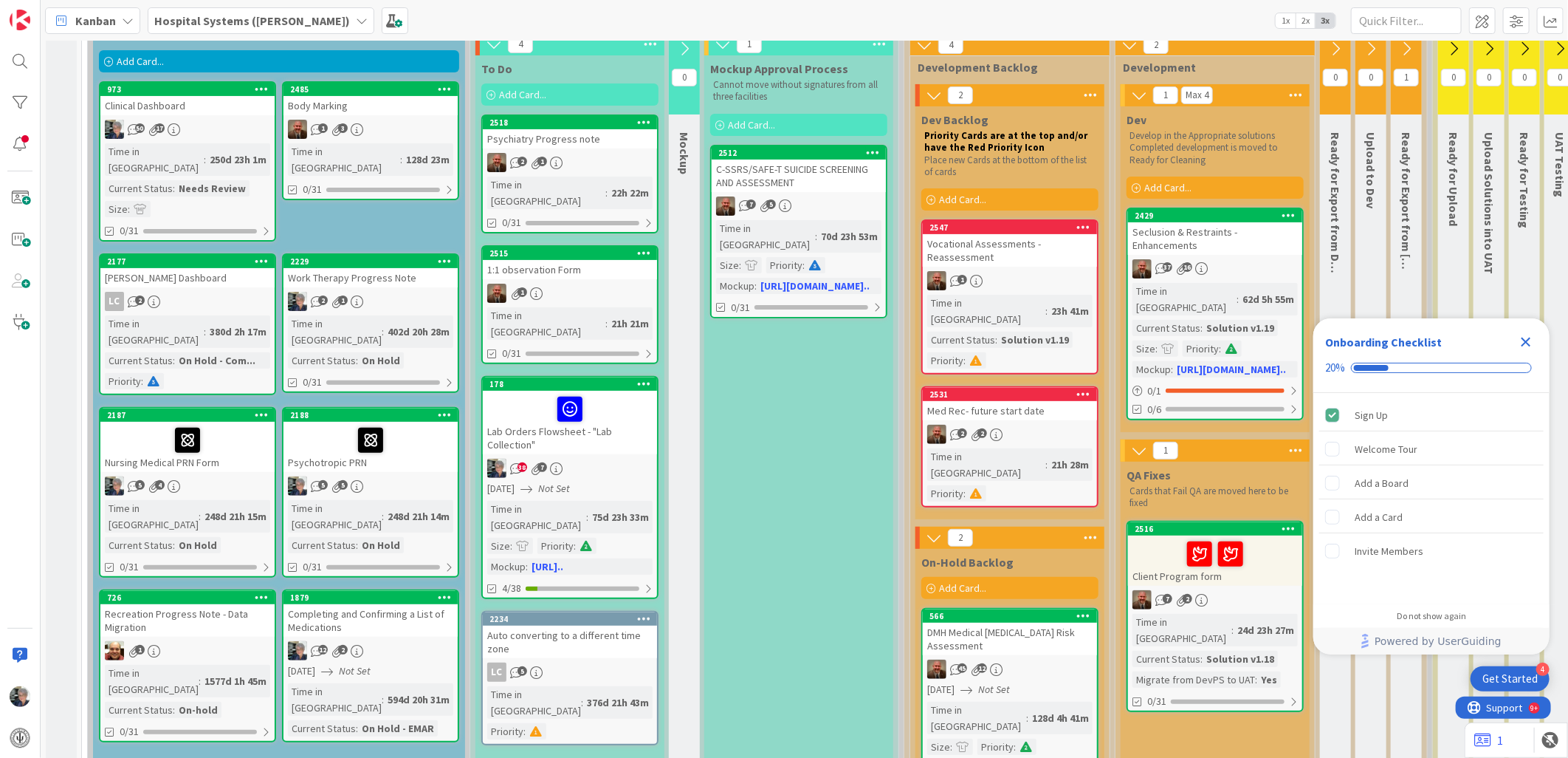
click at [607, 184] on div "22h 22m" at bounding box center [630, 192] width 45 height 16
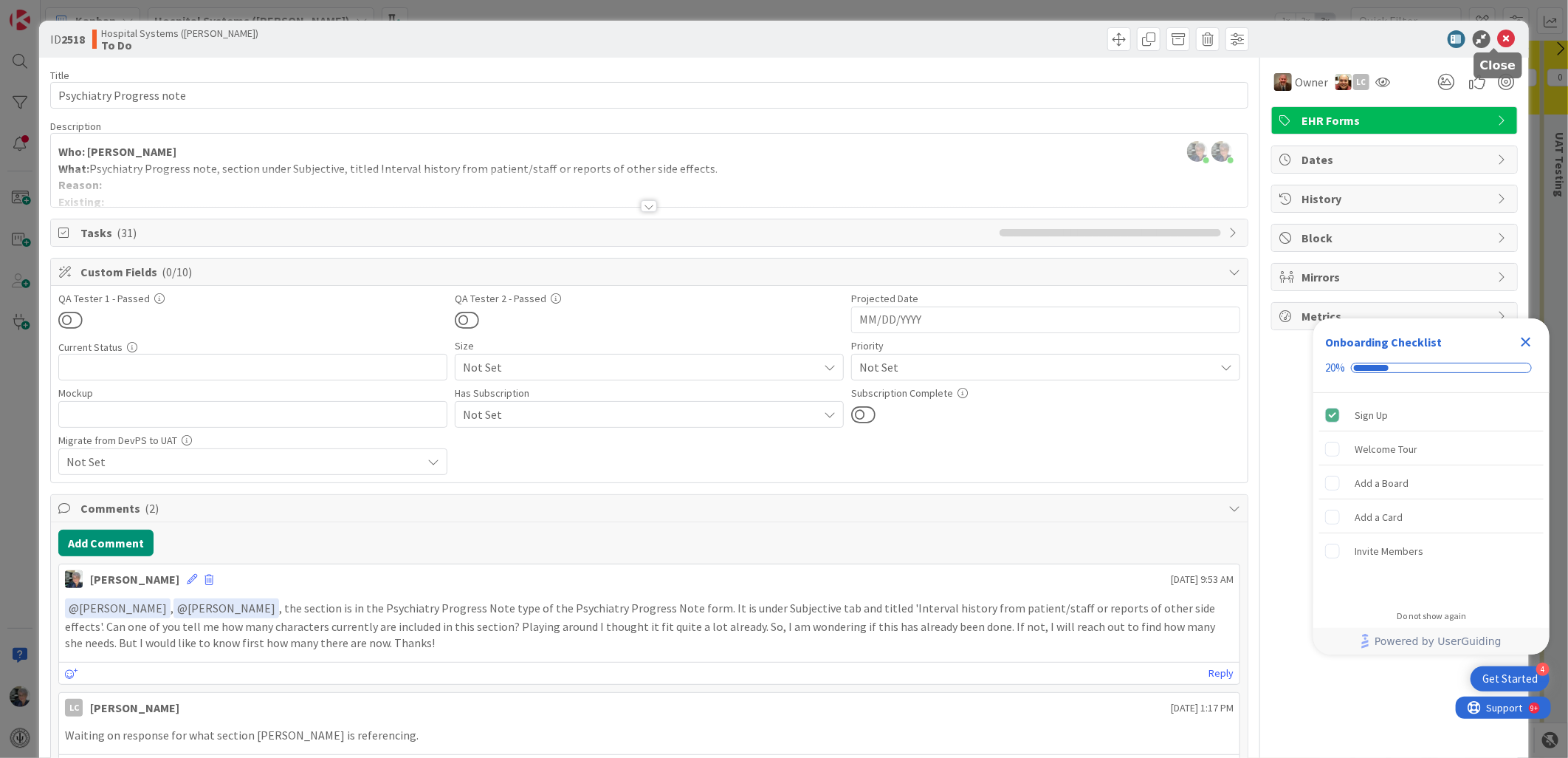
click at [1499, 32] on icon at bounding box center [1507, 39] width 17 height 17
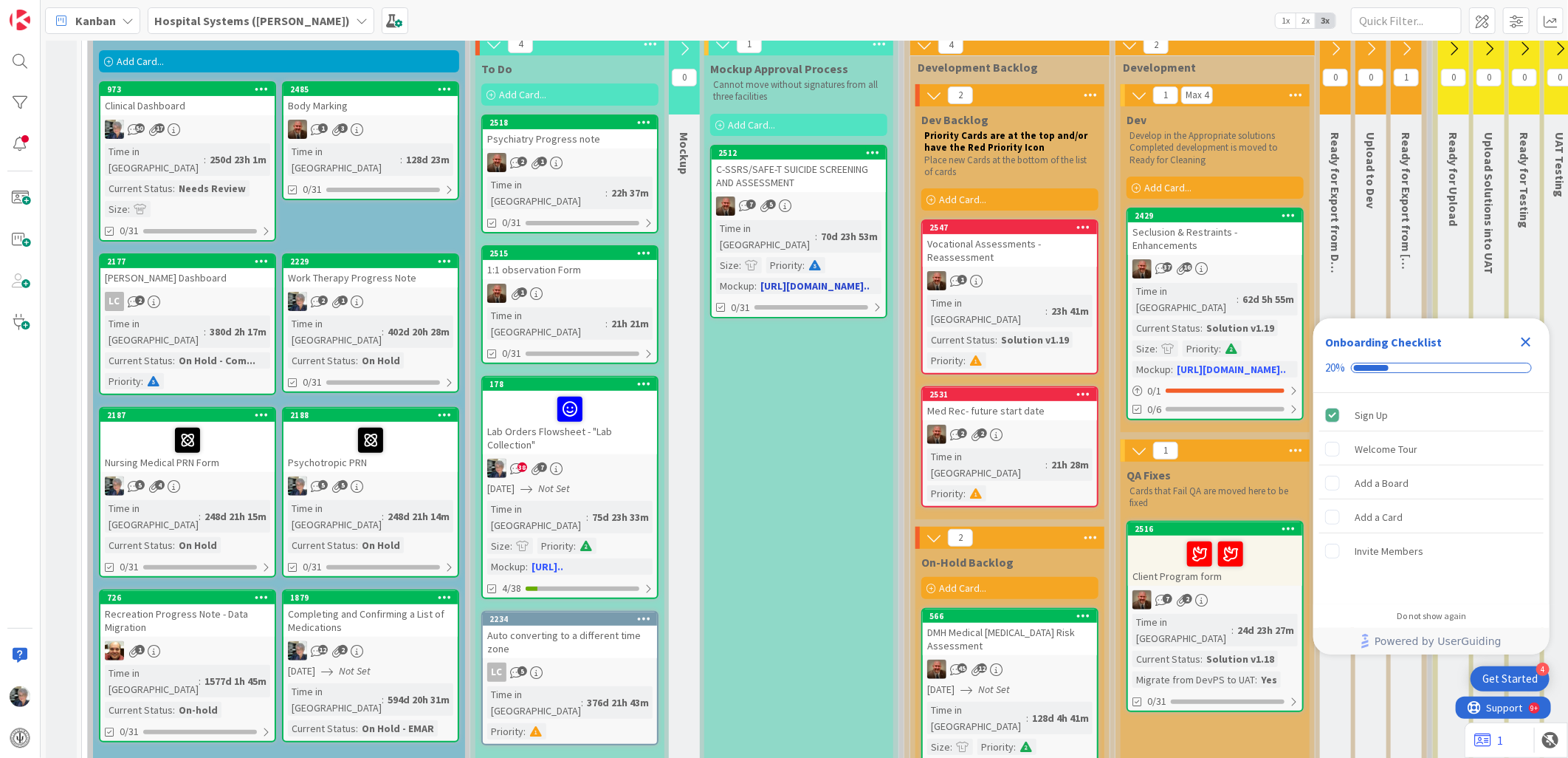
click at [758, 257] on div at bounding box center [751, 265] width 20 height 16
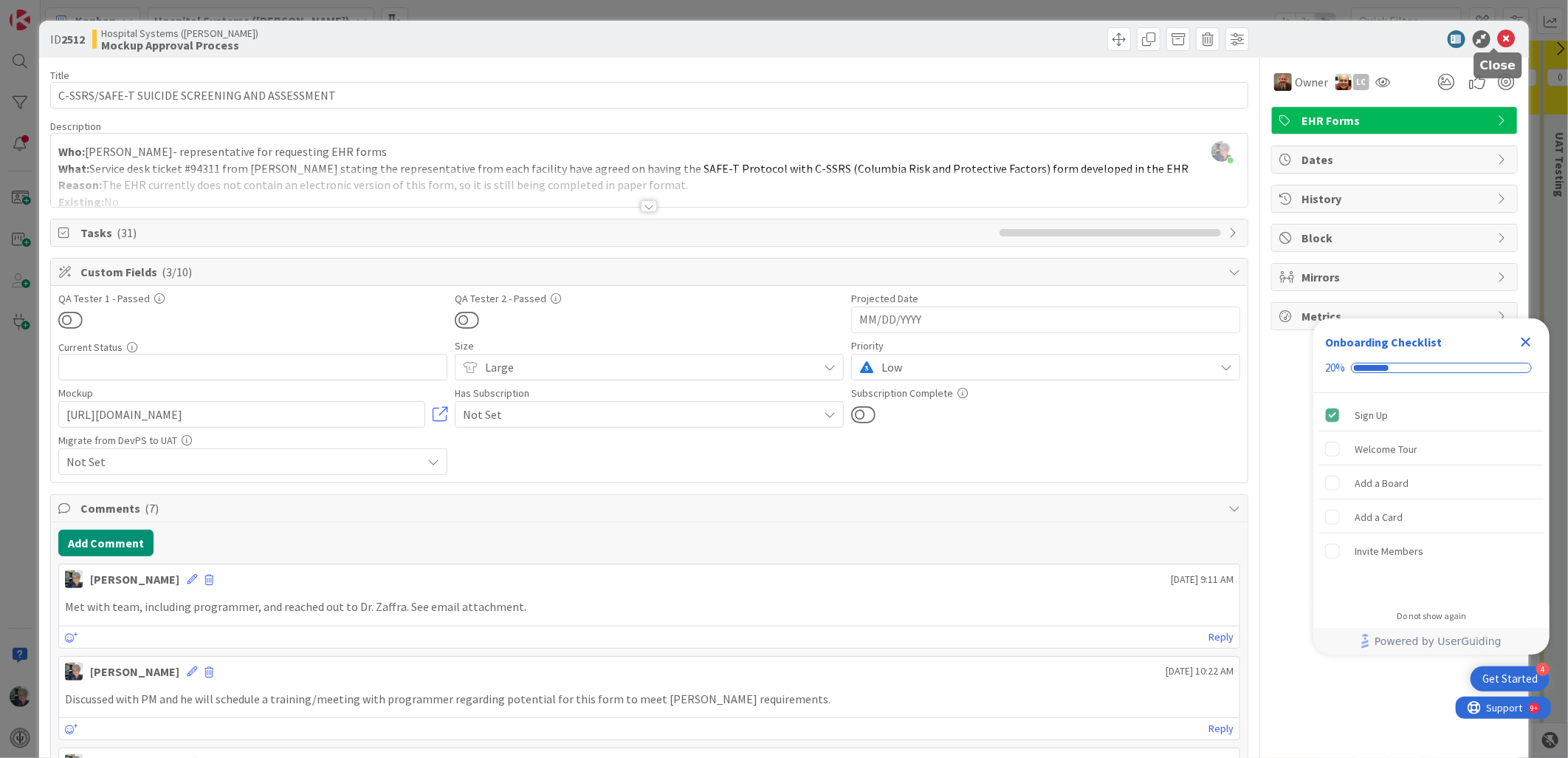
click at [1498, 34] on icon at bounding box center [1507, 39] width 17 height 17
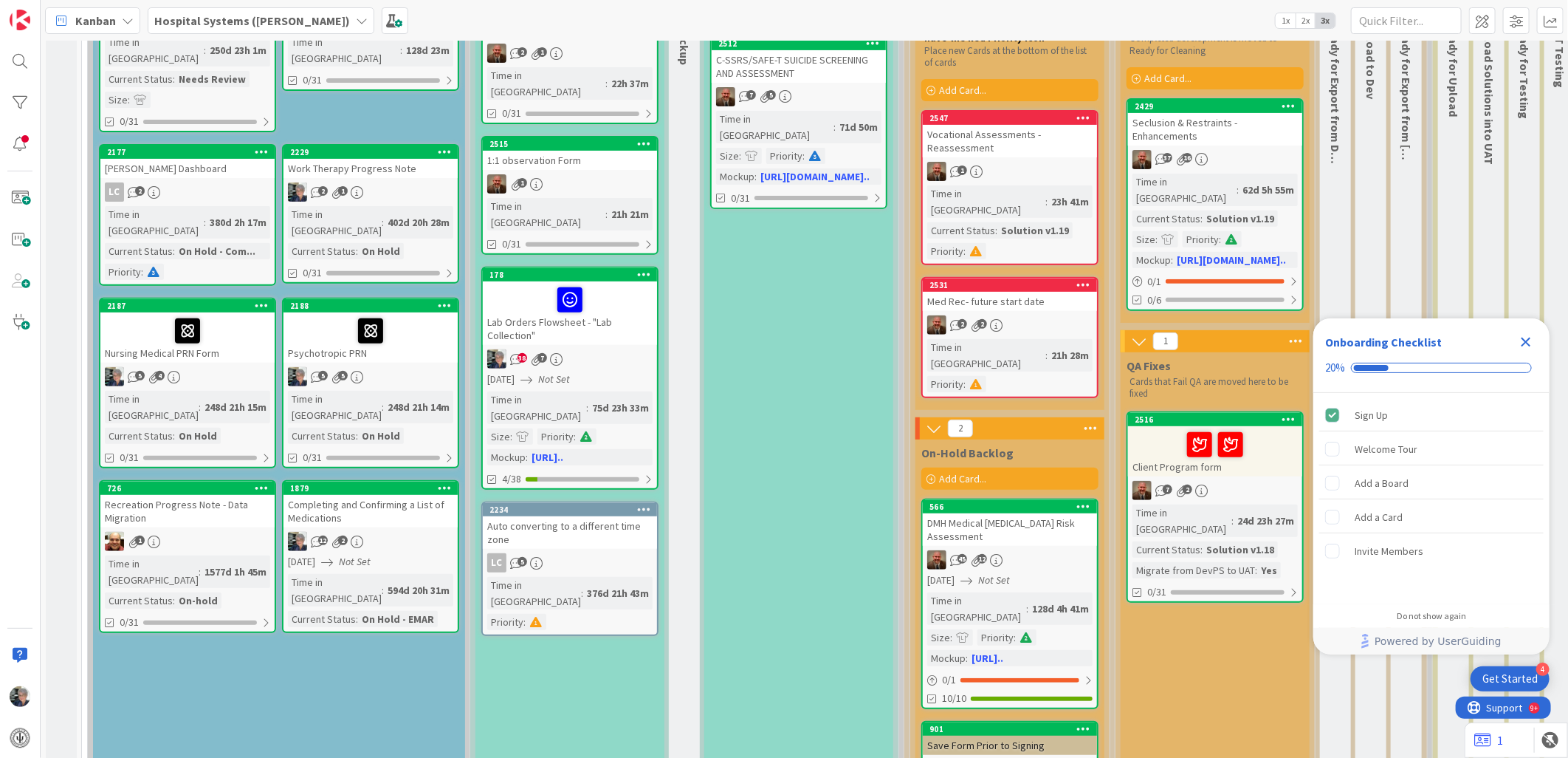
scroll to position [246, 0]
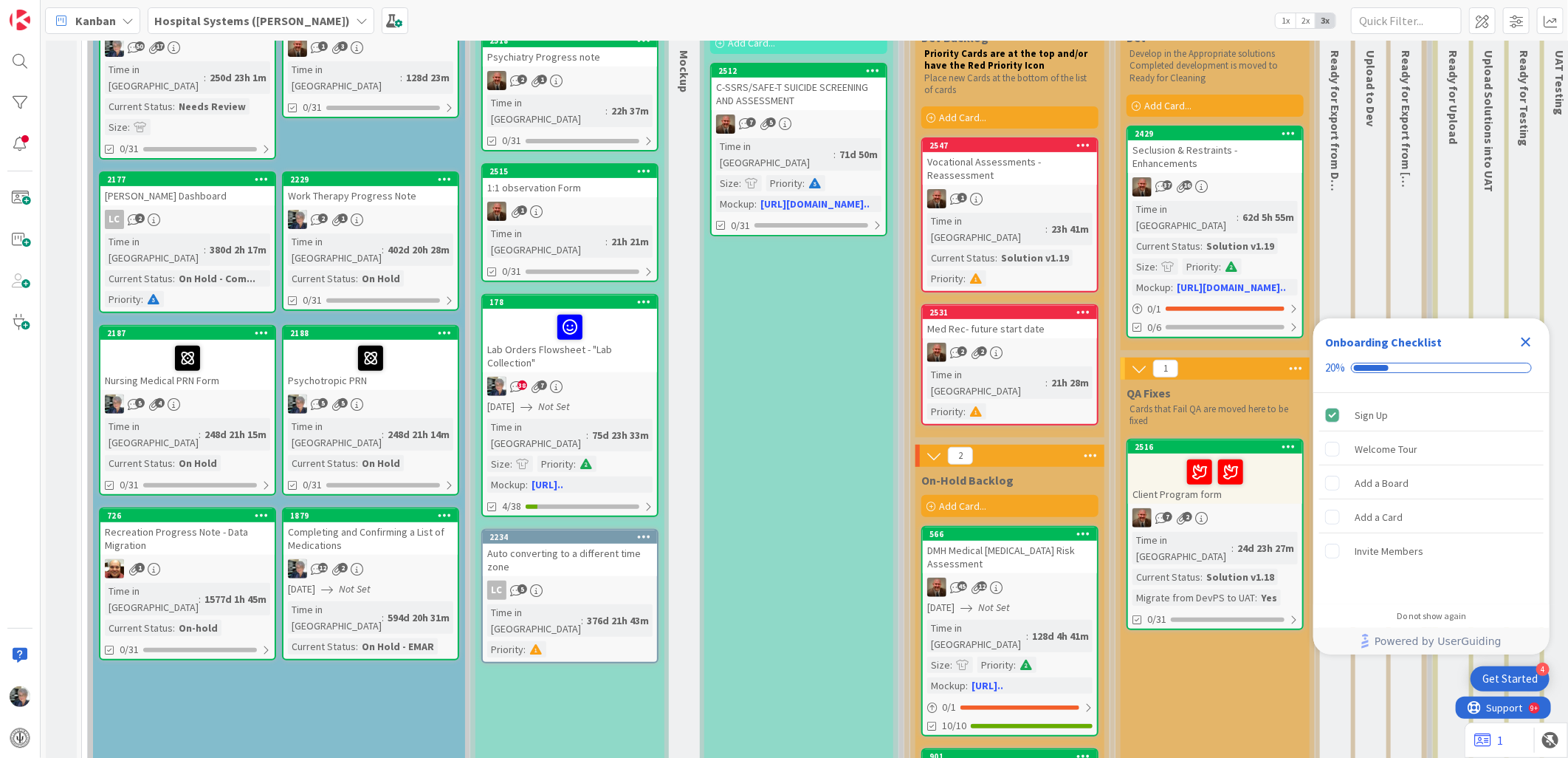
click at [995, 343] on div "2 2" at bounding box center [1010, 352] width 175 height 19
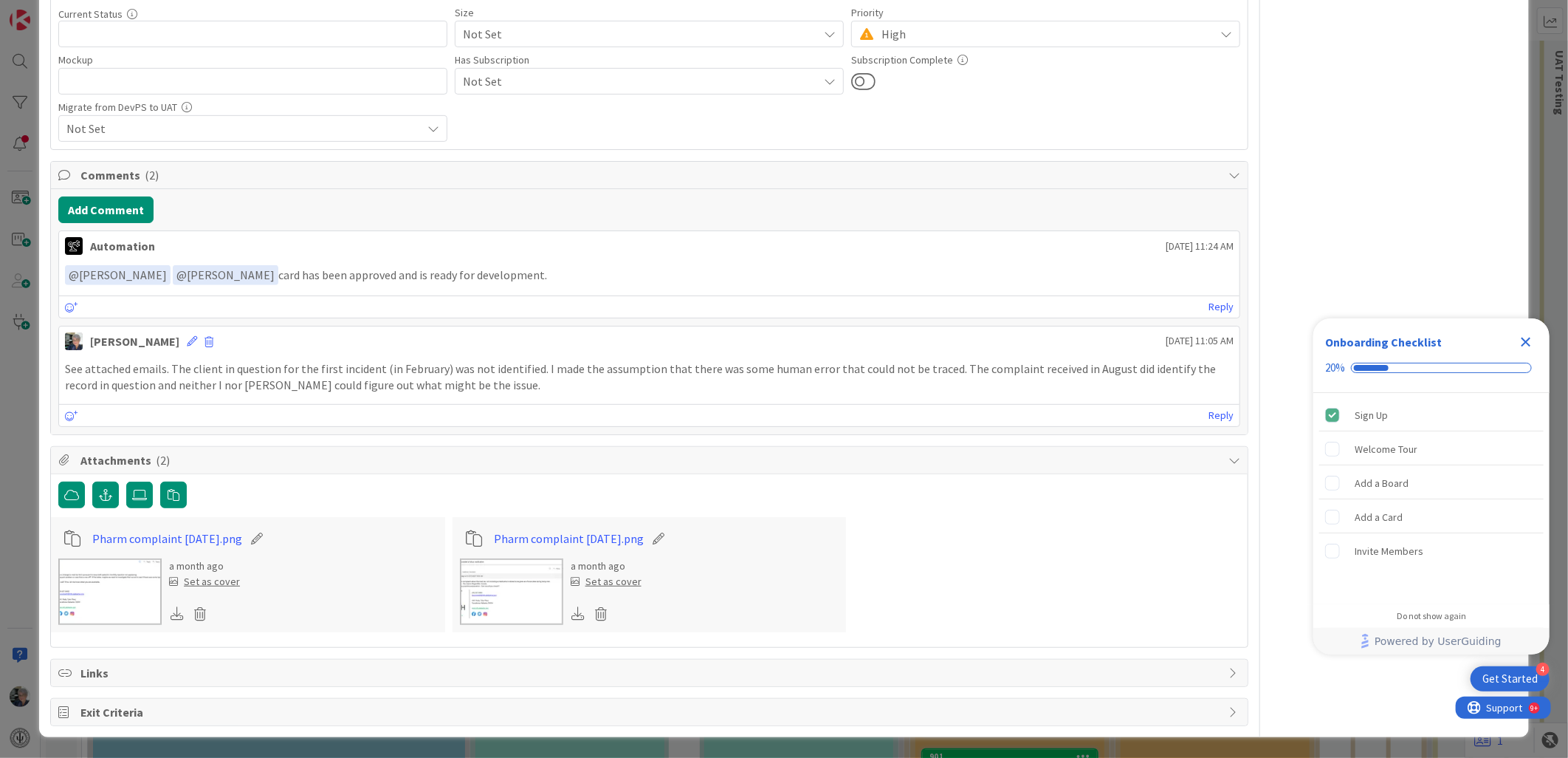
scroll to position [335, 0]
click at [172, 492] on icon "button" at bounding box center [174, 495] width 12 height 12
click at [125, 536] on link "image-09-11-2025, 10:09.png" at bounding box center [165, 539] width 146 height 17
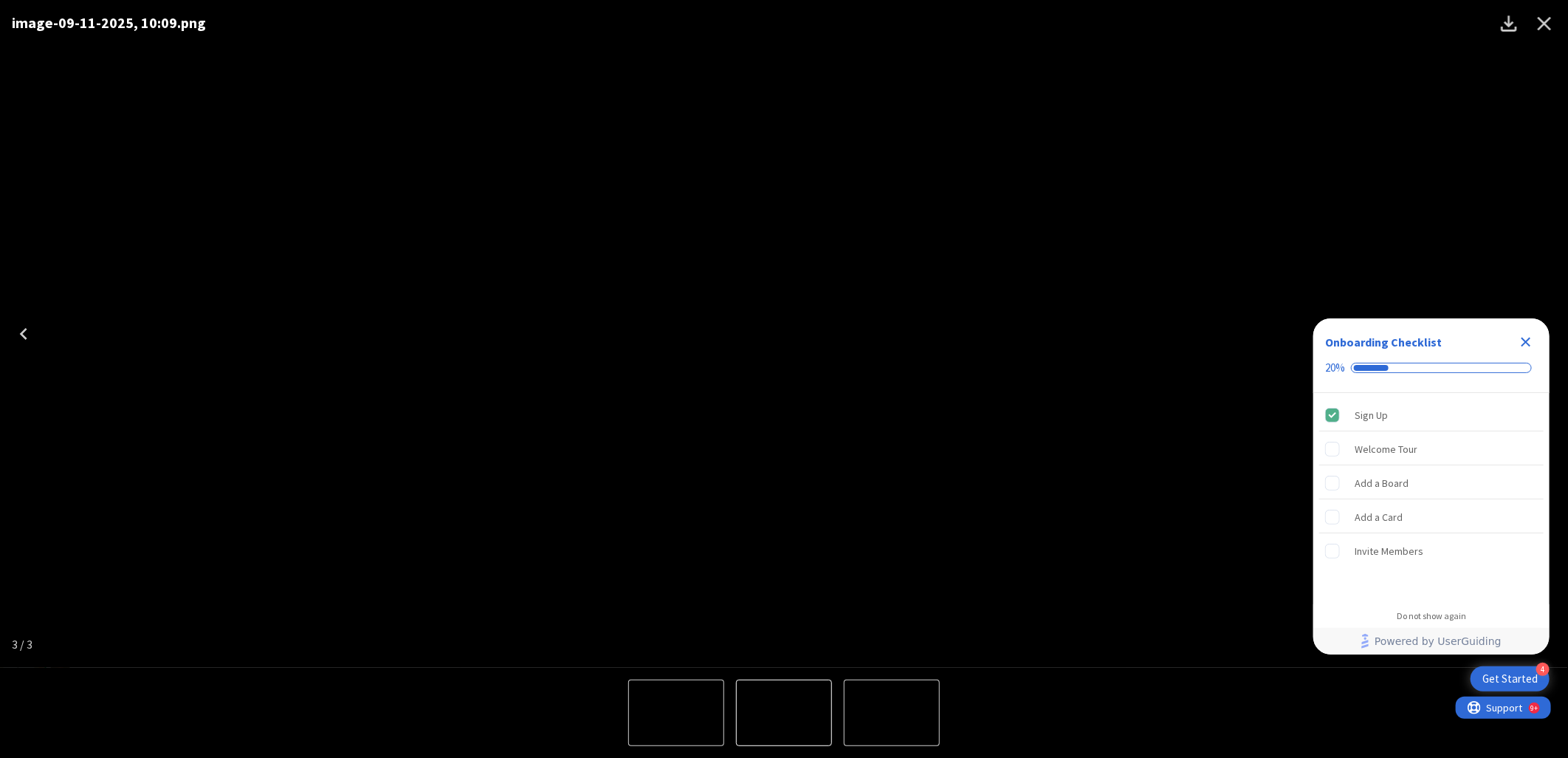
click at [1551, 24] on icon "Close" at bounding box center [1545, 23] width 23 height 23
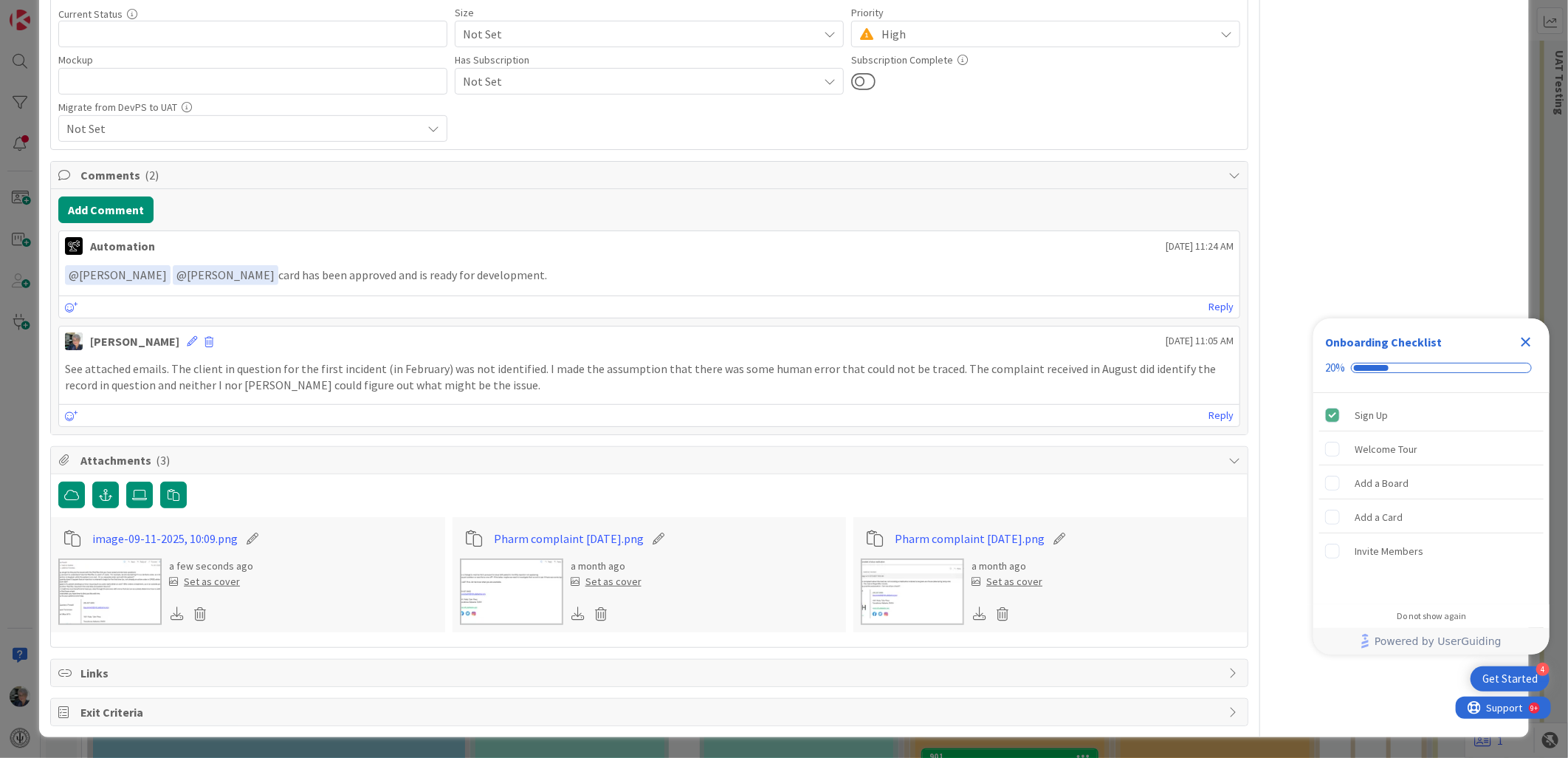
click at [246, 536] on icon at bounding box center [252, 538] width 20 height 15
drag, startPoint x: 134, startPoint y: 538, endPoint x: 91, endPoint y: 543, distance: 43.3
click at [92, 543] on input "image-09-11-2025, 10:09" at bounding box center [175, 538] width 165 height 26
type input "to Hedrick 09-11-2025, 10:09"
click at [344, 559] on div "a few seconds ago Set as cover" at bounding box center [247, 591] width 379 height 66
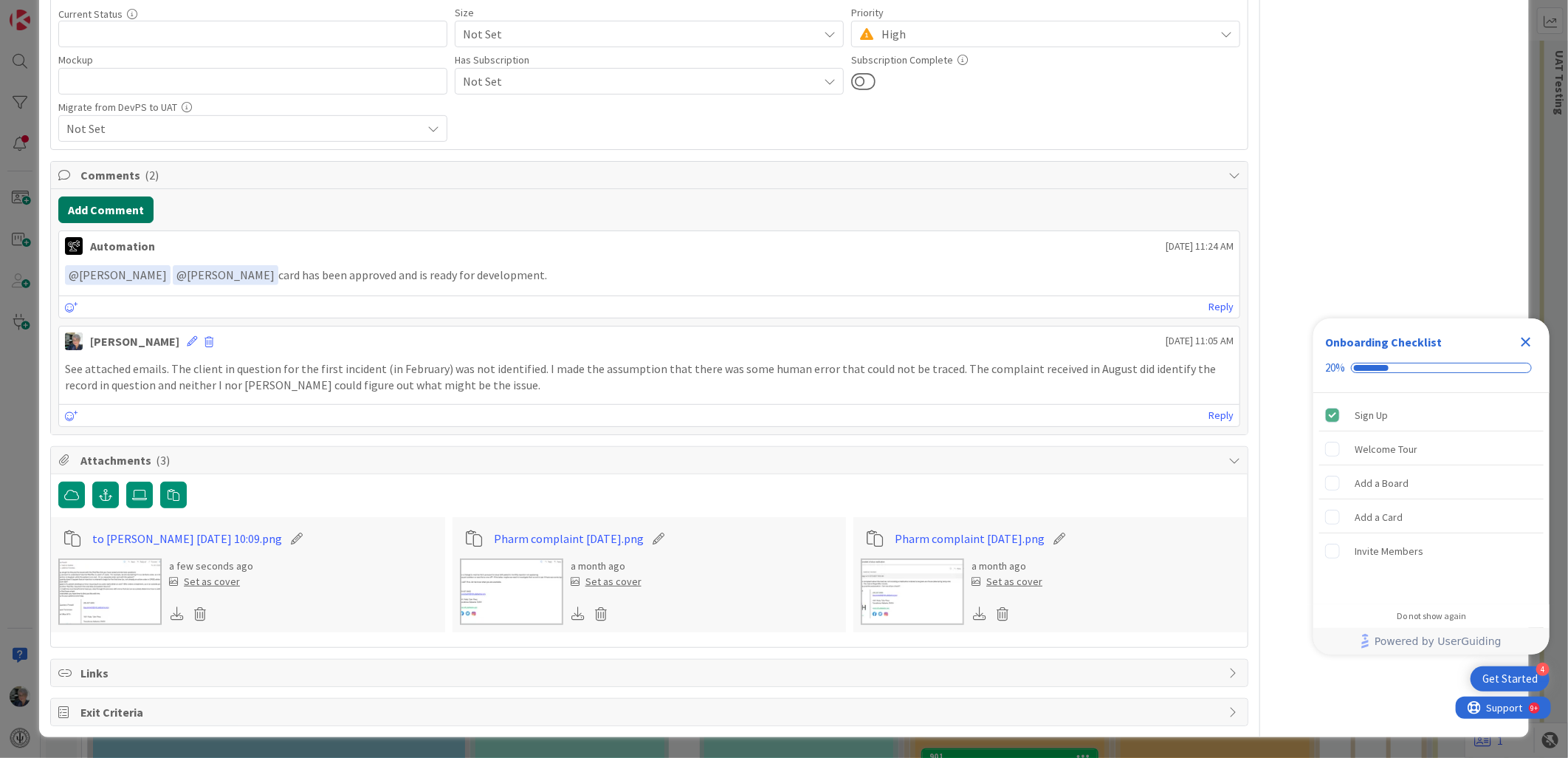
click at [116, 202] on button "Add Comment" at bounding box center [106, 209] width 95 height 26
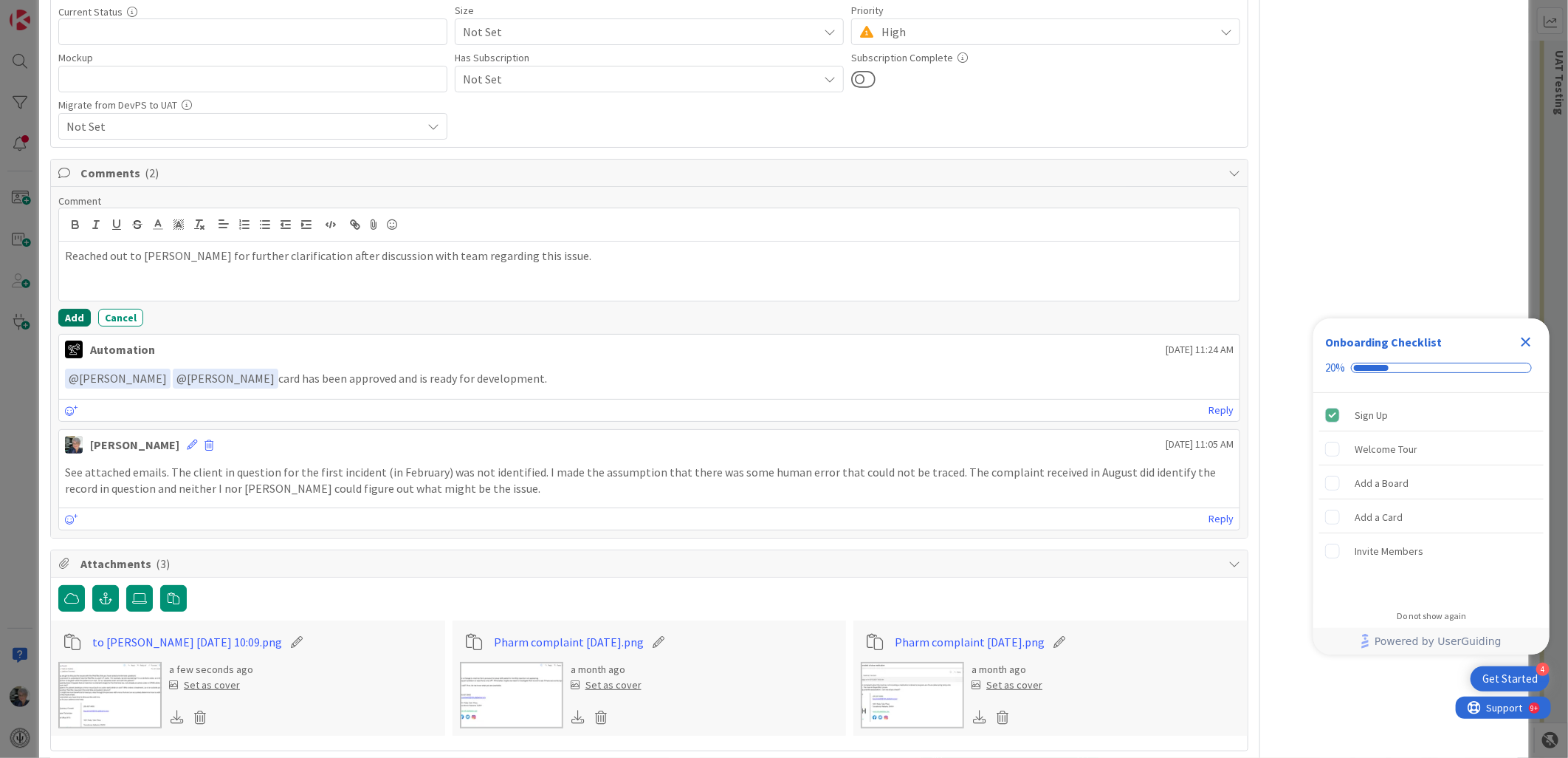
click at [73, 311] on button "Add" at bounding box center [74, 317] width 32 height 17
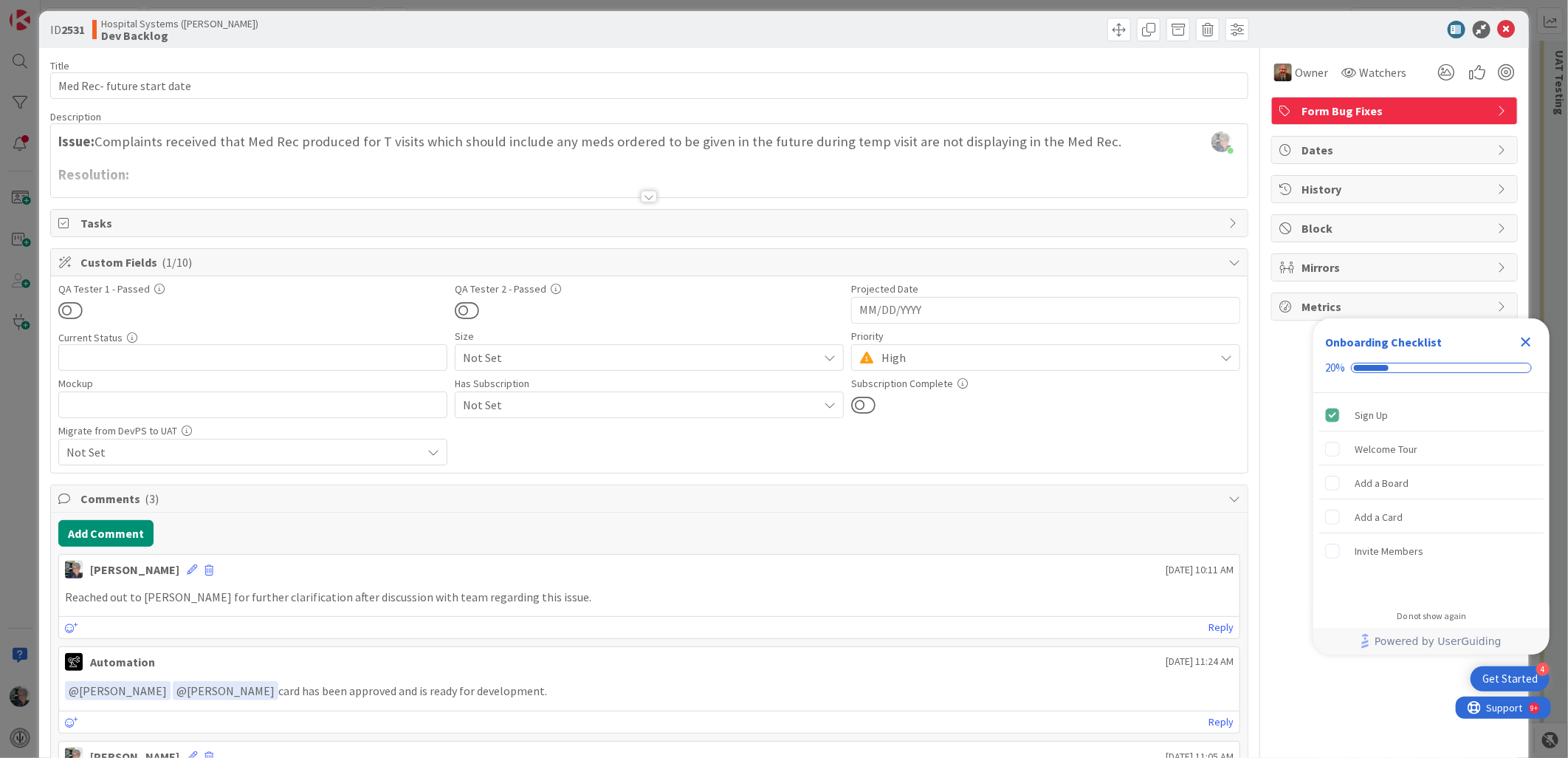
scroll to position [8, 0]
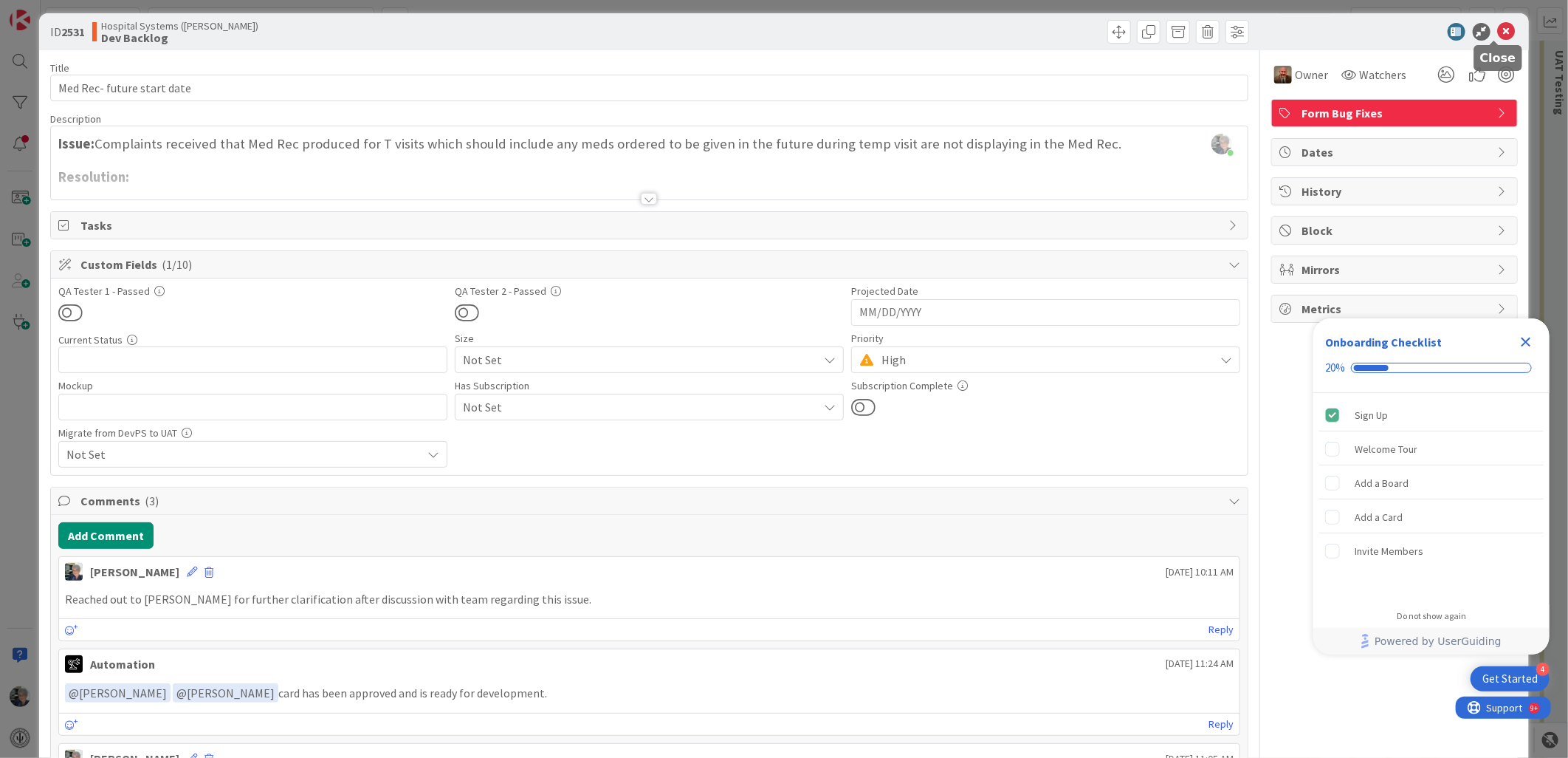
click at [1499, 25] on icon at bounding box center [1507, 32] width 17 height 17
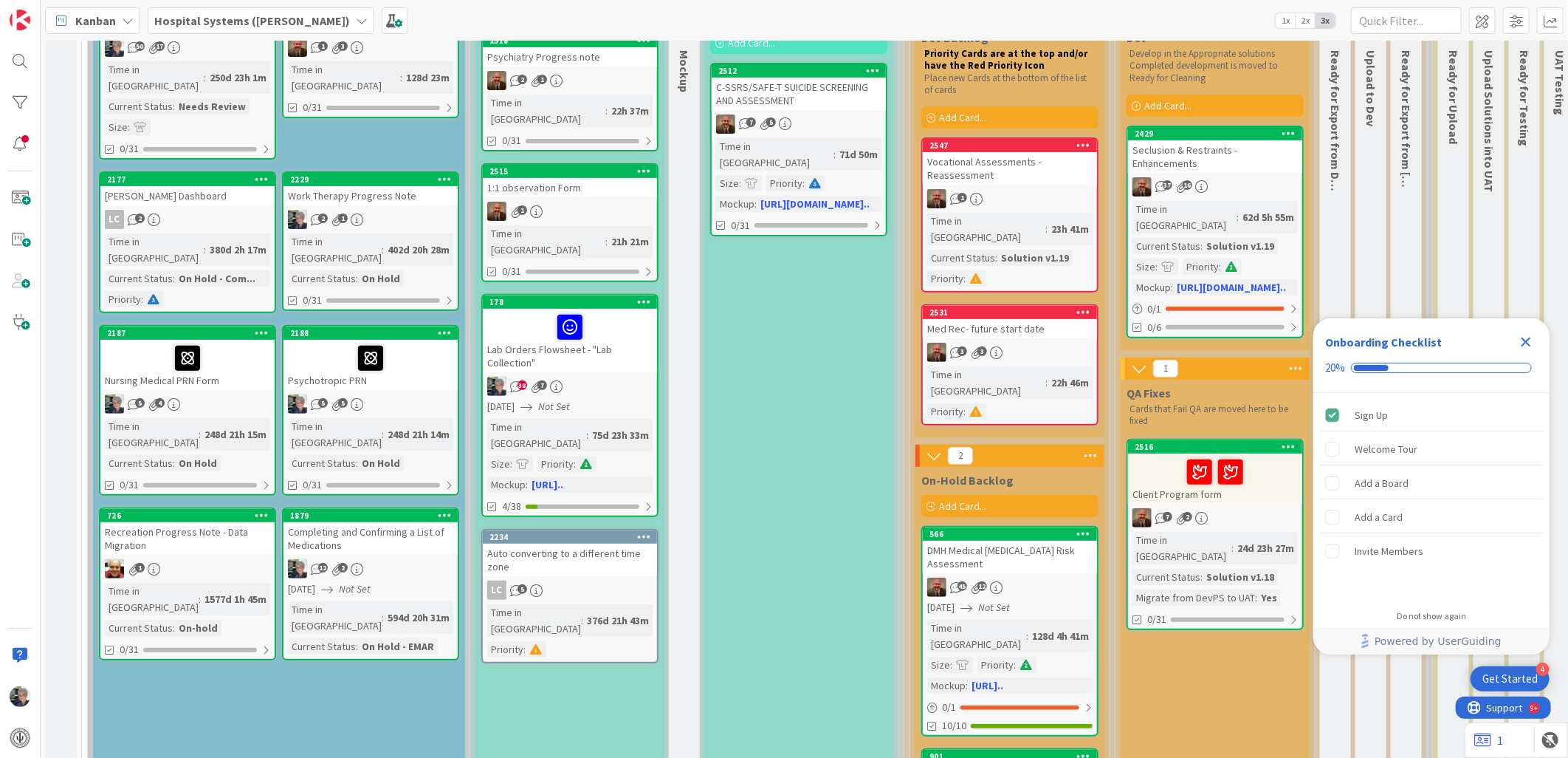
click at [588, 202] on div "1" at bounding box center [571, 212] width 175 height 19
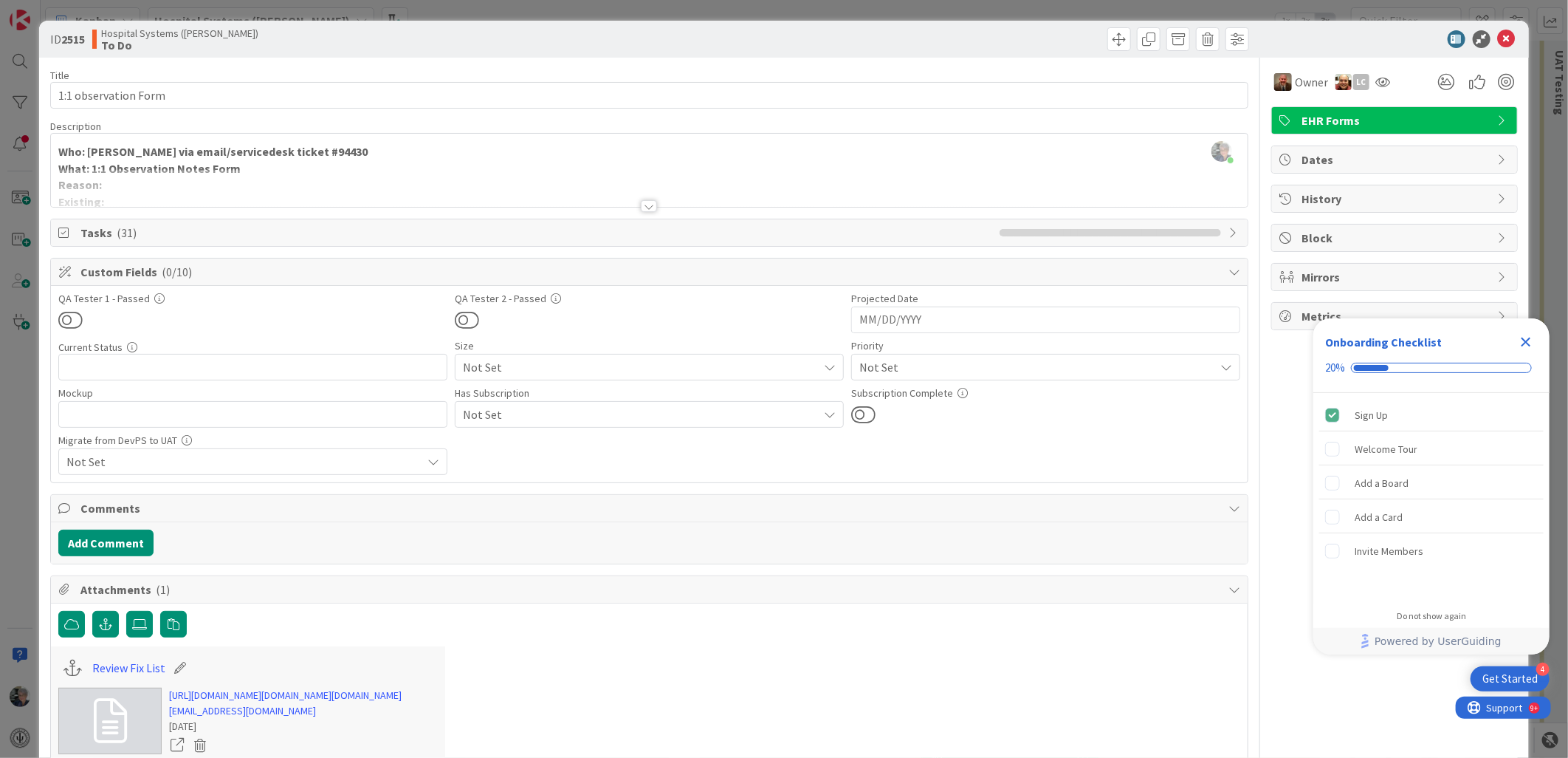
click at [644, 206] on div at bounding box center [648, 206] width 16 height 12
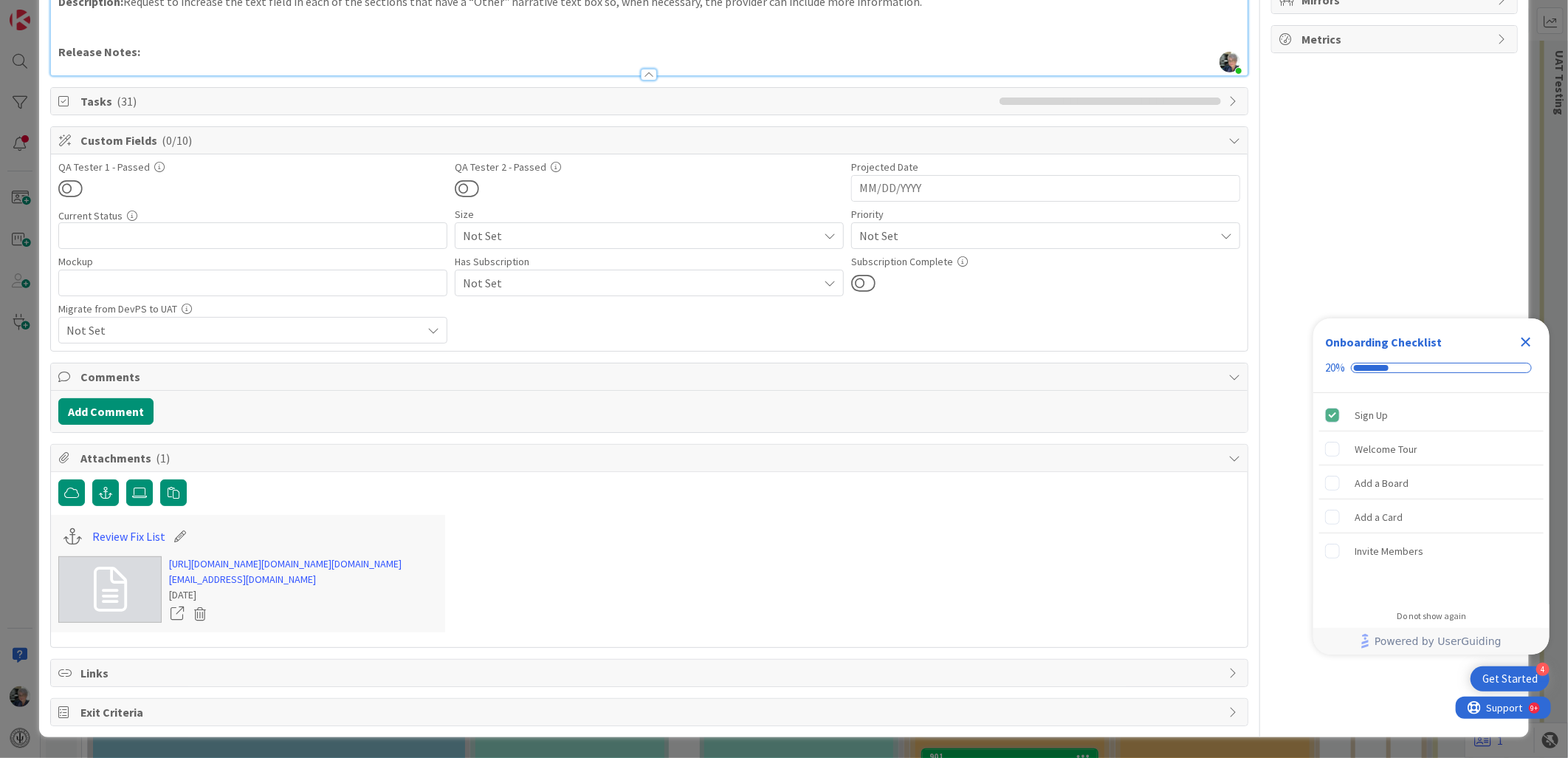
scroll to position [328, 0]
click at [122, 398] on button "Add Comment" at bounding box center [106, 411] width 95 height 26
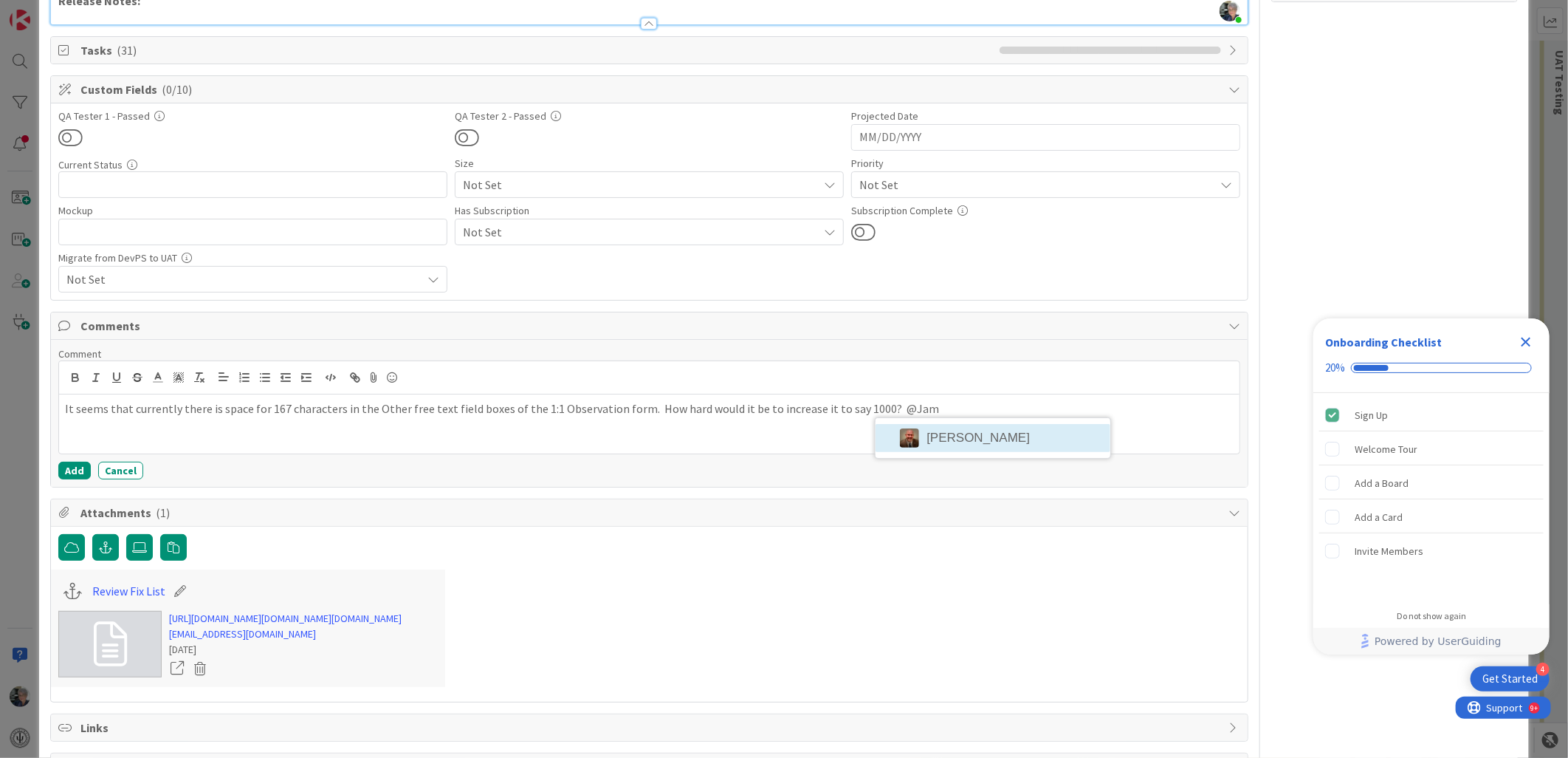
click at [946, 440] on li "[PERSON_NAME]" at bounding box center [993, 438] width 235 height 28
click at [1045, 434] on li "LC LeeAnna Crenshaw" at bounding box center [1097, 439] width 235 height 28
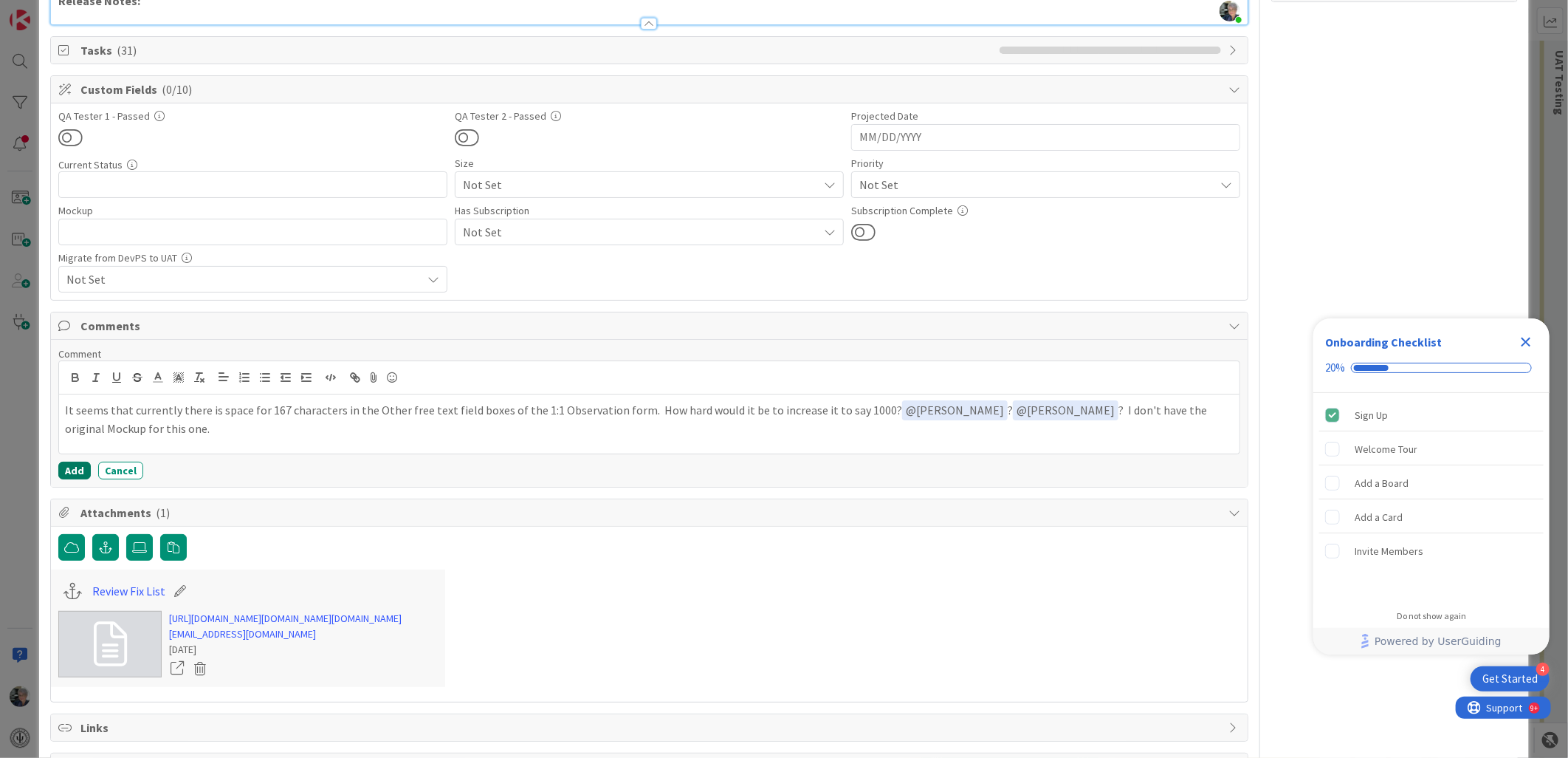
click at [82, 463] on button "Add" at bounding box center [74, 471] width 32 height 17
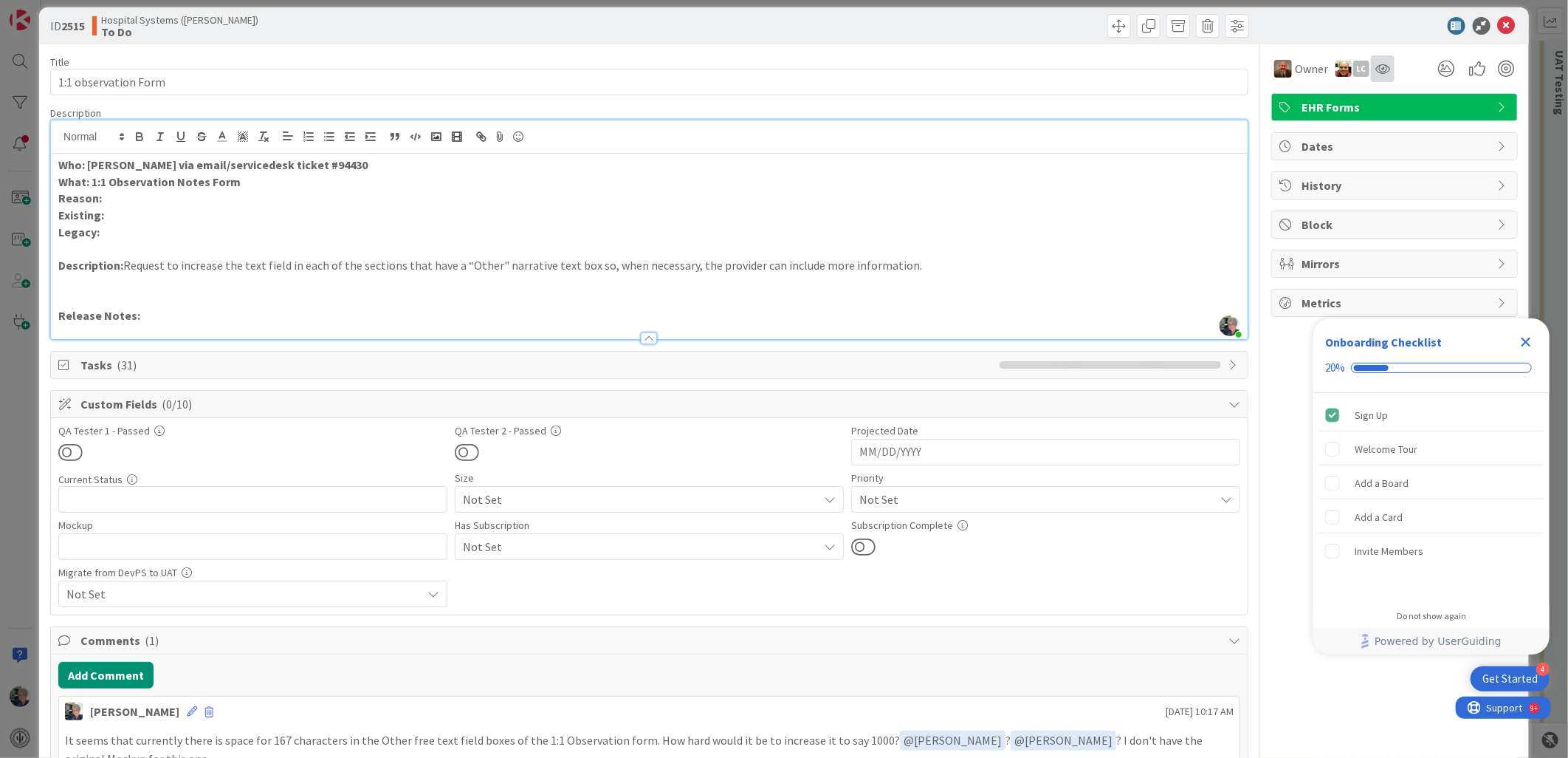
scroll to position [0, 0]
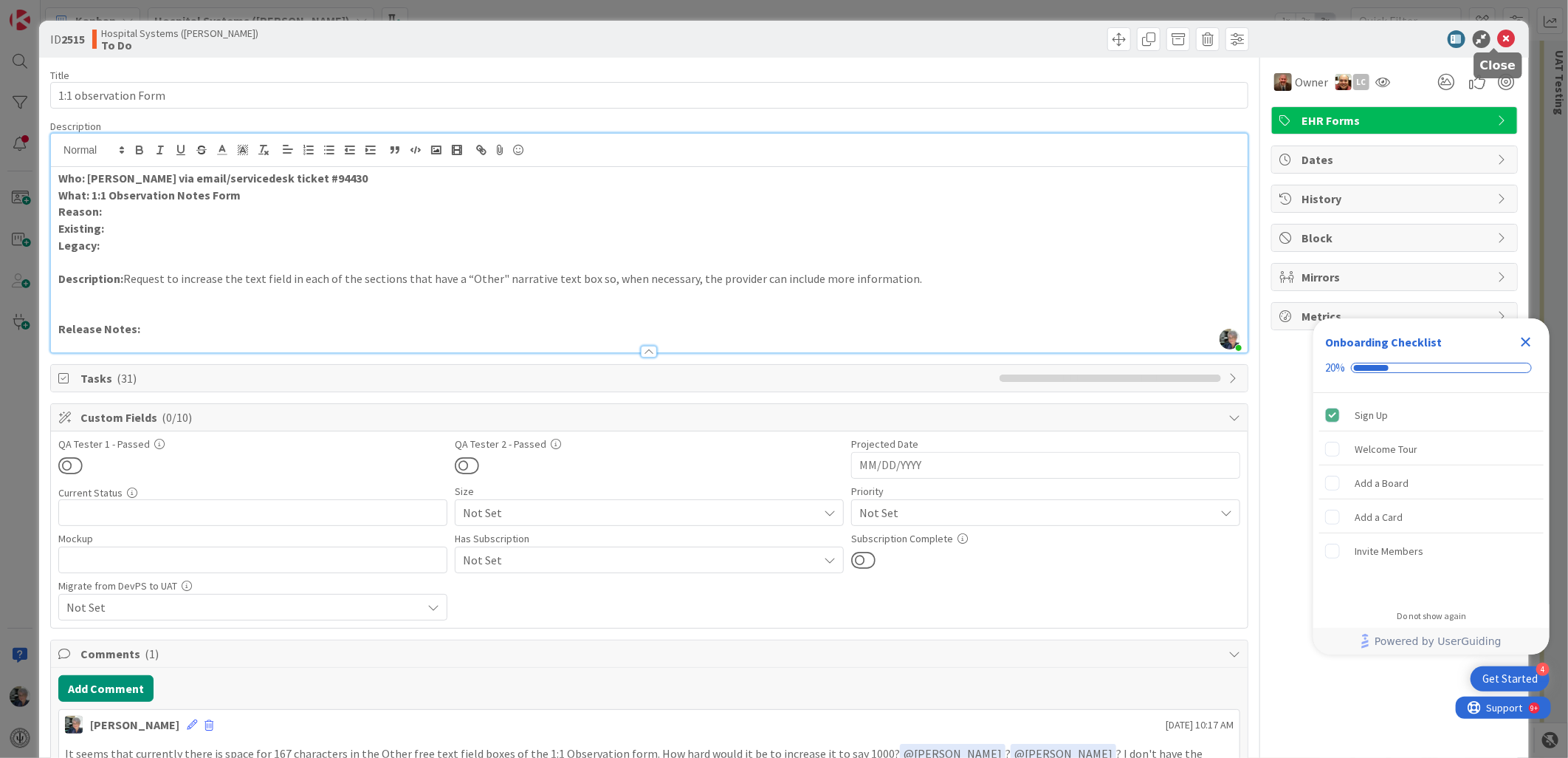
click at [1498, 34] on icon at bounding box center [1507, 39] width 17 height 17
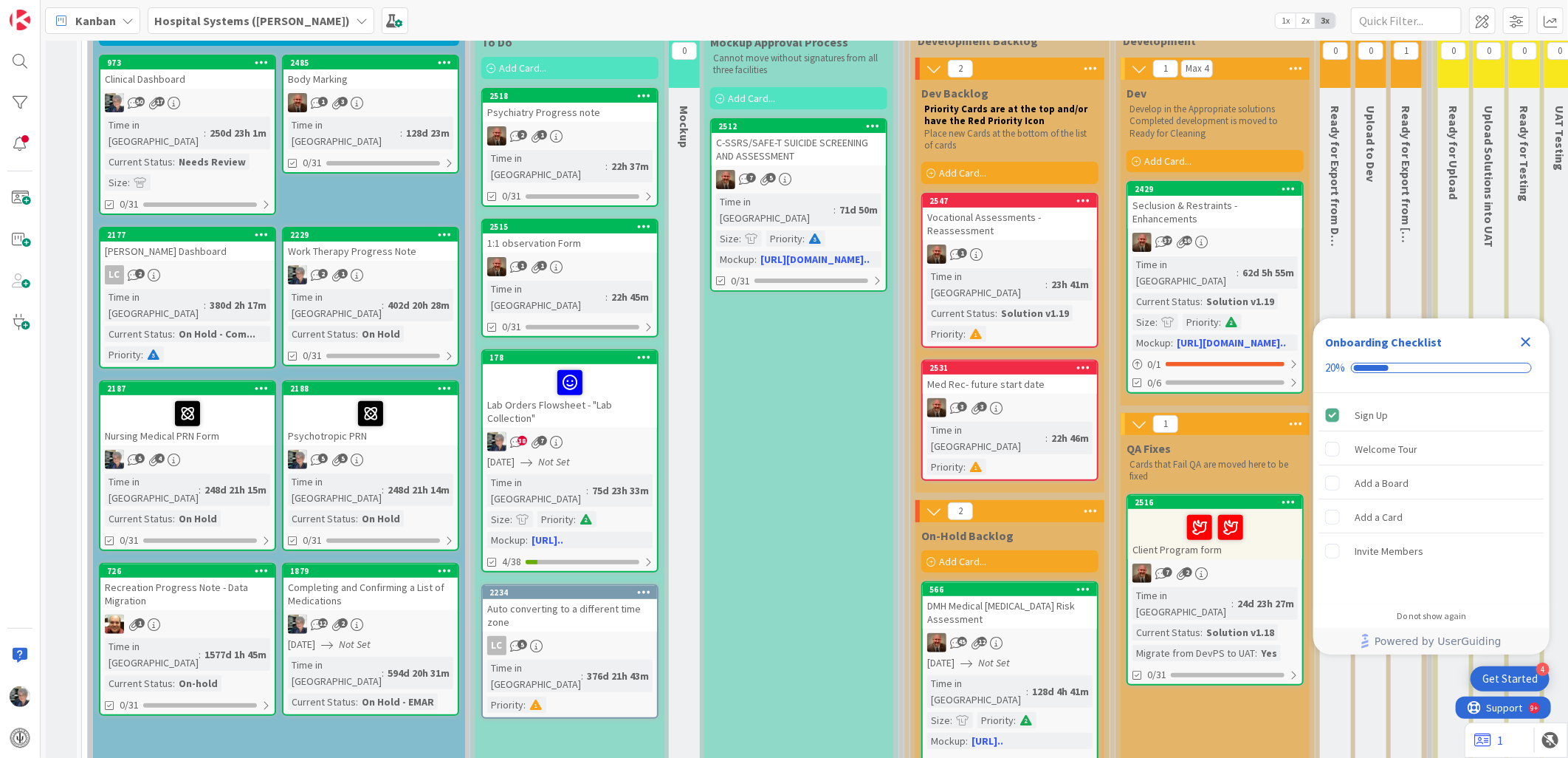
scroll to position [164, 0]
